Goal: Task Accomplishment & Management: Use online tool/utility

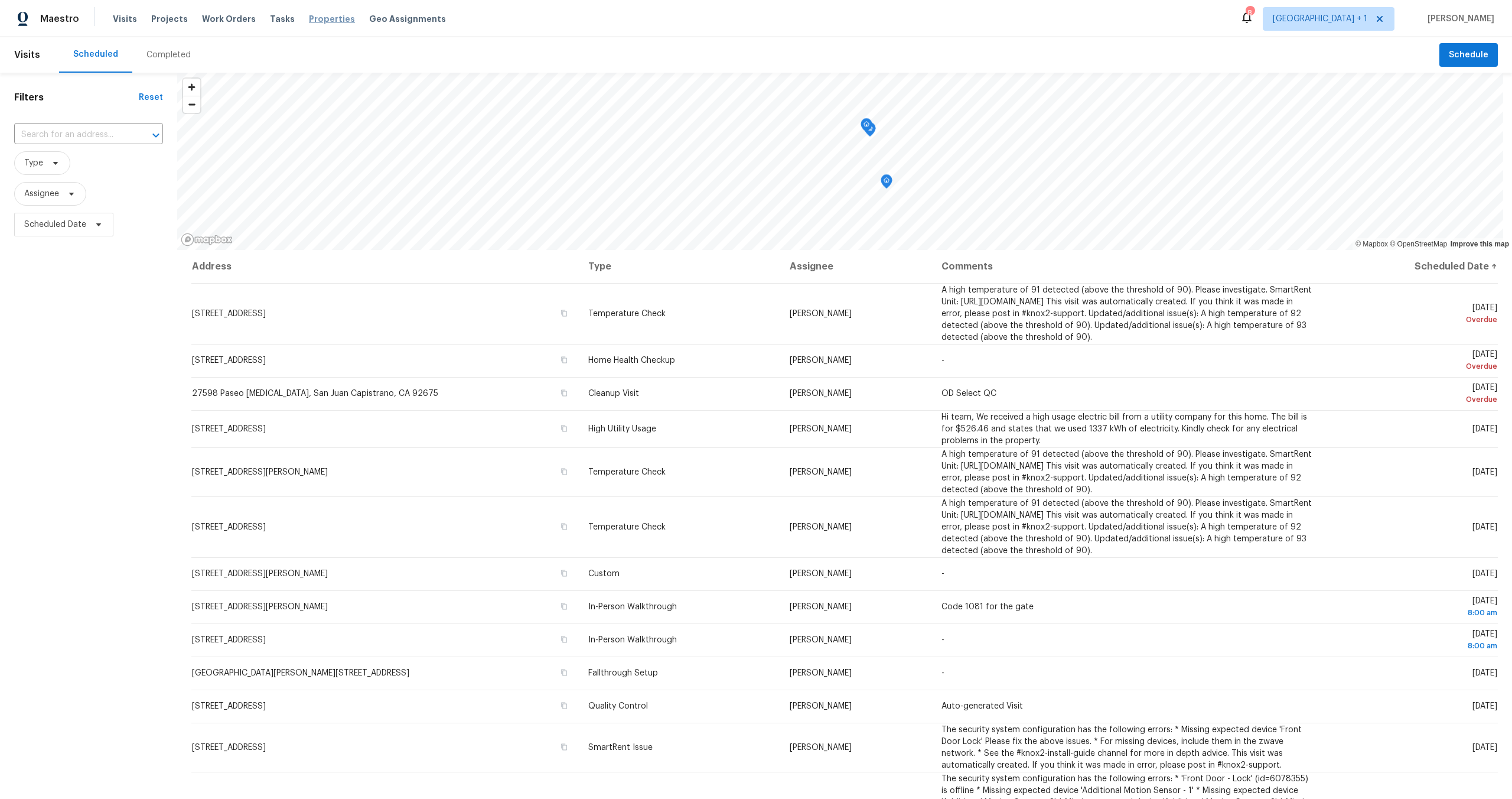
click at [314, 22] on span "Properties" at bounding box center [332, 19] width 46 height 12
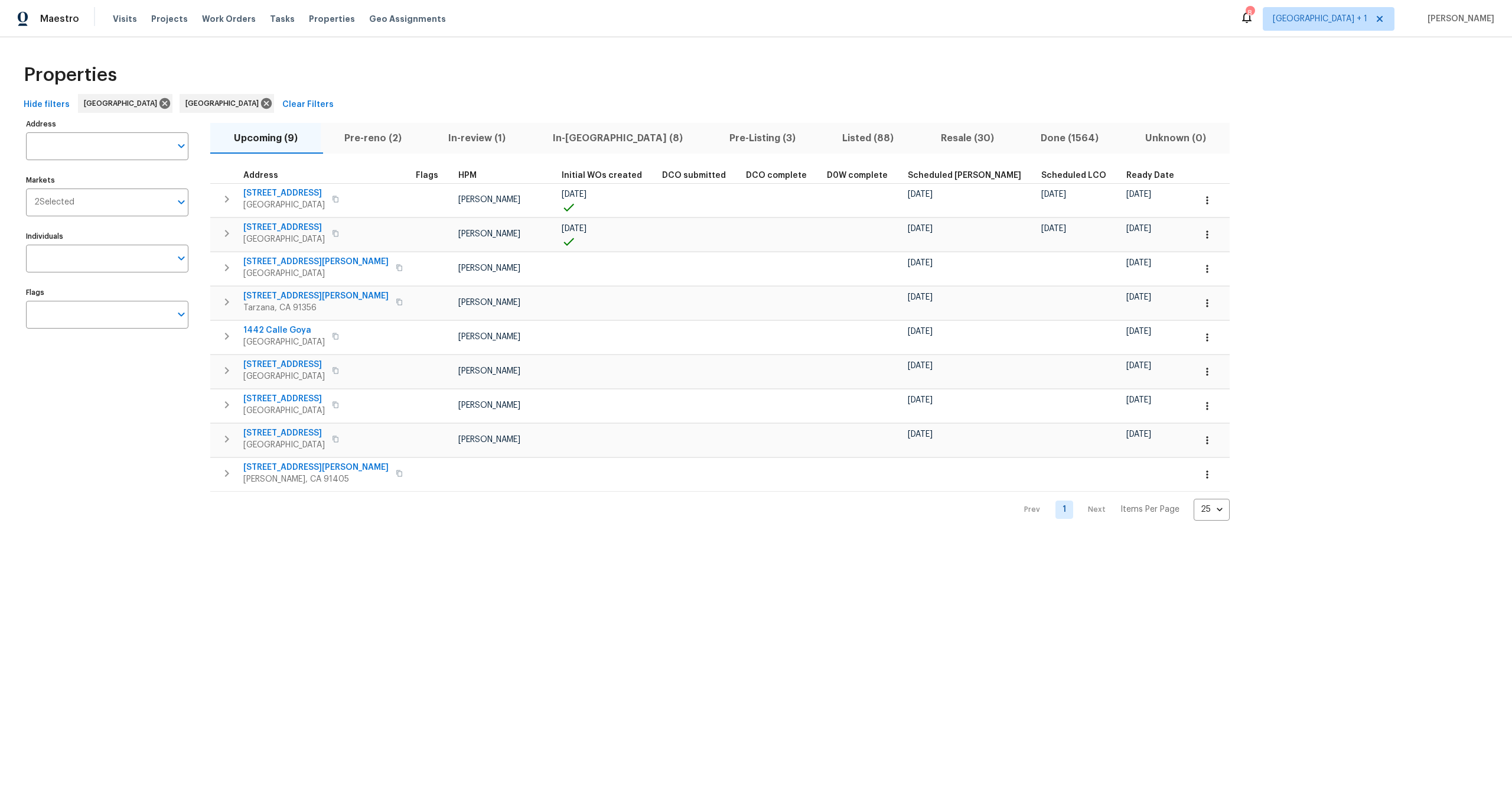
click at [388, 145] on span "Pre-reno (2)" at bounding box center [373, 138] width 90 height 17
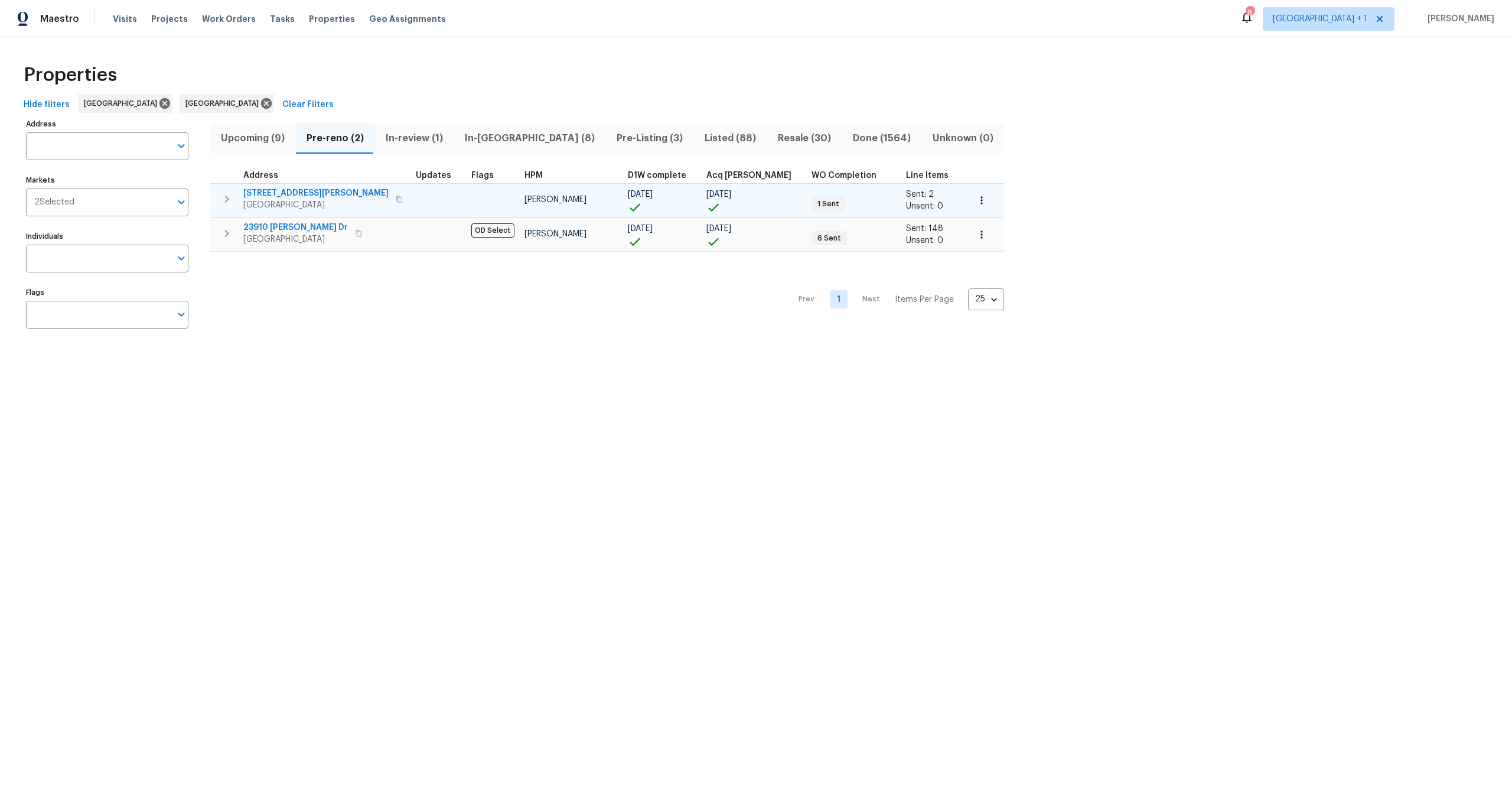
click at [272, 192] on span "1885 Leon Ave" at bounding box center [316, 193] width 145 height 12
click at [976, 202] on icon "button" at bounding box center [981, 200] width 12 height 12
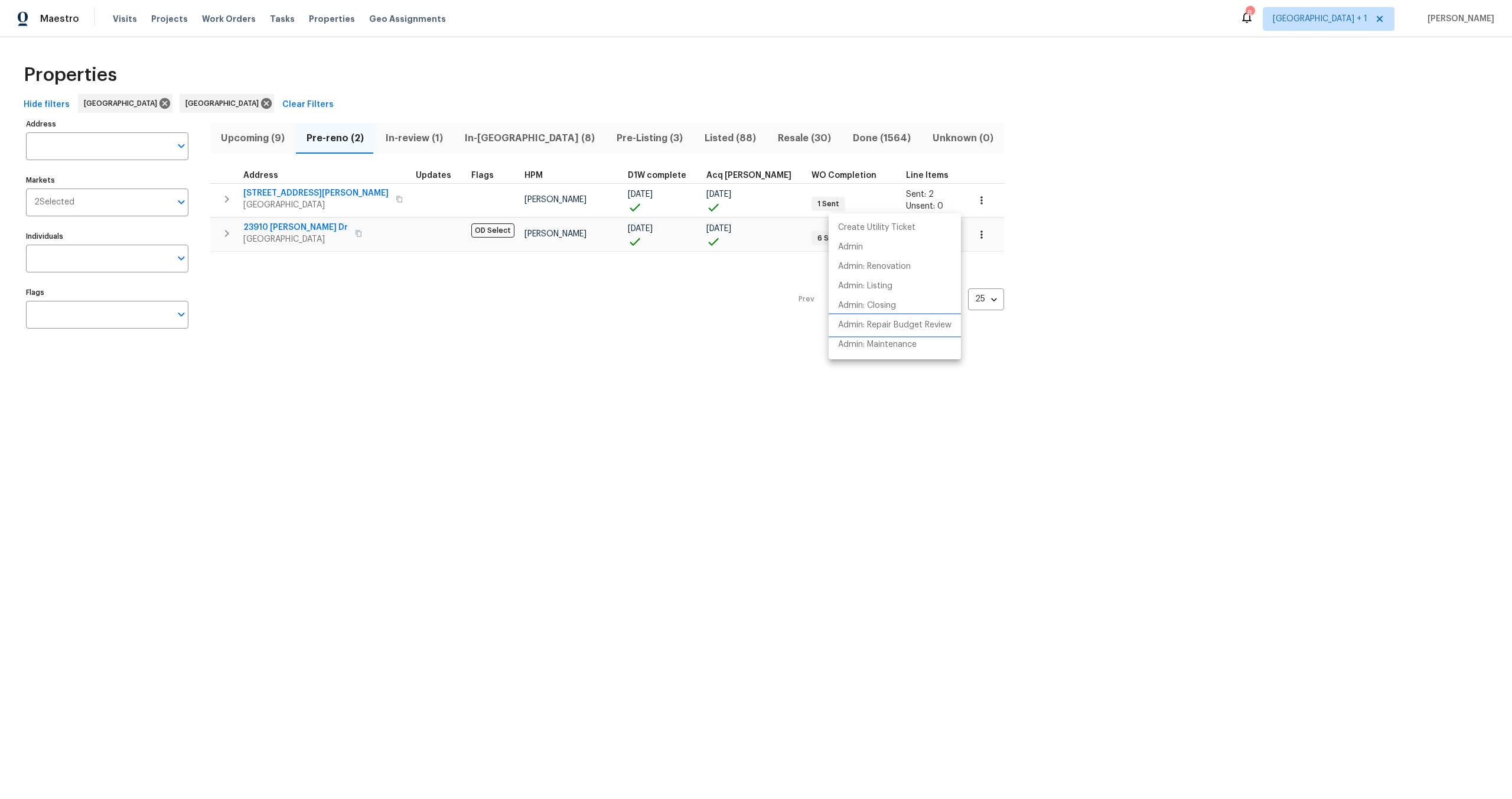
click at [881, 329] on p "Admin: Repair Budget Review" at bounding box center [894, 325] width 113 height 12
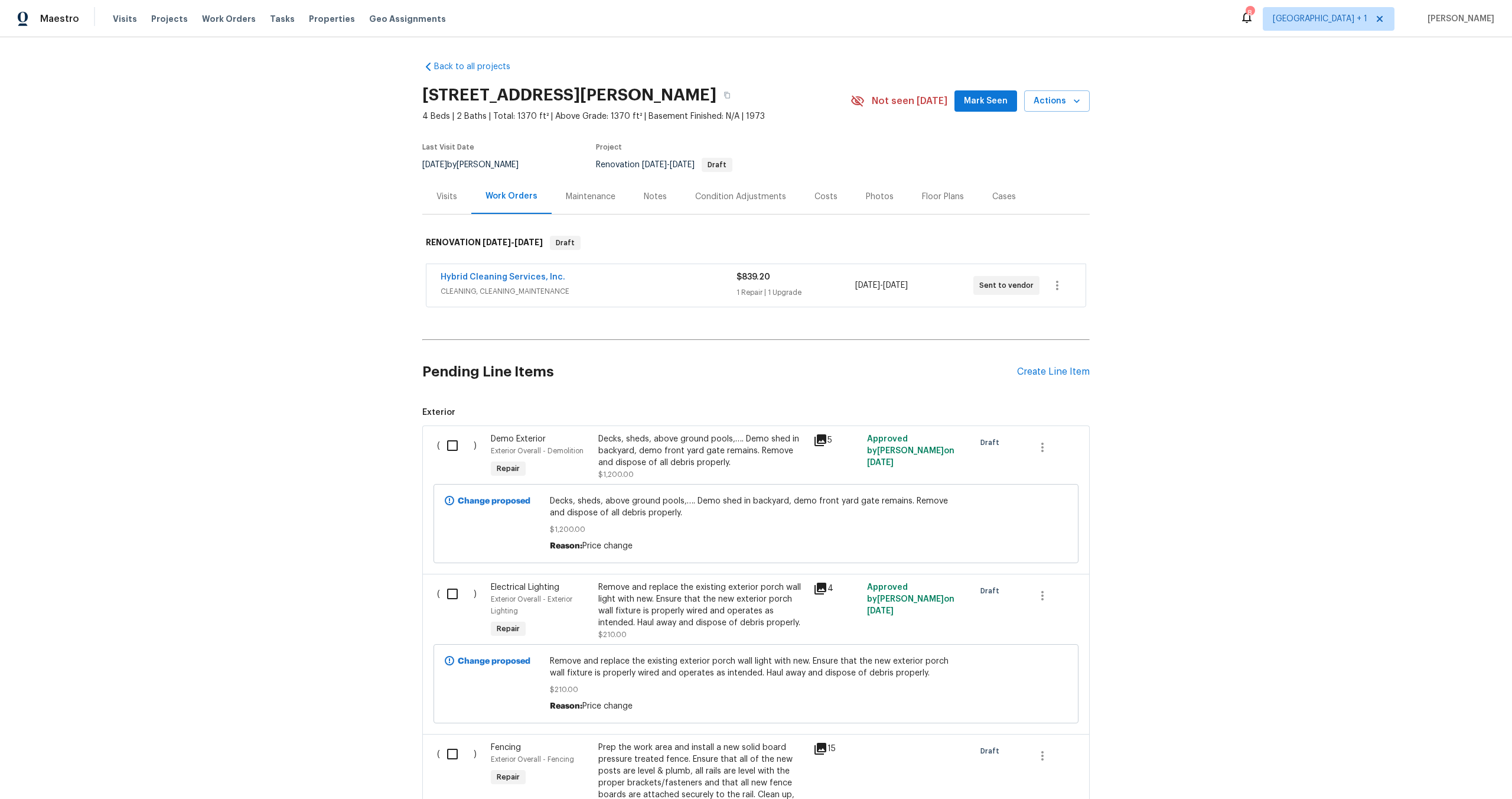
click at [441, 205] on div "Visits" at bounding box center [447, 197] width 49 height 35
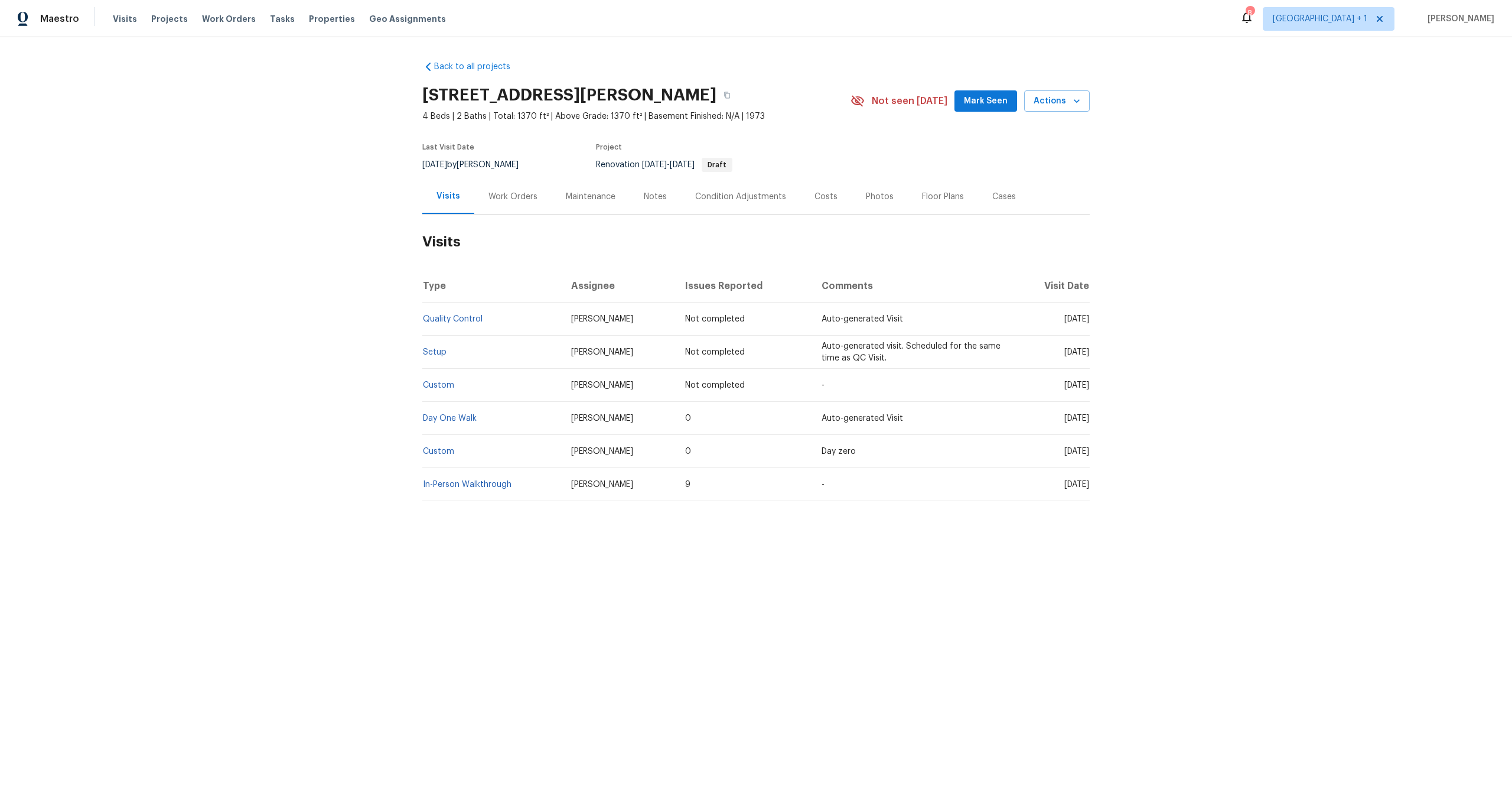
click at [490, 195] on div "Work Orders" at bounding box center [513, 197] width 49 height 12
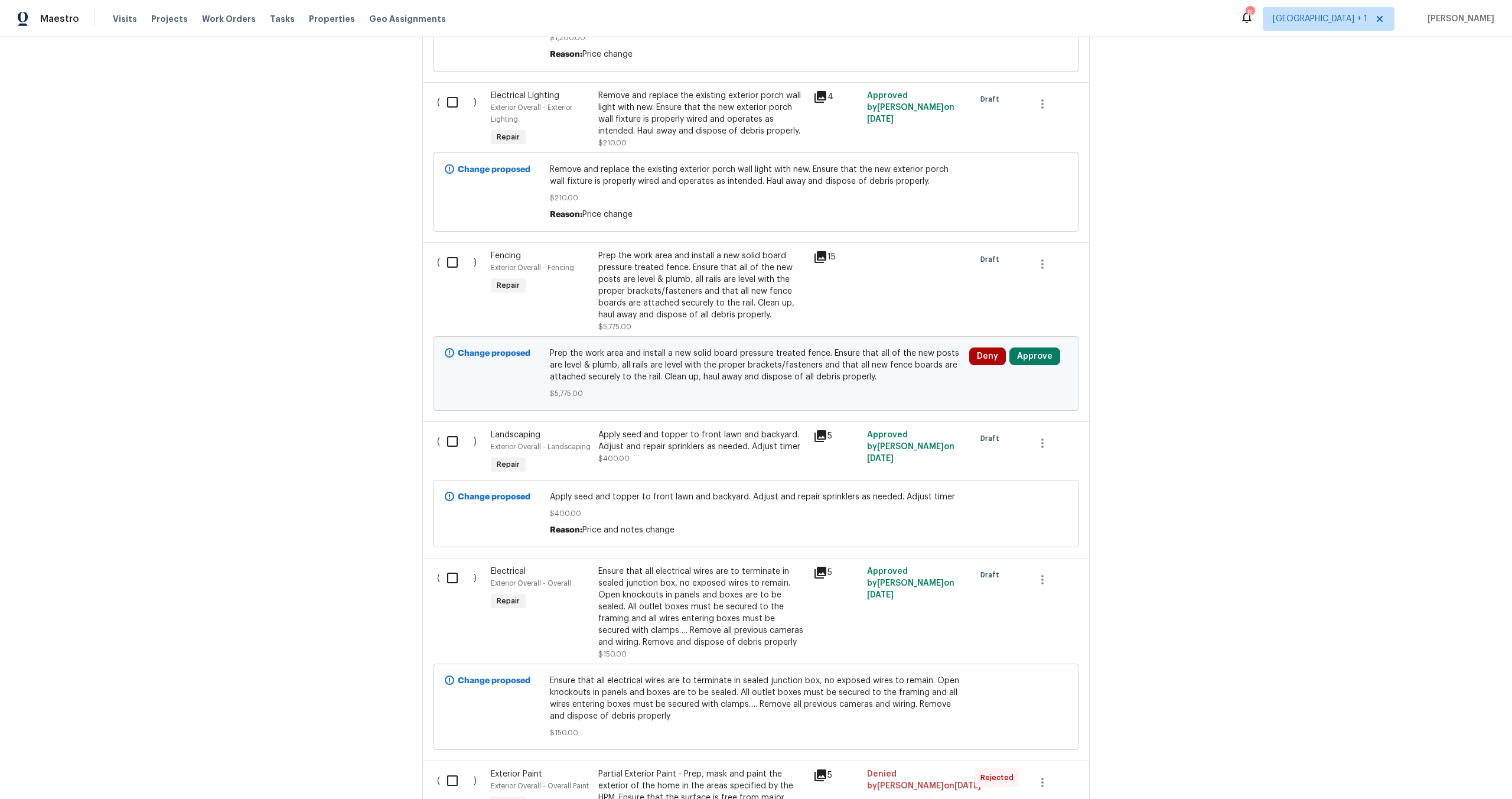
scroll to position [472, 0]
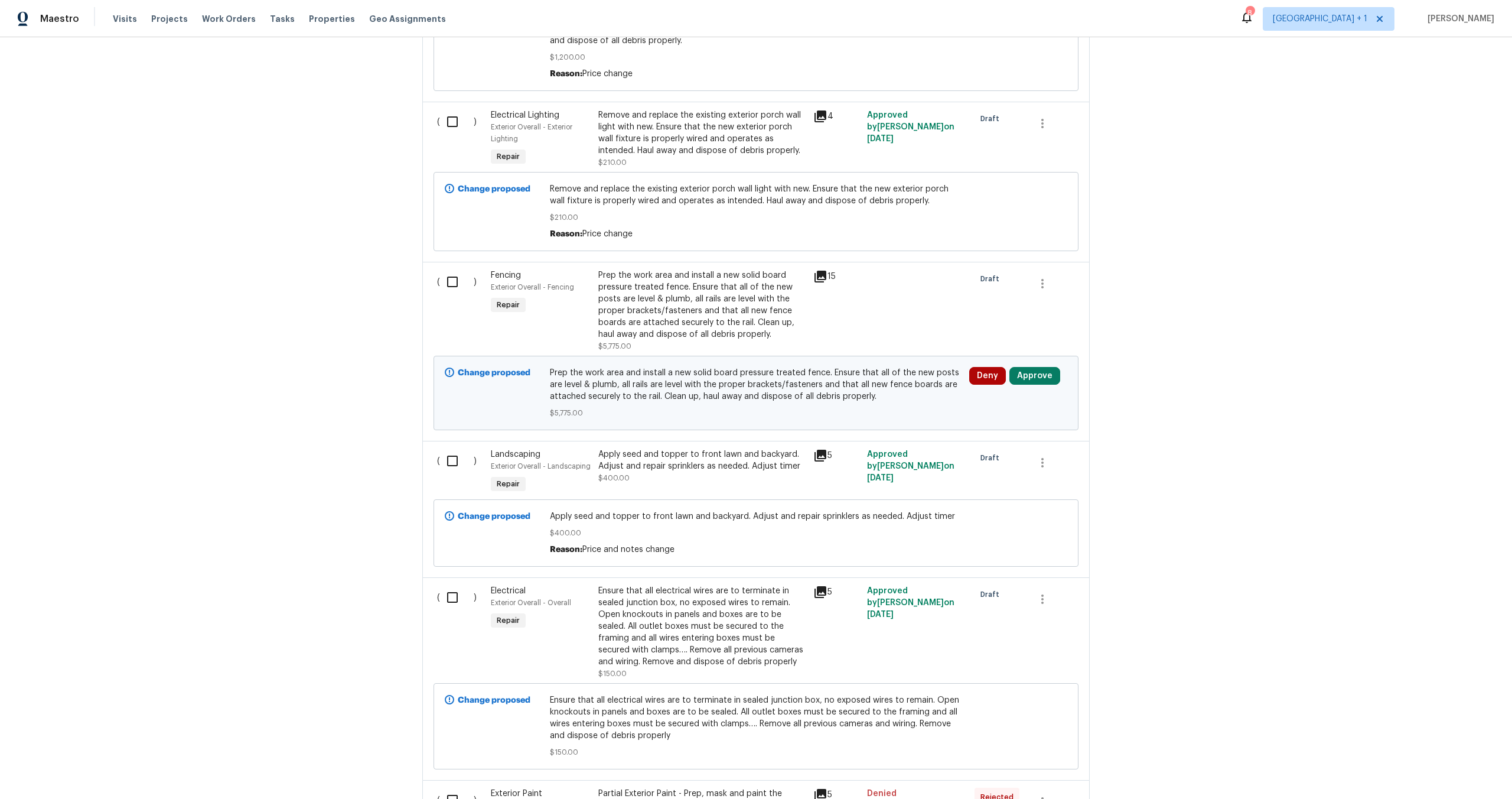
click at [1245, 316] on div "Back to all projects 1885 Leon Ave, San Diego, CA 92154 4 Beds | 2 Baths | Tota…" at bounding box center [756, 418] width 1512 height 762
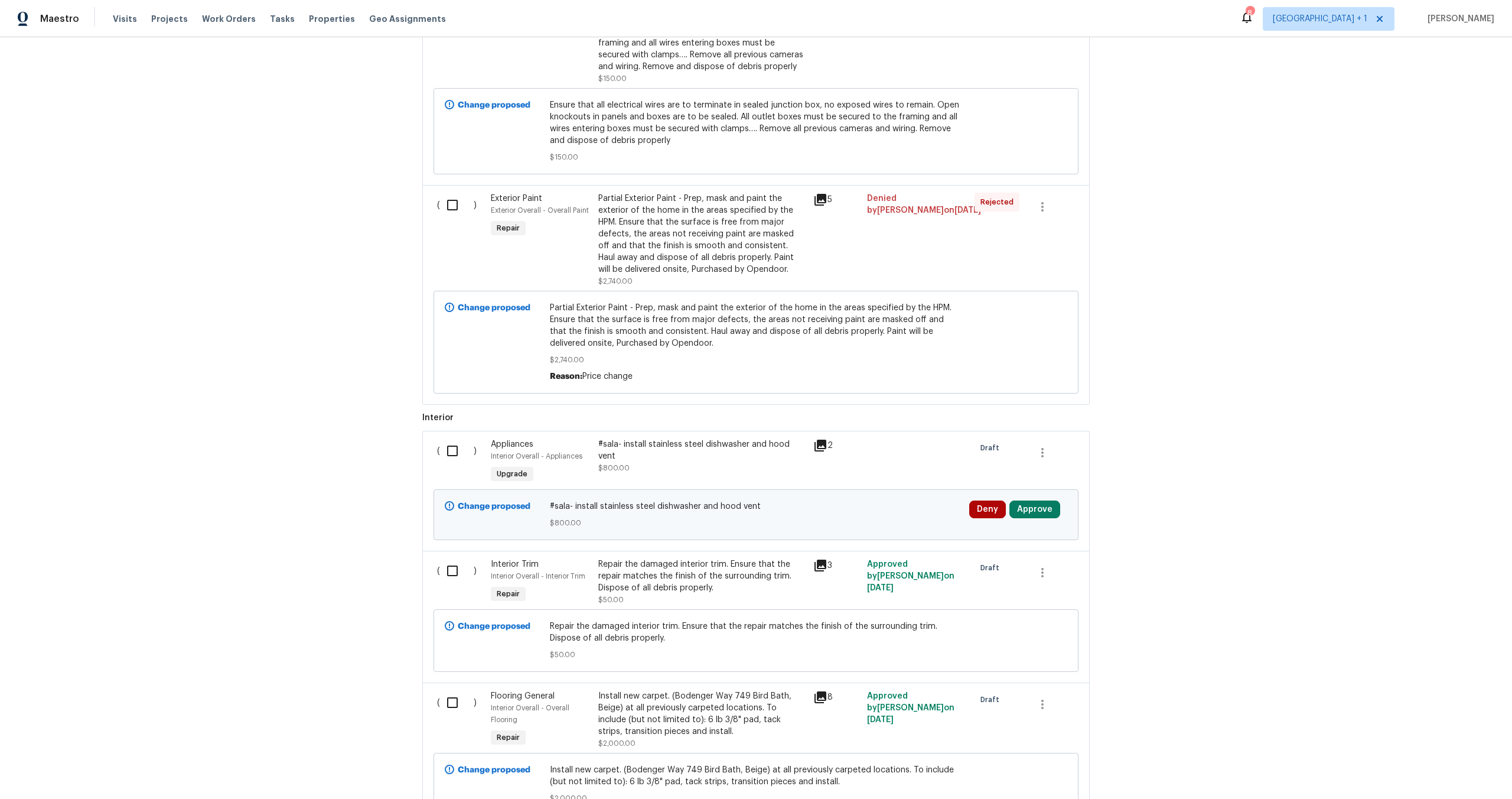
scroll to position [1063, 0]
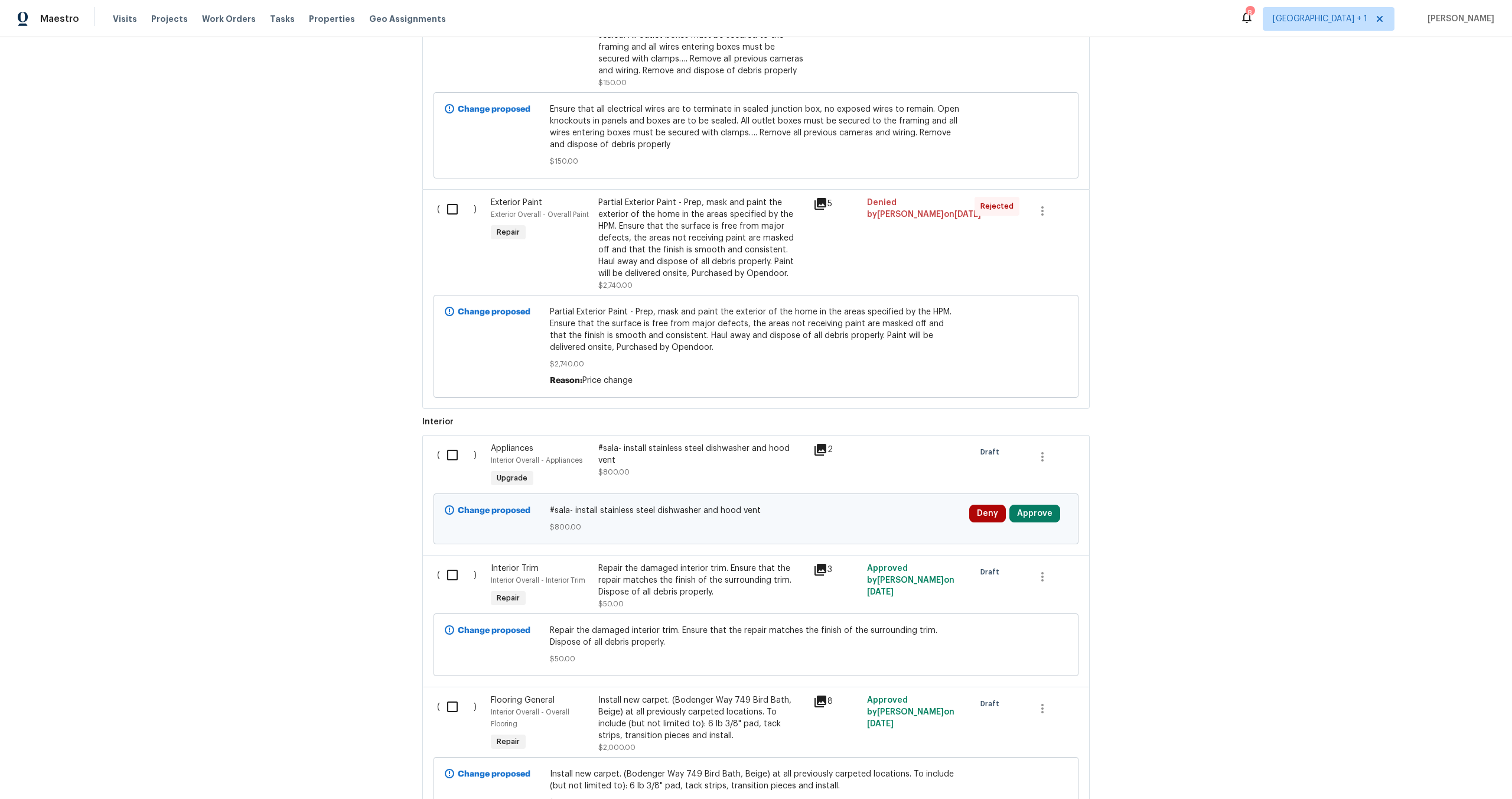
click at [994, 202] on div "Rejected" at bounding box center [997, 206] width 45 height 19
click at [1036, 217] on icon "button" at bounding box center [1043, 211] width 14 height 14
click at [998, 251] on div at bounding box center [756, 400] width 1512 height 799
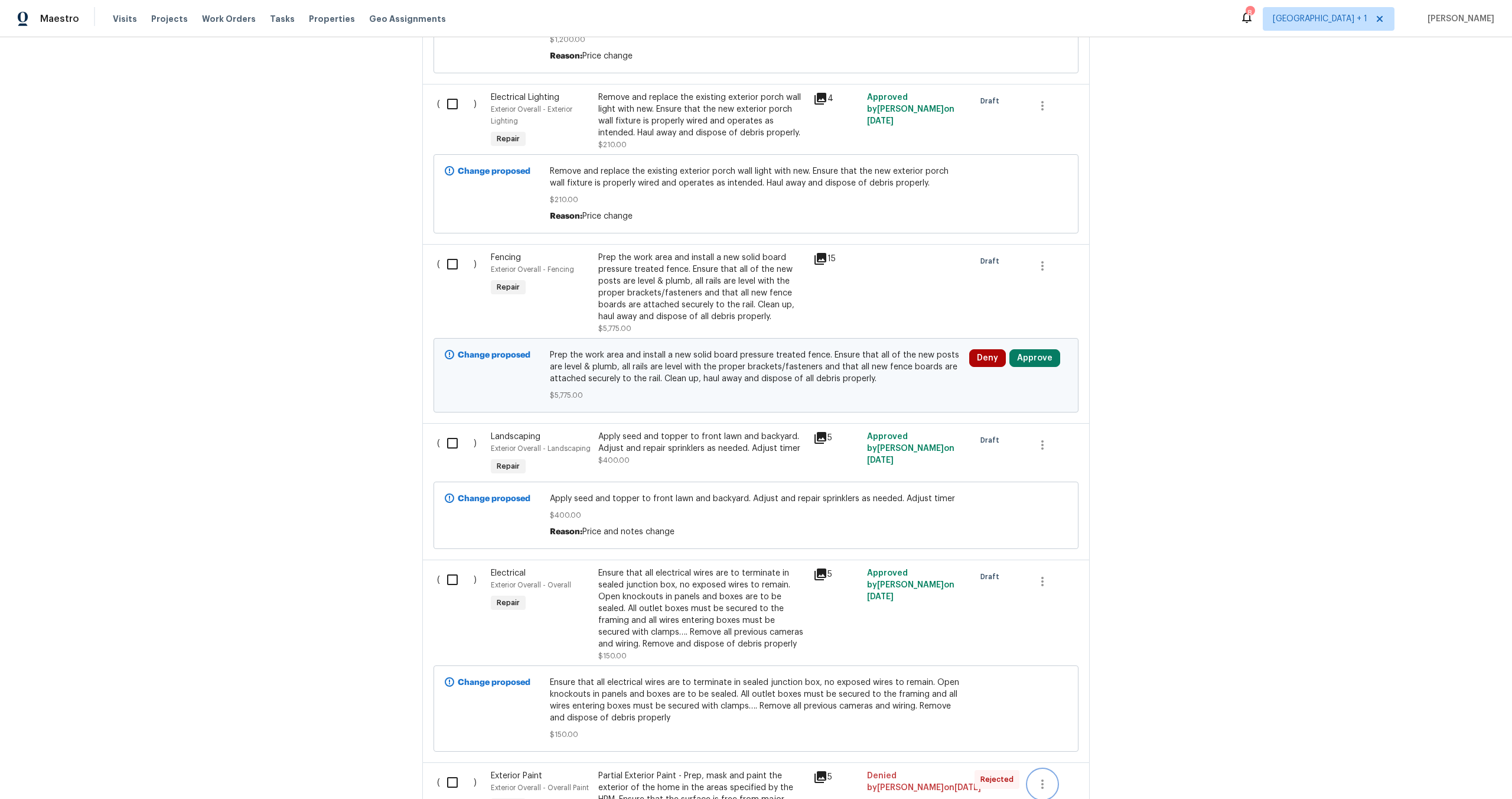
scroll to position [478, 0]
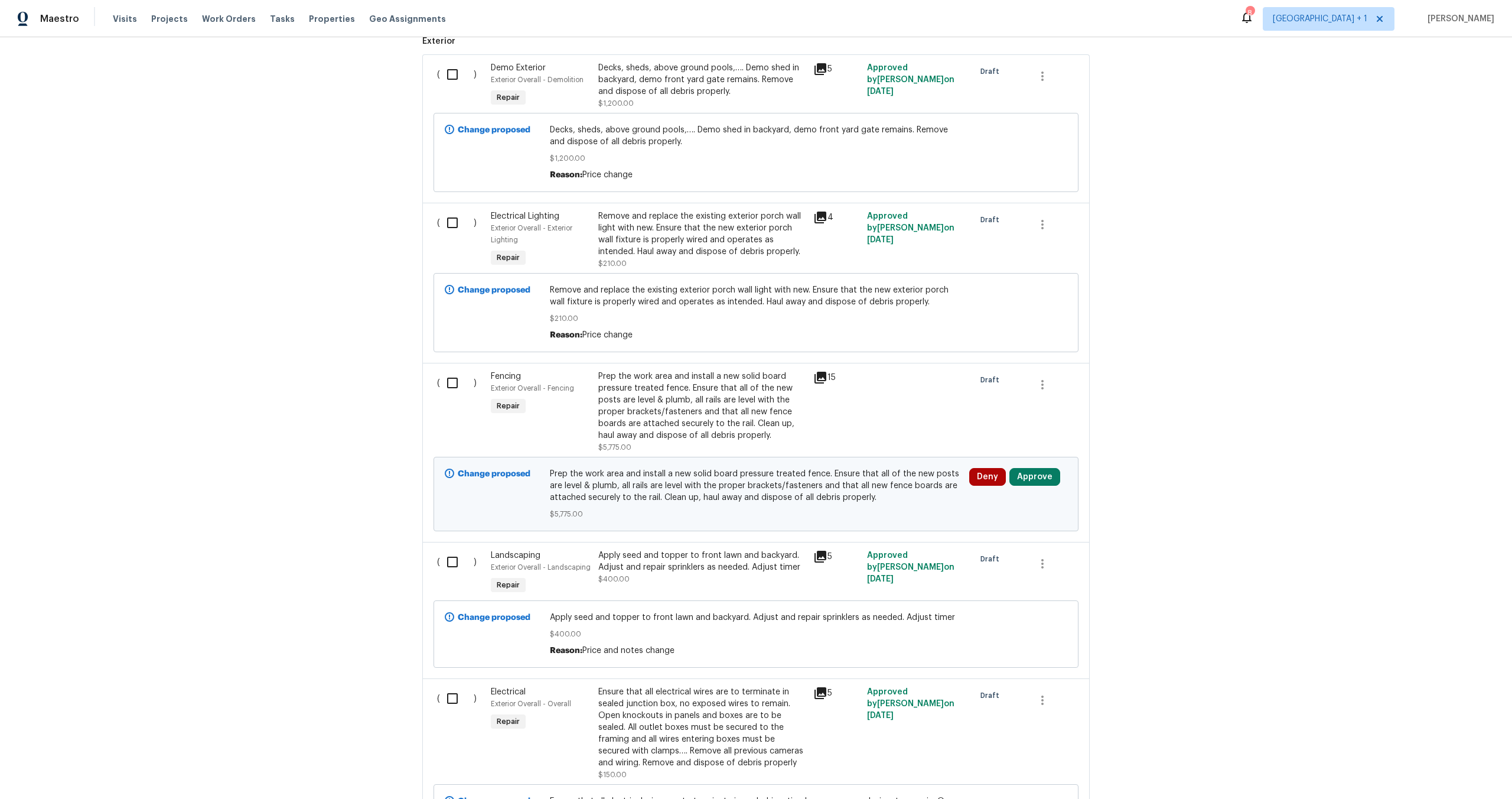
scroll to position [390, 0]
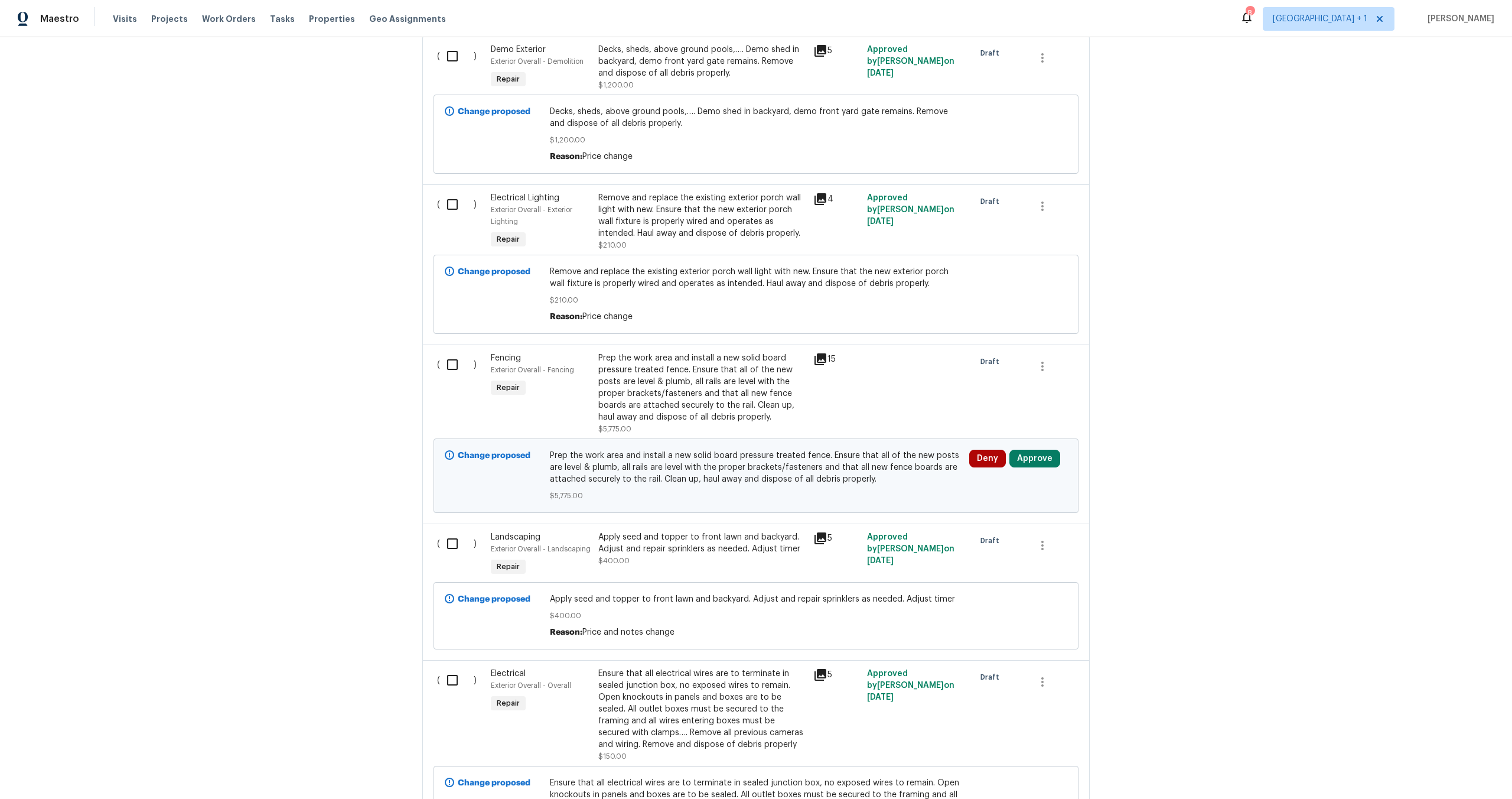
click at [678, 382] on div "Prep the work area and install a new solid board pressure treated fence. Ensure…" at bounding box center [702, 388] width 208 height 71
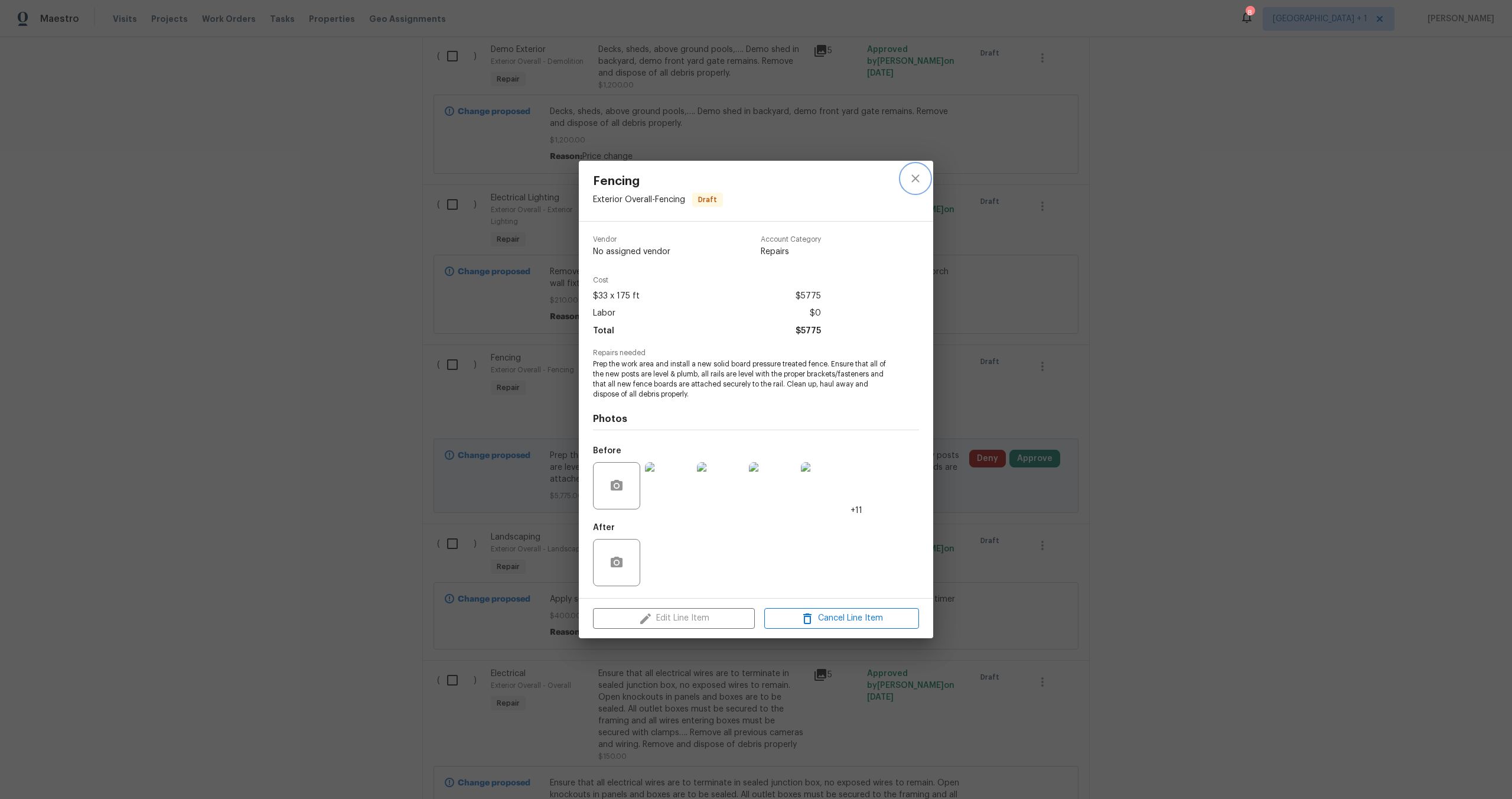
click at [910, 177] on icon "close" at bounding box center [915, 178] width 14 height 14
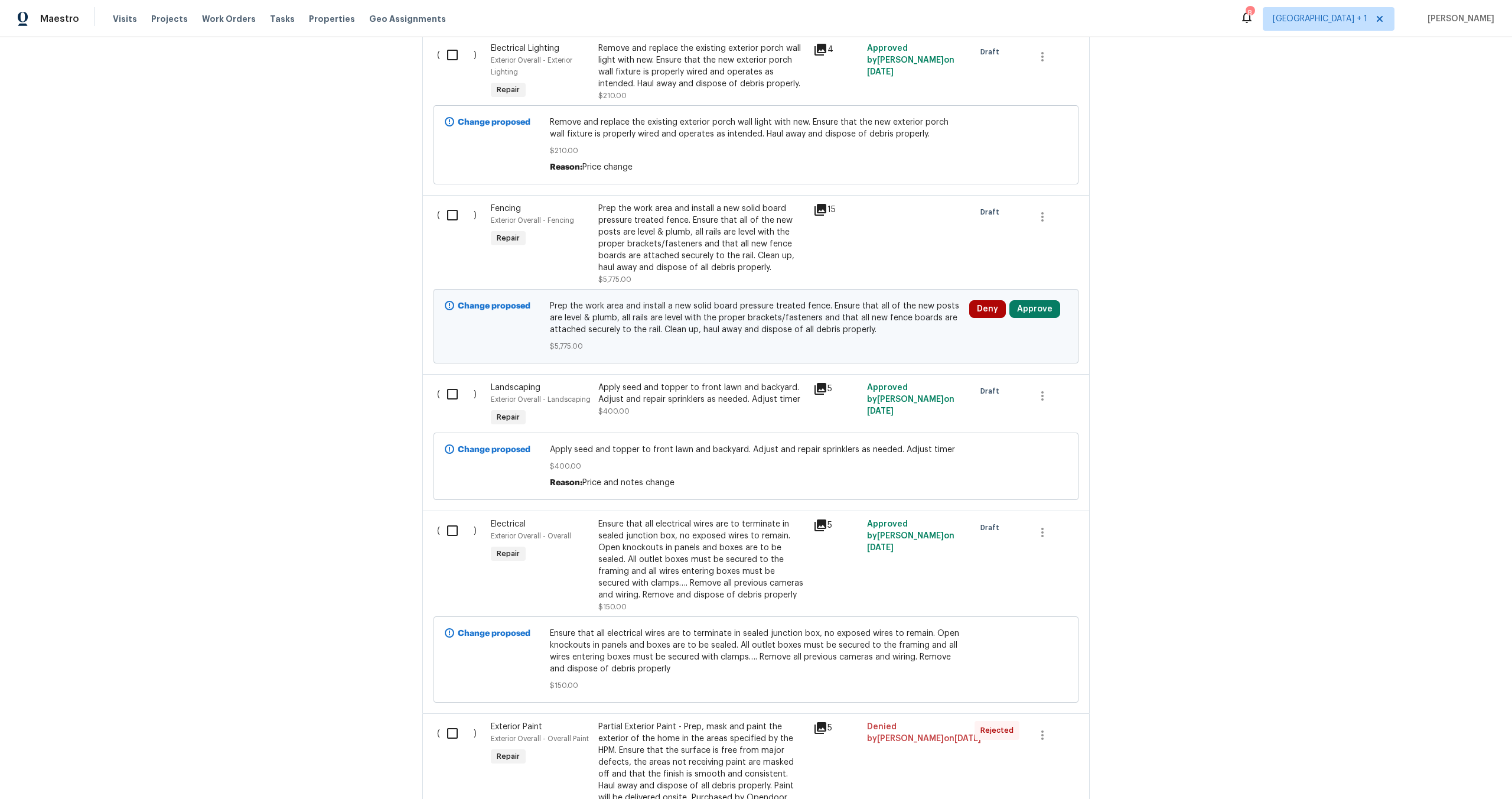
scroll to position [545, 0]
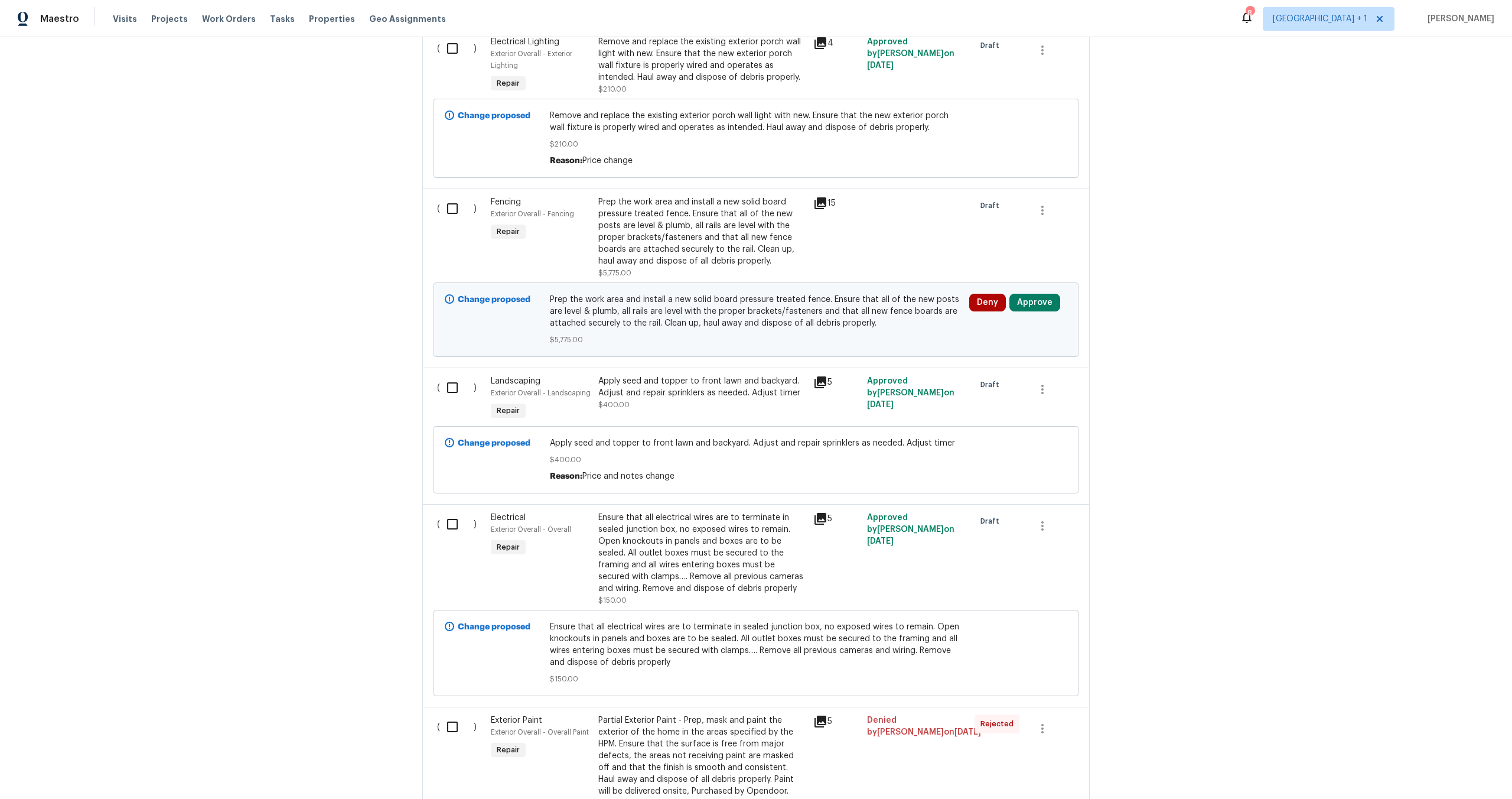
click at [683, 252] on div "Prep the work area and install a new solid board pressure treated fence. Ensure…" at bounding box center [702, 231] width 208 height 71
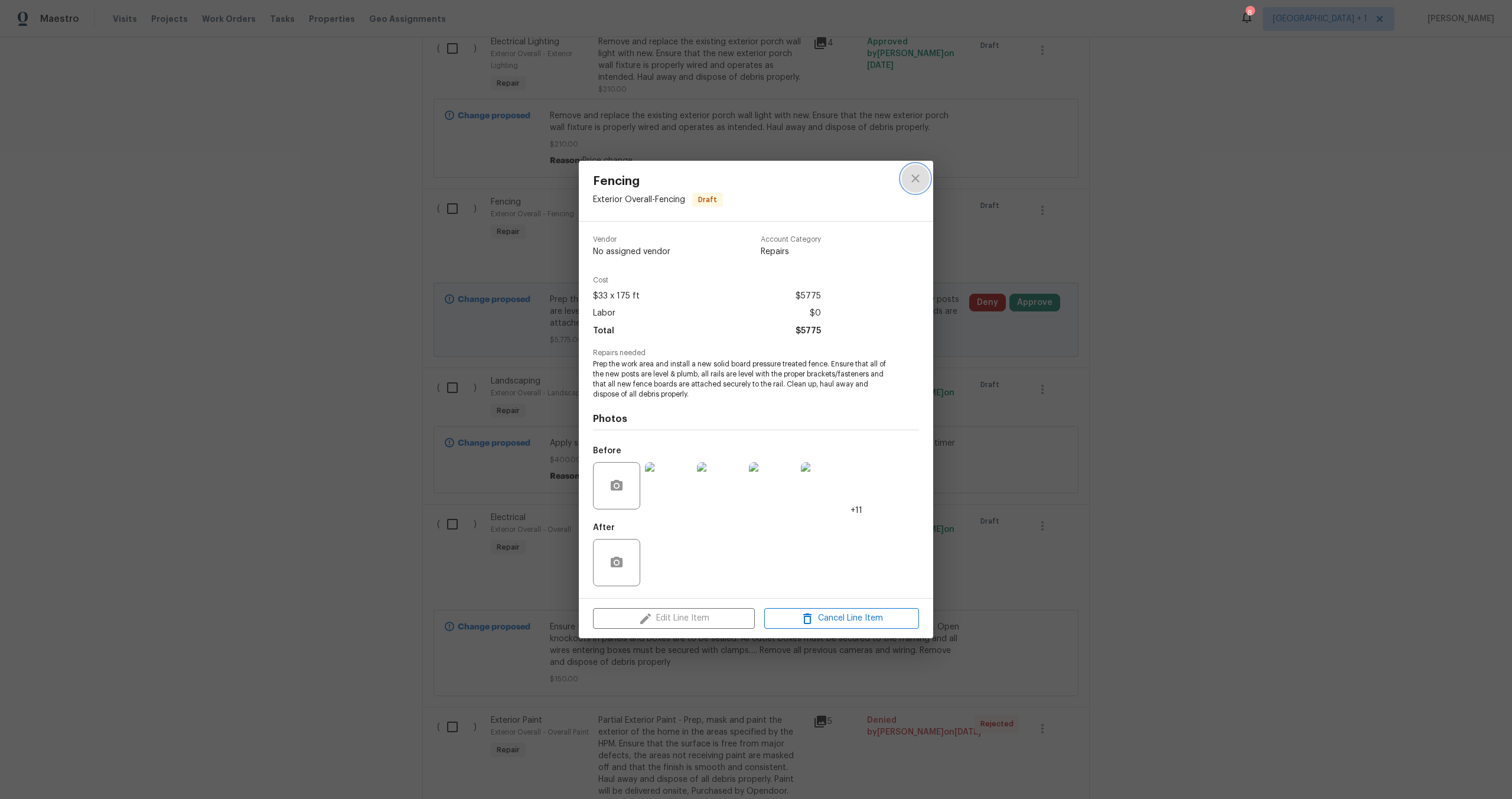
click at [920, 182] on icon "close" at bounding box center [915, 178] width 14 height 14
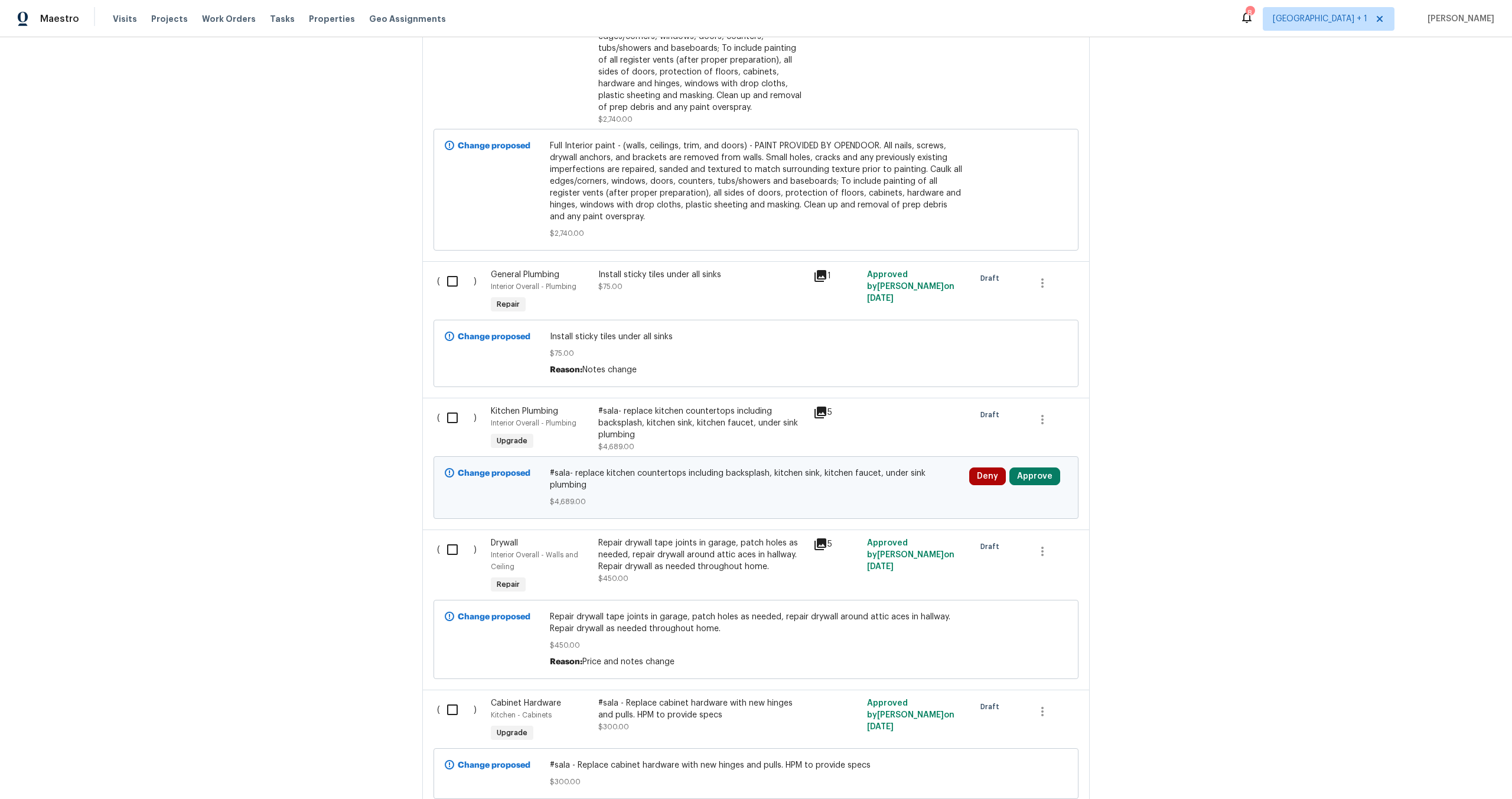
scroll to position [2244, 0]
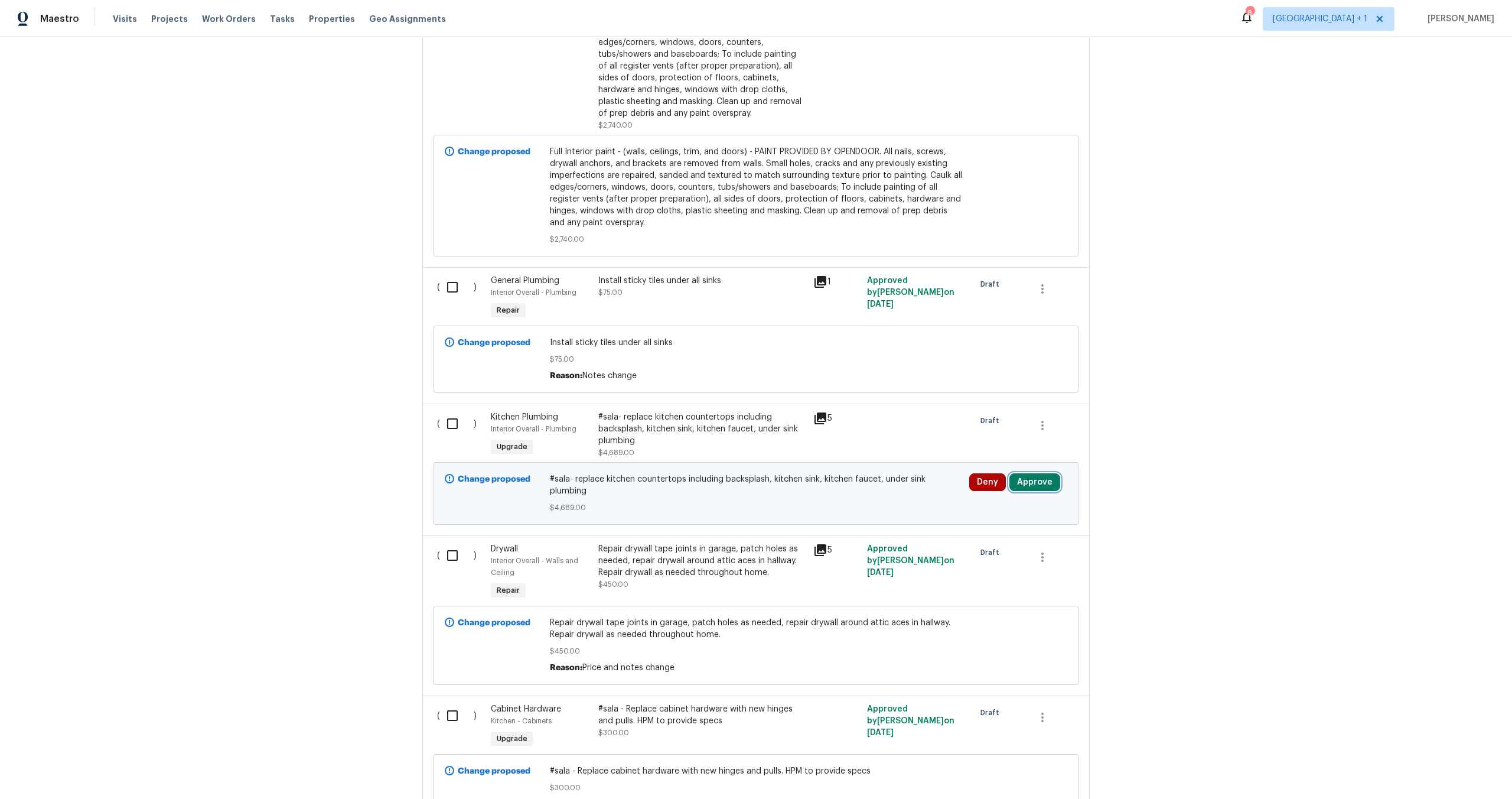
click at [1036, 483] on button "Approve" at bounding box center [1035, 482] width 51 height 18
click at [850, 496] on span "Approve" at bounding box center [861, 498] width 33 height 9
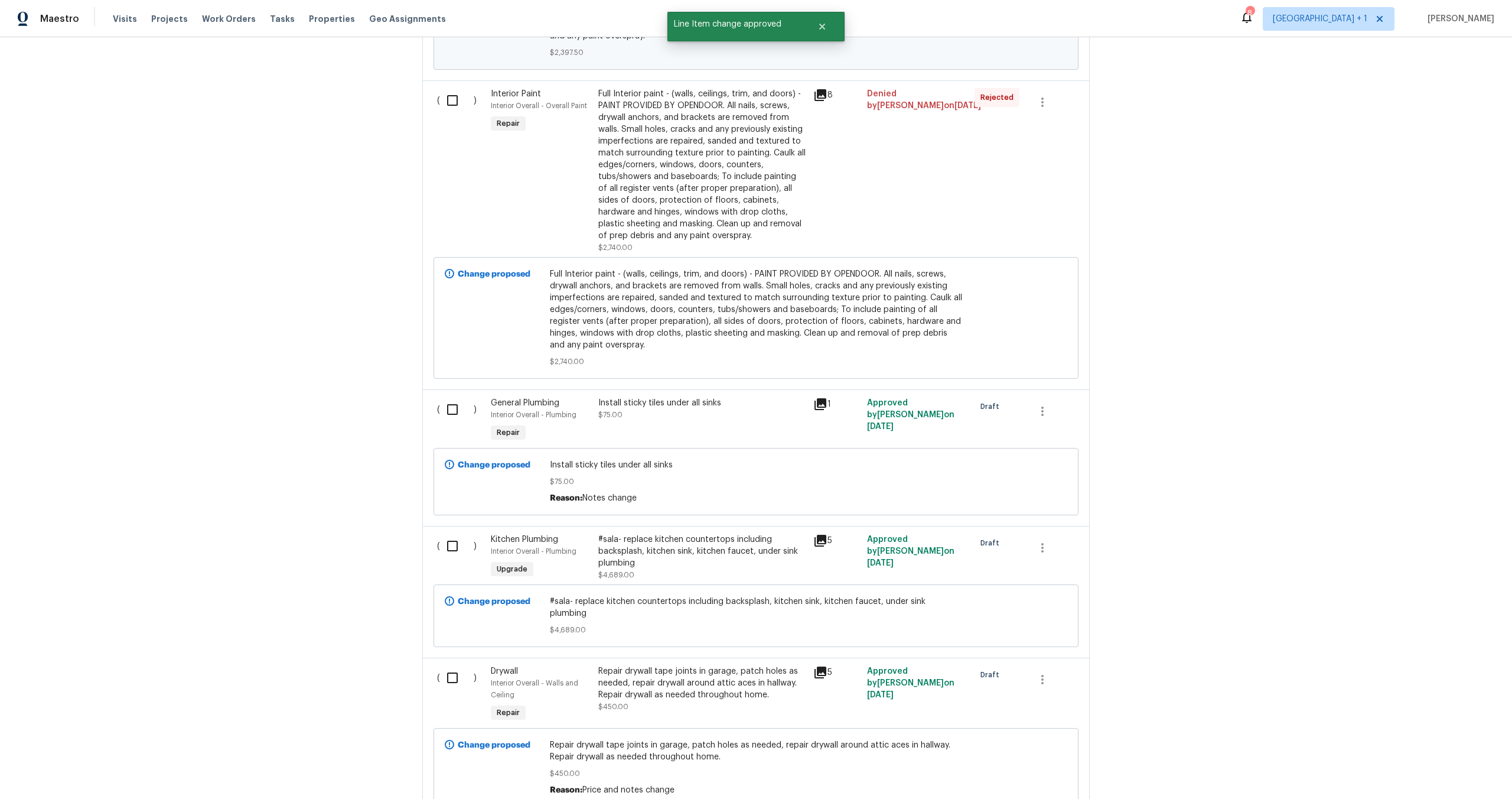
scroll to position [2116, 0]
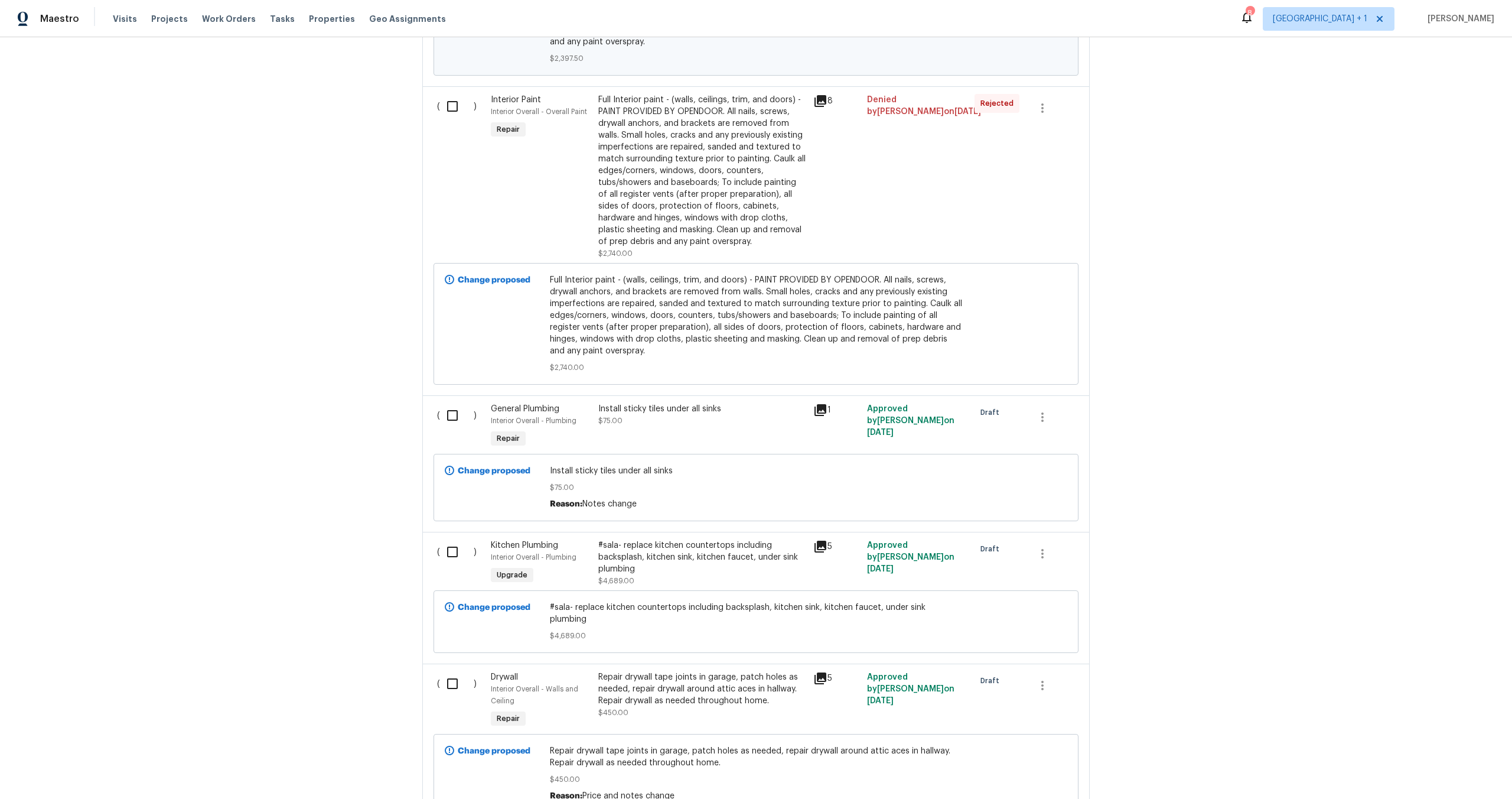
click at [822, 414] on icon at bounding box center [820, 410] width 14 height 14
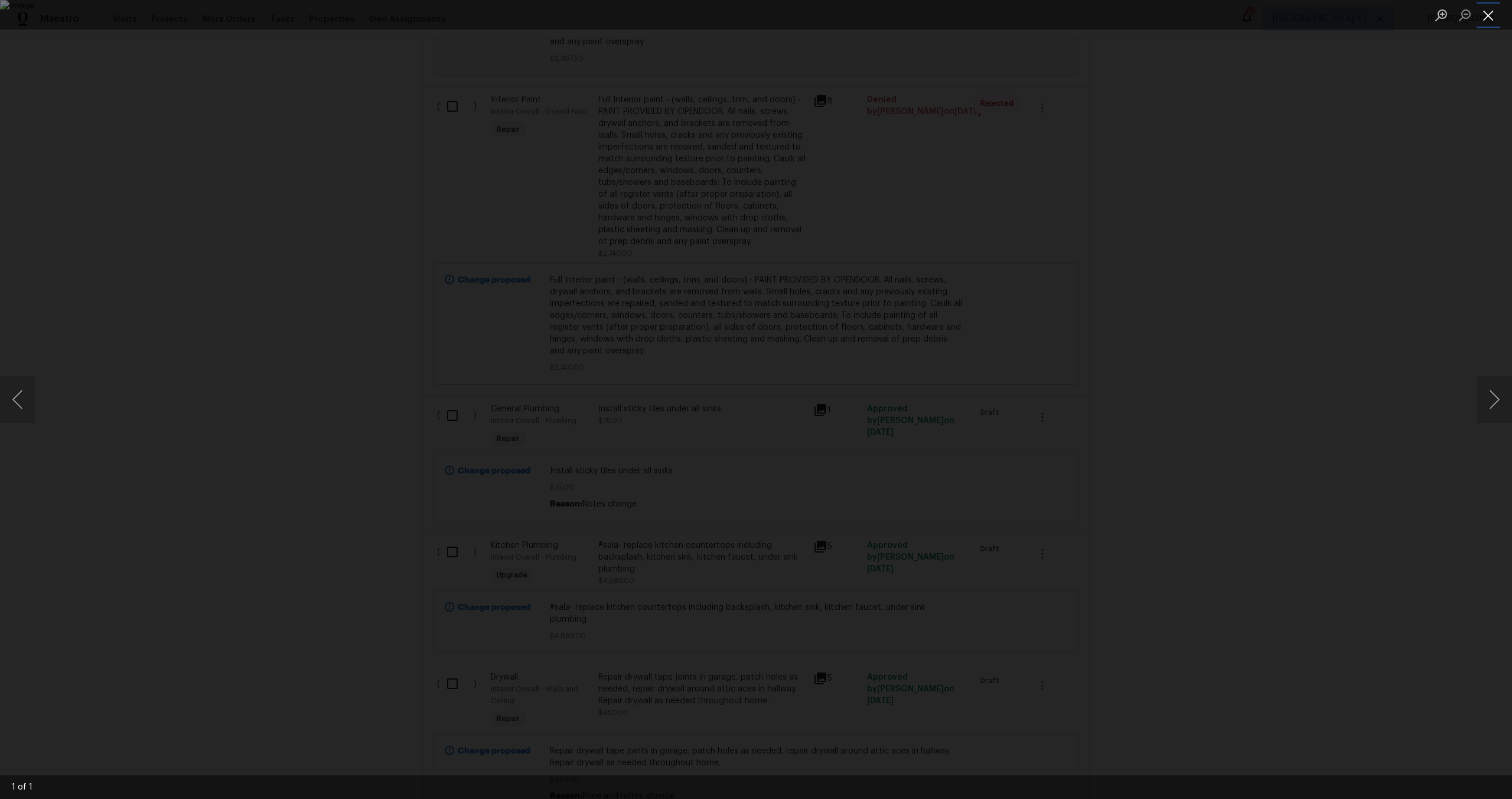
click at [1495, 16] on button "Close lightbox" at bounding box center [1488, 15] width 24 height 20
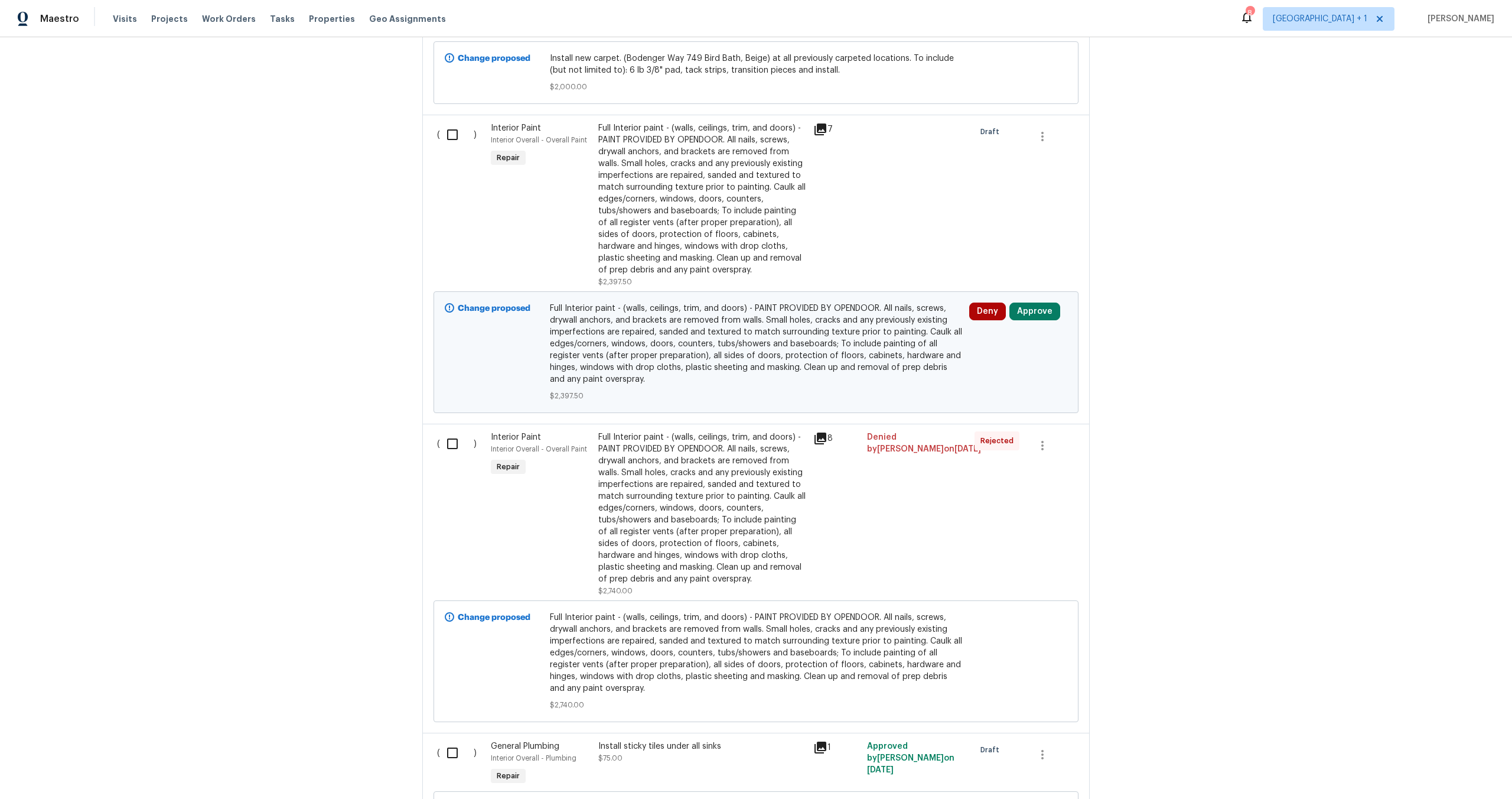
scroll to position [1708, 0]
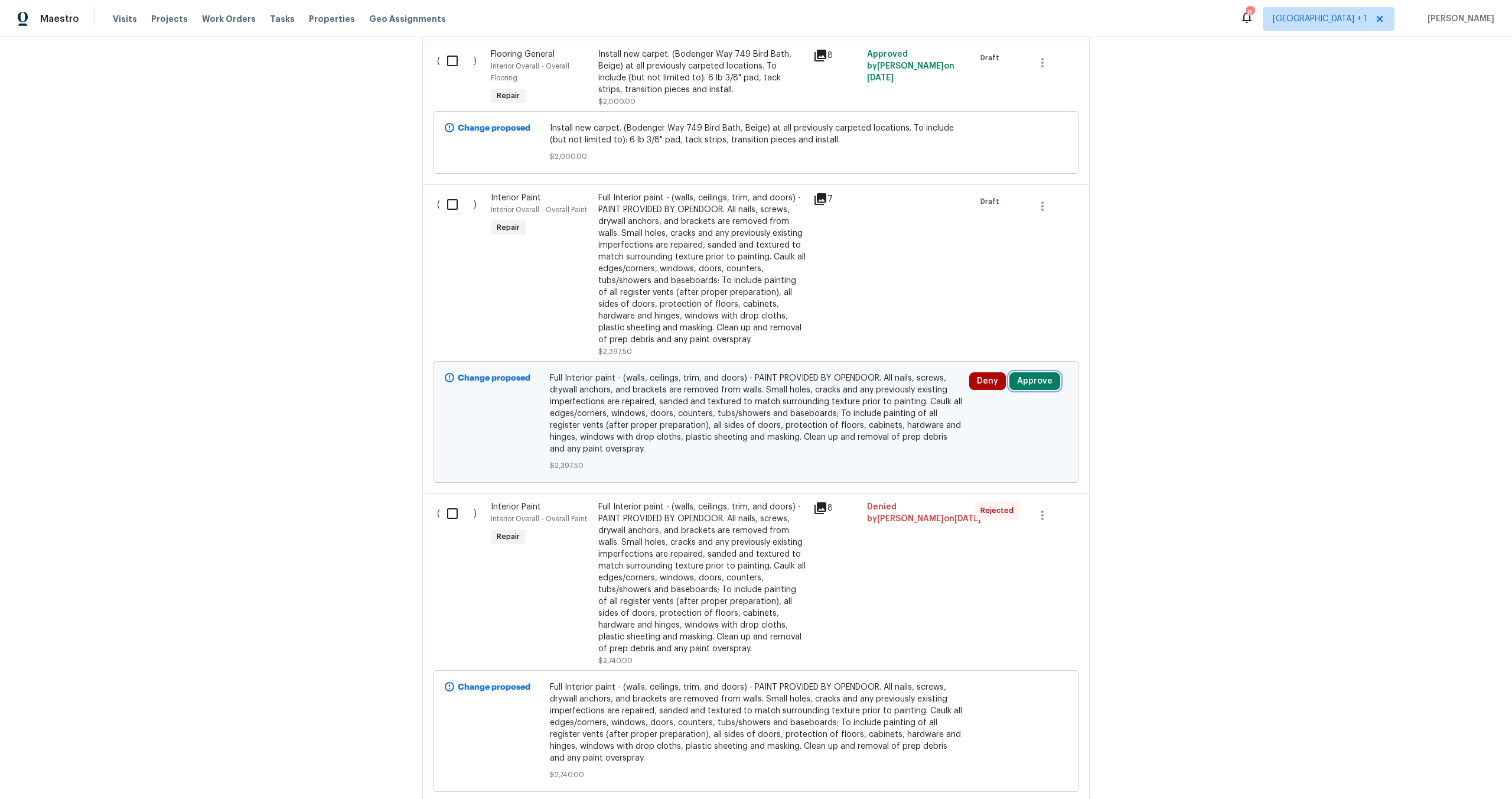
click at [1037, 384] on button "Approve" at bounding box center [1035, 381] width 51 height 18
click at [840, 396] on button "Approve" at bounding box center [861, 396] width 71 height 24
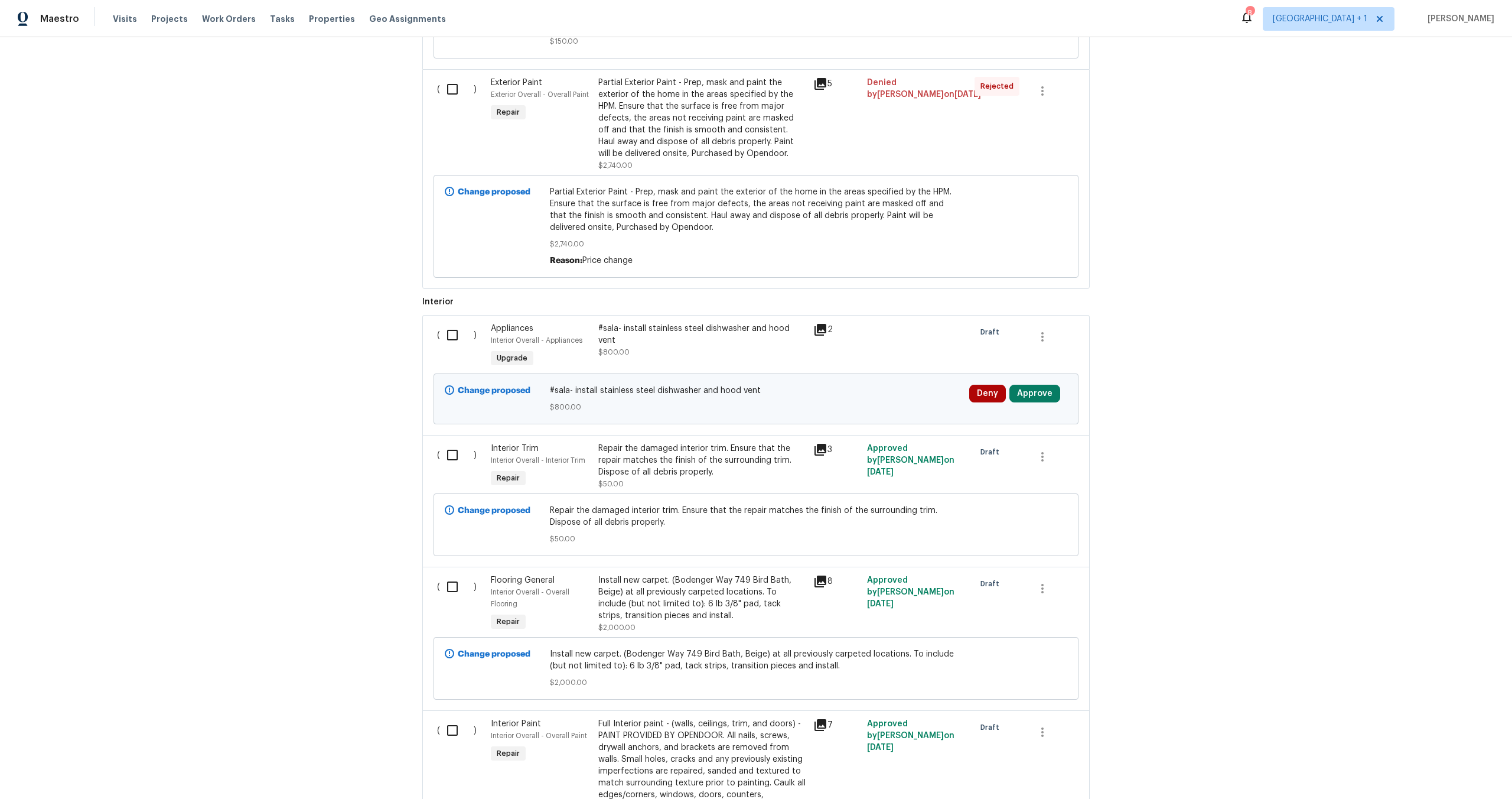
scroll to position [1184, 0]
click at [1144, 409] on div "Back to all projects [STREET_ADDRESS][PERSON_NAME] 4 Beds | 2 Baths | Total: 13…" at bounding box center [756, 418] width 1512 height 762
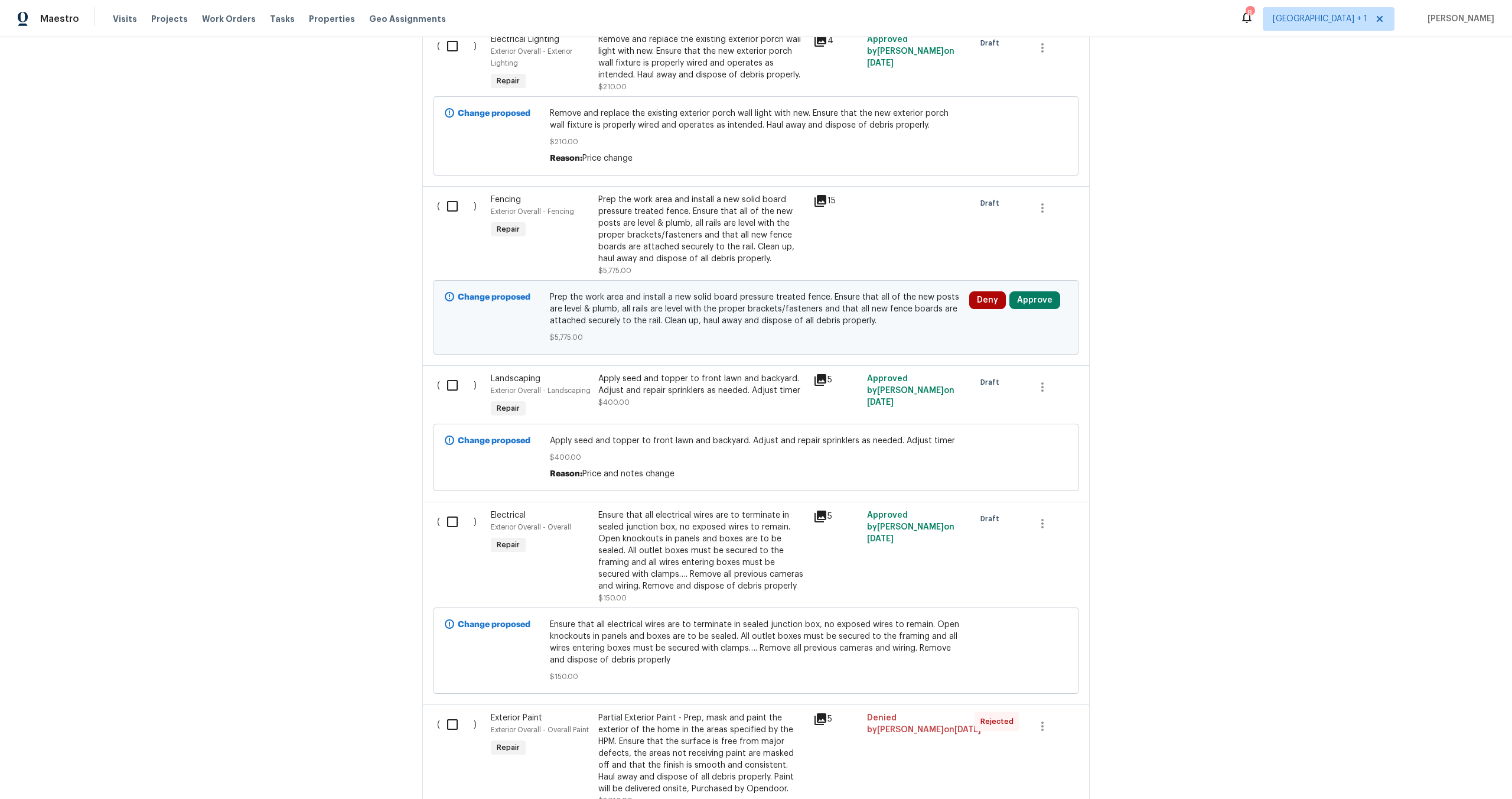
scroll to position [545, 0]
click at [823, 205] on div "15" at bounding box center [836, 203] width 47 height 14
click at [814, 205] on icon at bounding box center [820, 203] width 12 height 12
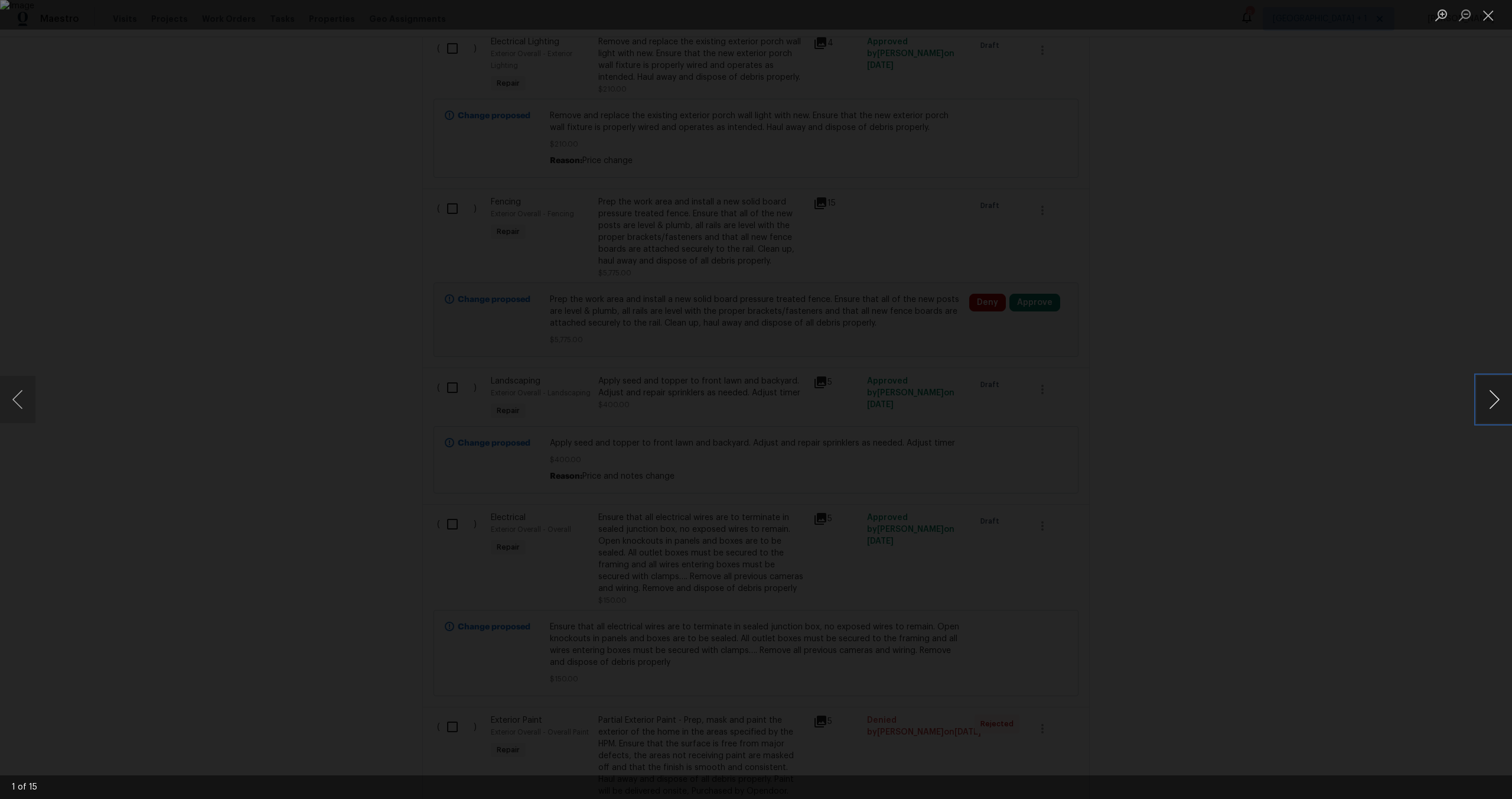
click at [1490, 396] on button "Next image" at bounding box center [1494, 400] width 35 height 47
click at [1486, 17] on button "Close lightbox" at bounding box center [1488, 15] width 24 height 20
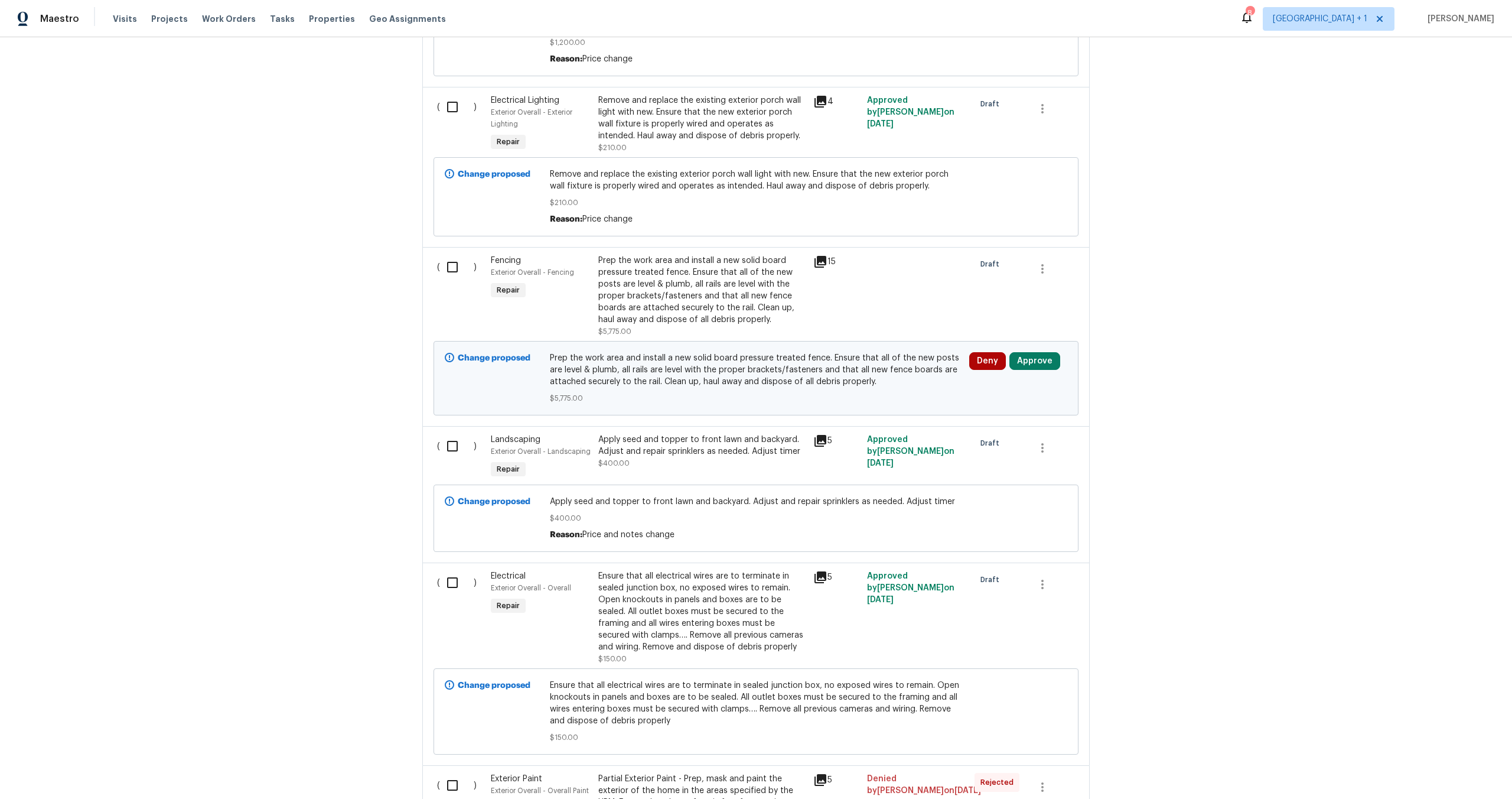
scroll to position [532, 0]
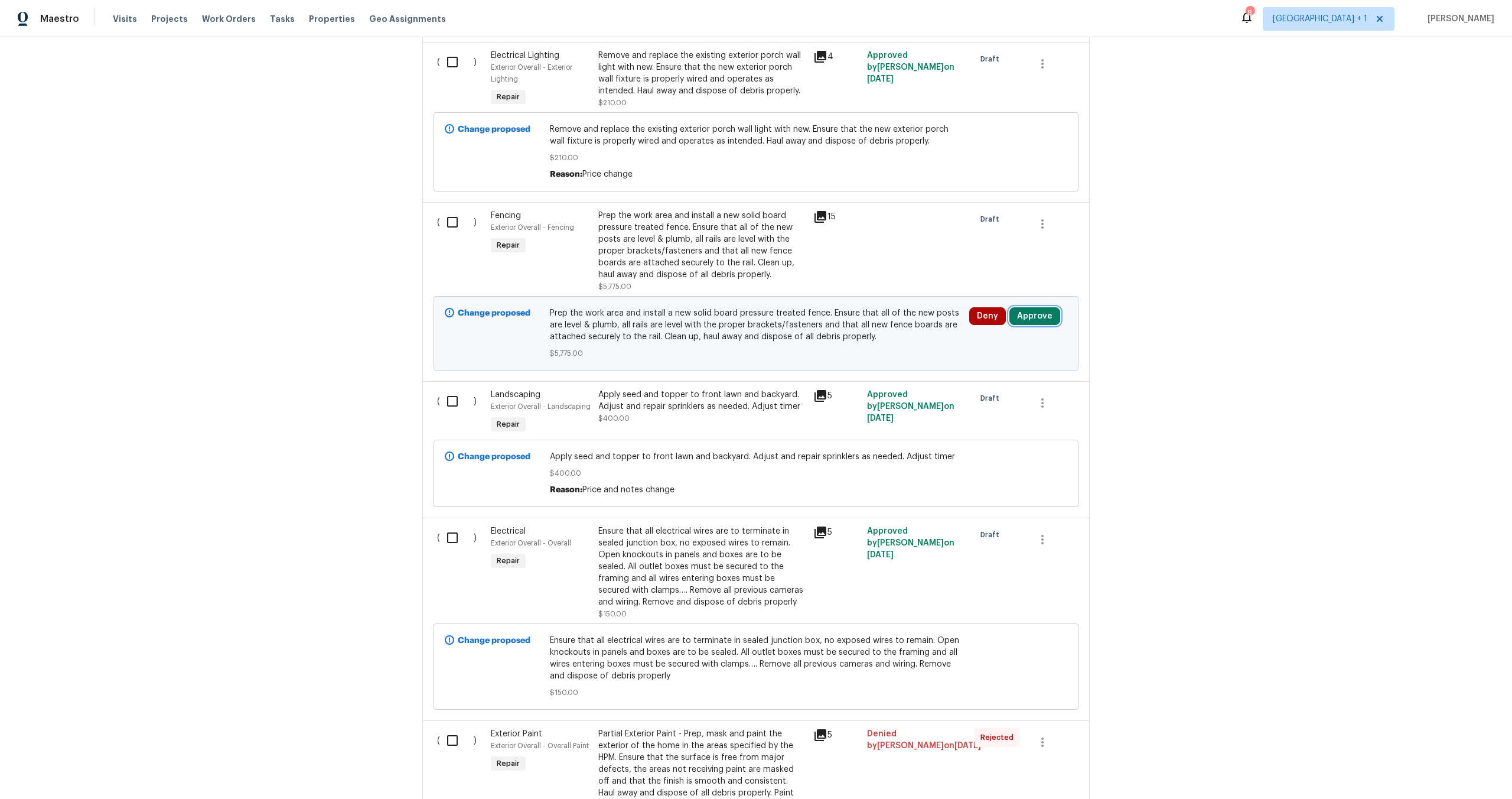
click at [1042, 316] on button "Approve" at bounding box center [1035, 316] width 51 height 18
click at [855, 333] on button "Approve" at bounding box center [861, 328] width 71 height 24
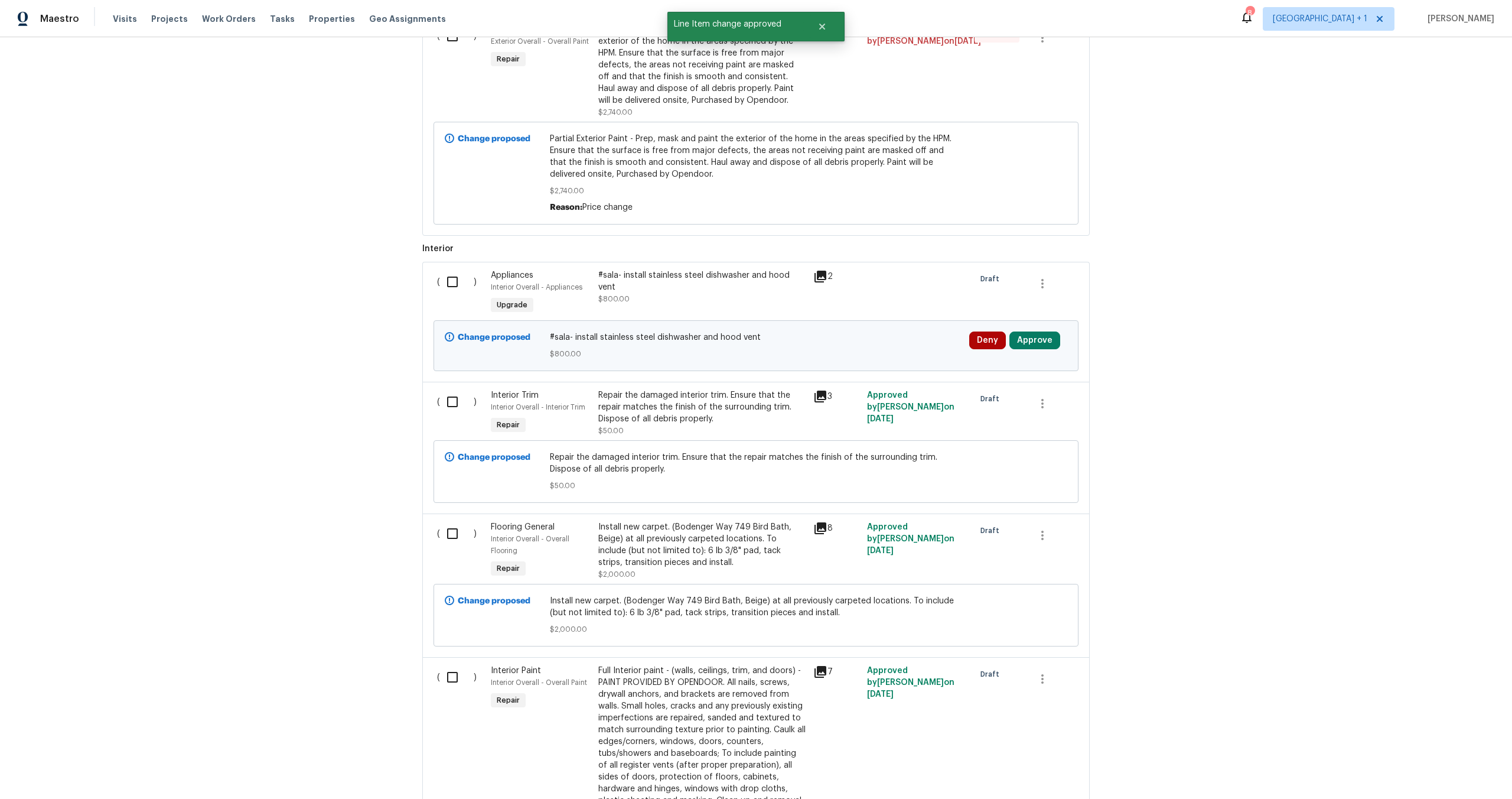
scroll to position [1151, 0]
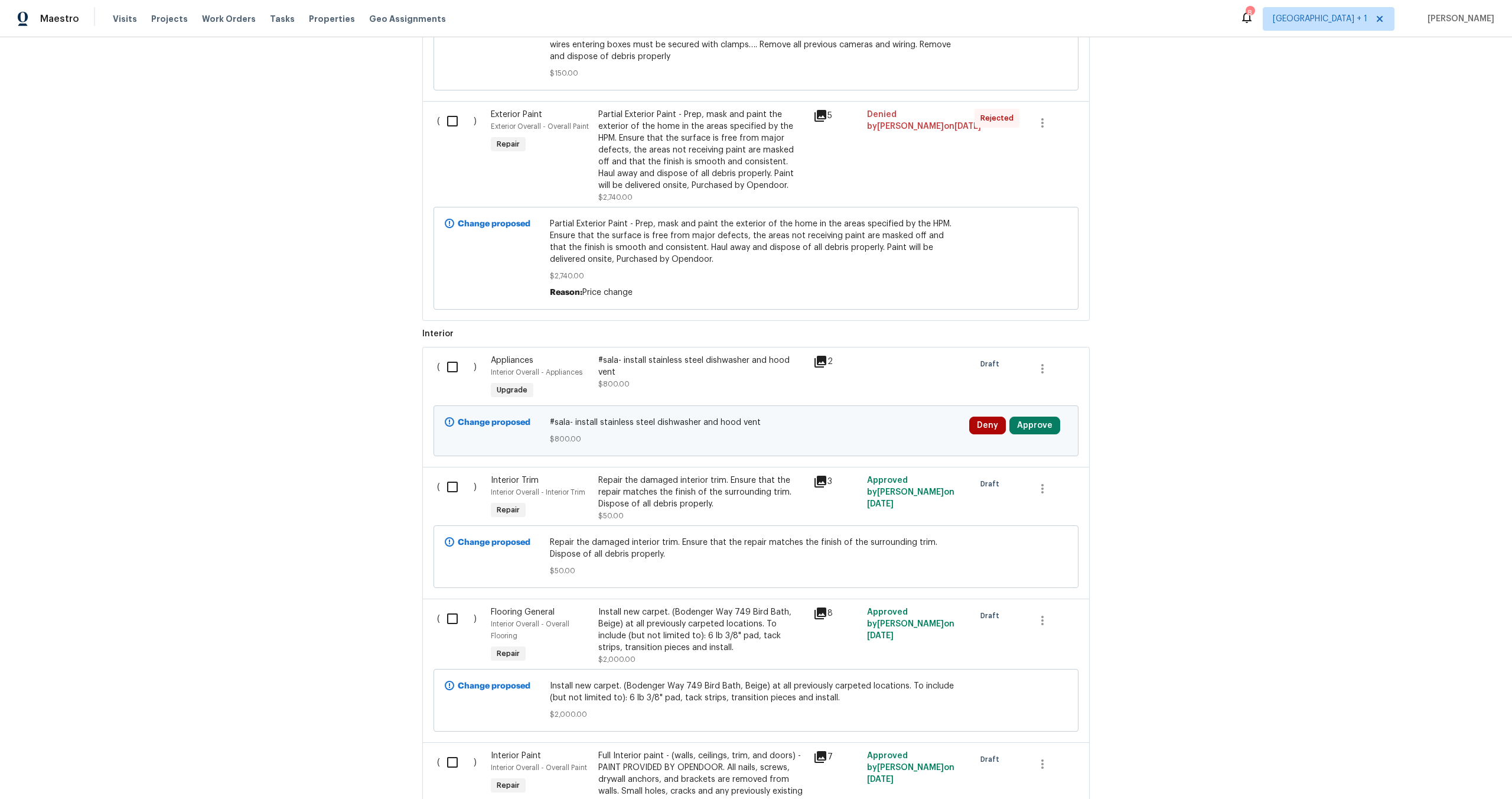
click at [1034, 440] on div "Deny Approve" at bounding box center [1018, 431] width 105 height 35
click at [1036, 434] on button "Approve" at bounding box center [1035, 425] width 51 height 18
click at [845, 437] on span "Approve" at bounding box center [861, 440] width 33 height 9
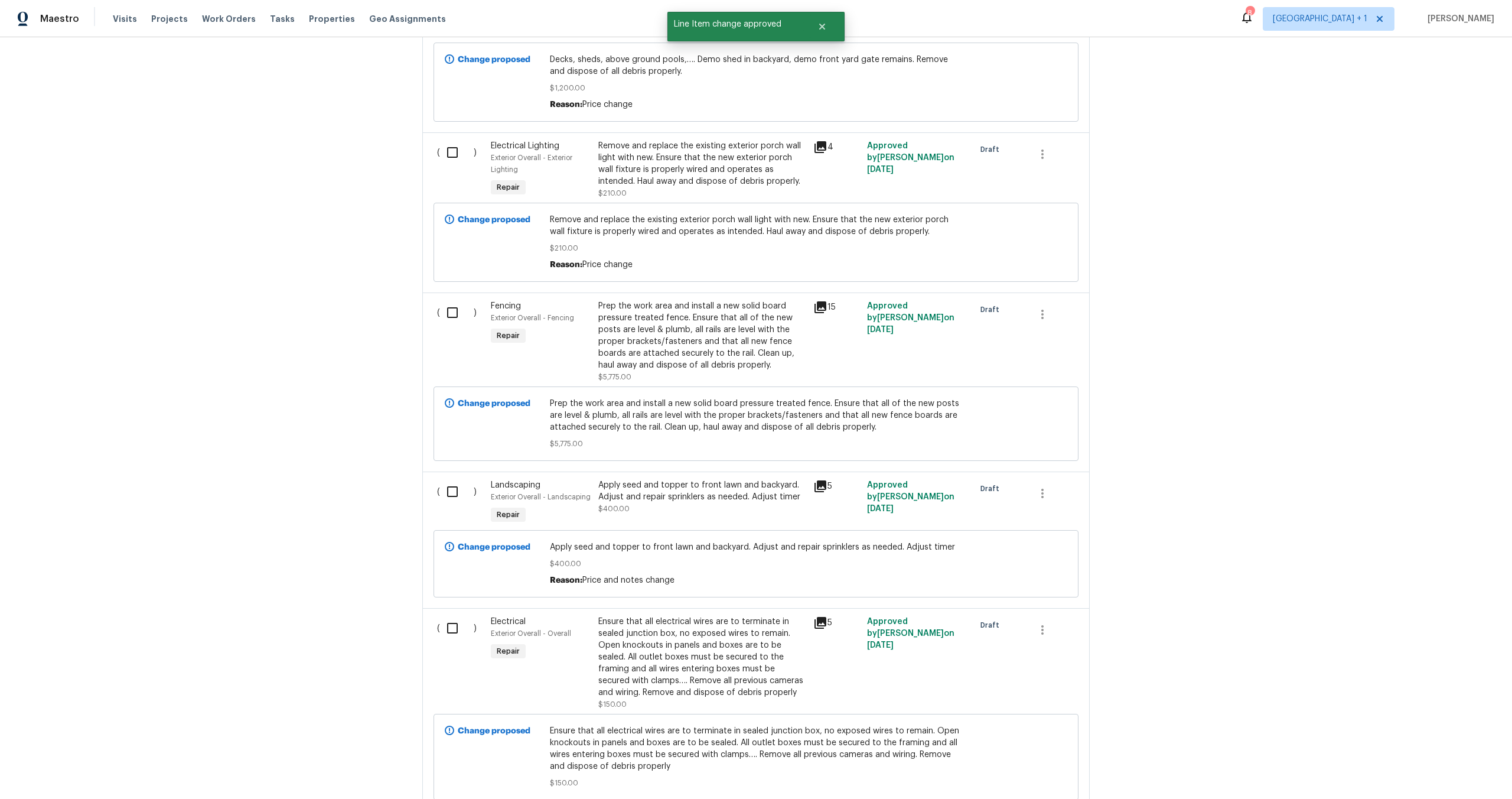
scroll to position [0, 0]
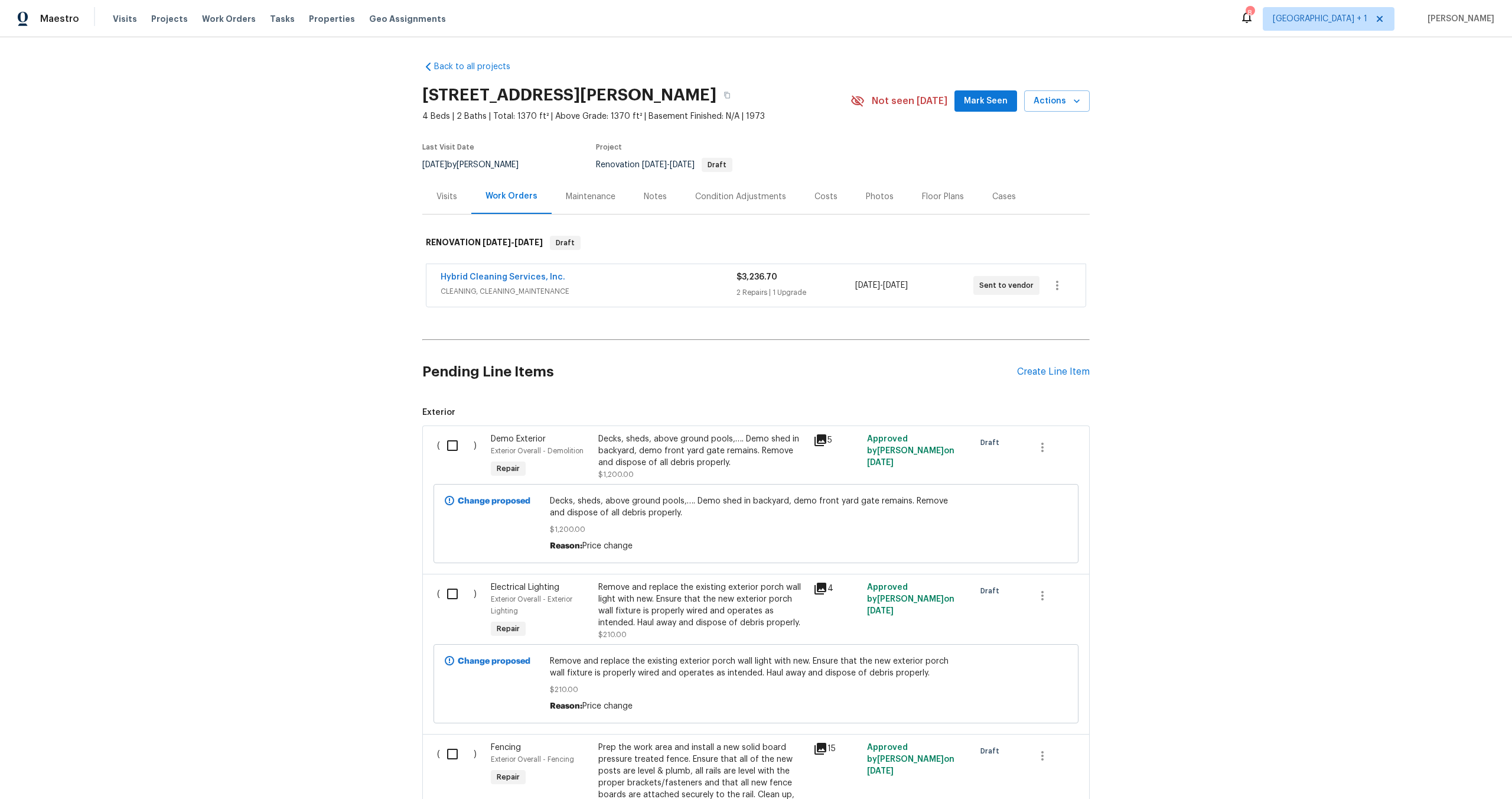
click at [1234, 431] on div "Back to all projects [STREET_ADDRESS][PERSON_NAME] 4 Beds | 2 Baths | Total: 13…" at bounding box center [756, 418] width 1512 height 762
click at [657, 280] on div "Hybrid Cleaning Services, Inc." at bounding box center [588, 278] width 296 height 14
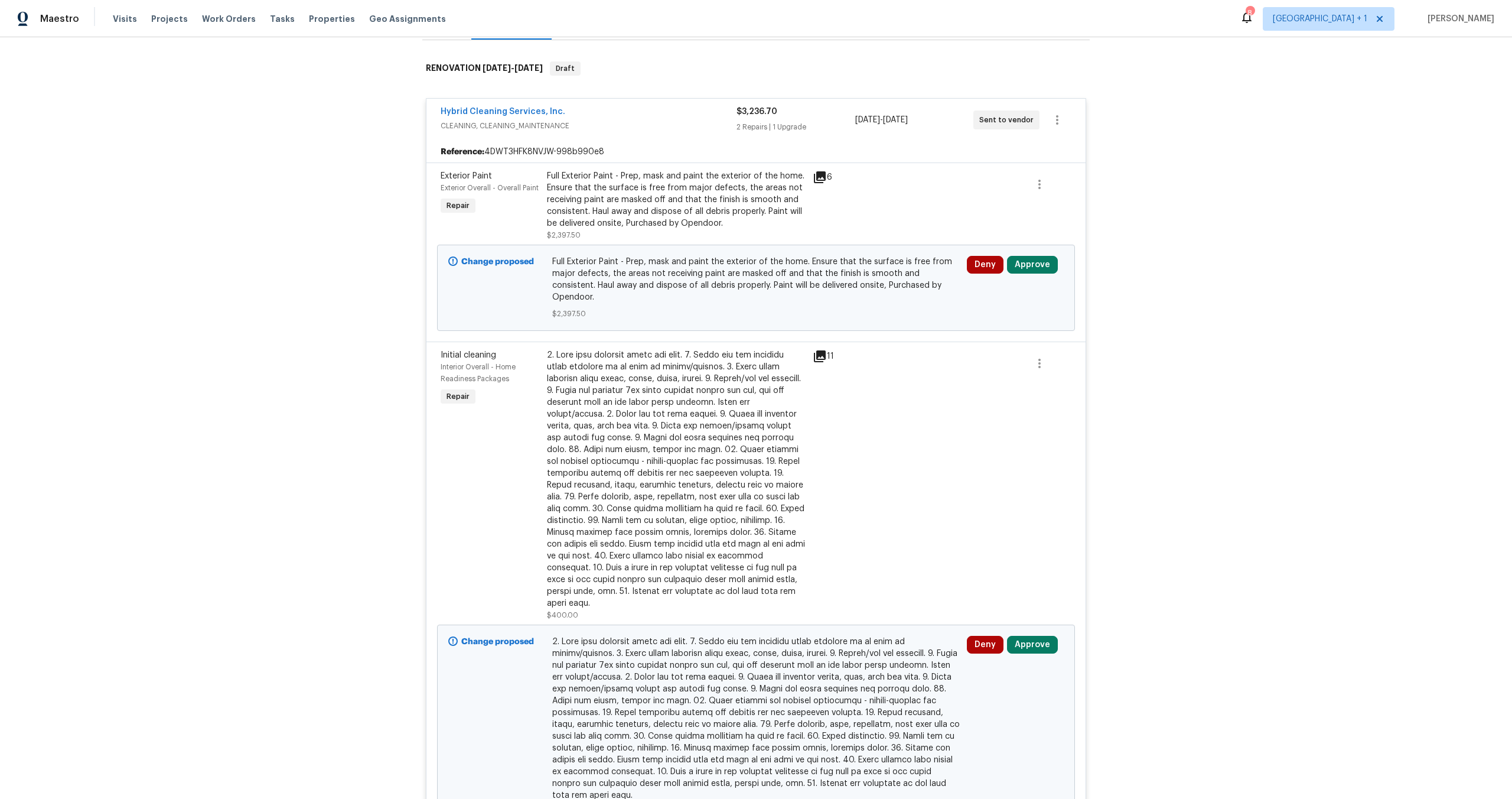
scroll to position [203, 0]
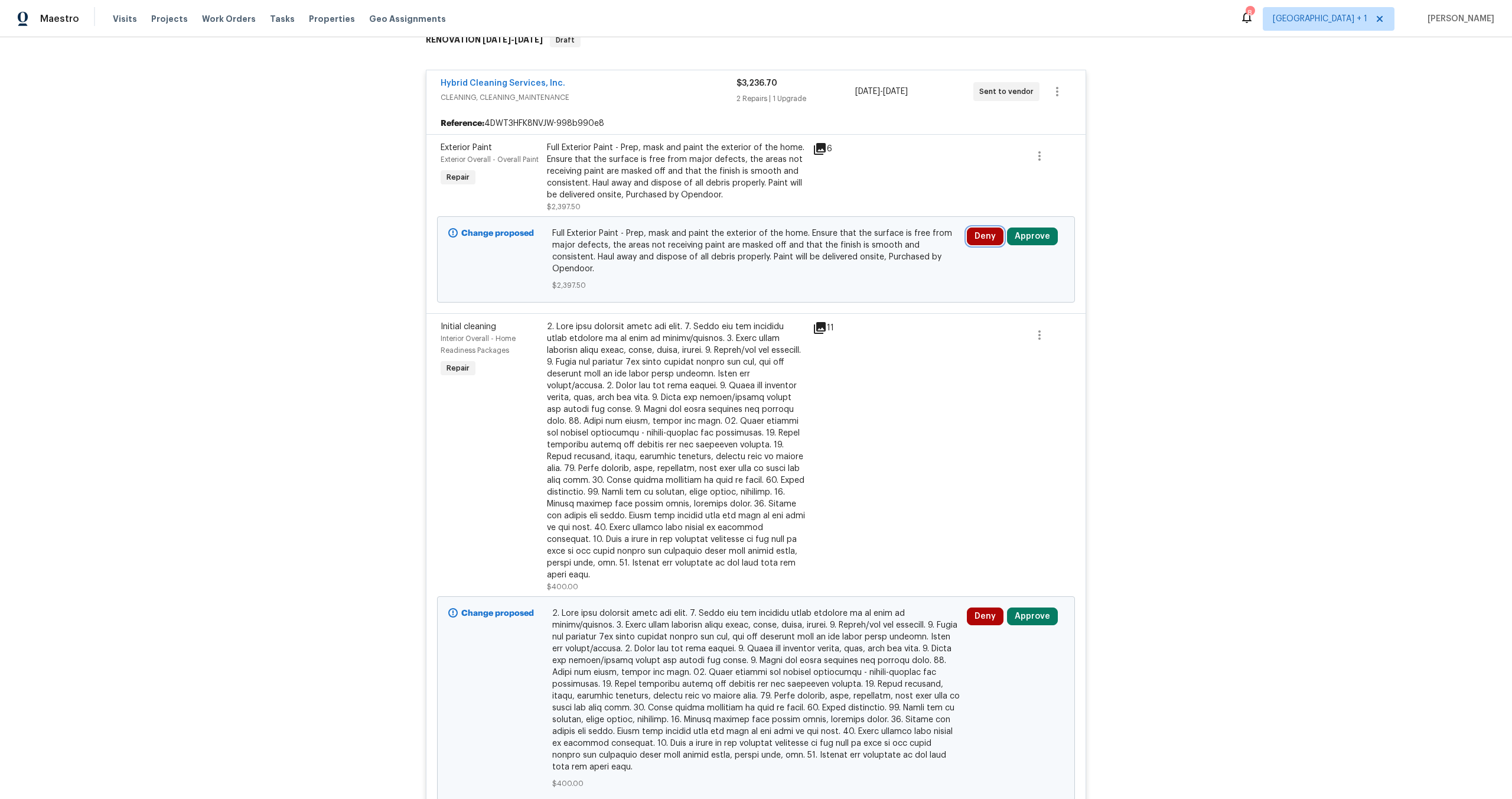
click at [974, 236] on button "Deny" at bounding box center [985, 236] width 37 height 18
click at [983, 402] on div at bounding box center [995, 457] width 53 height 279
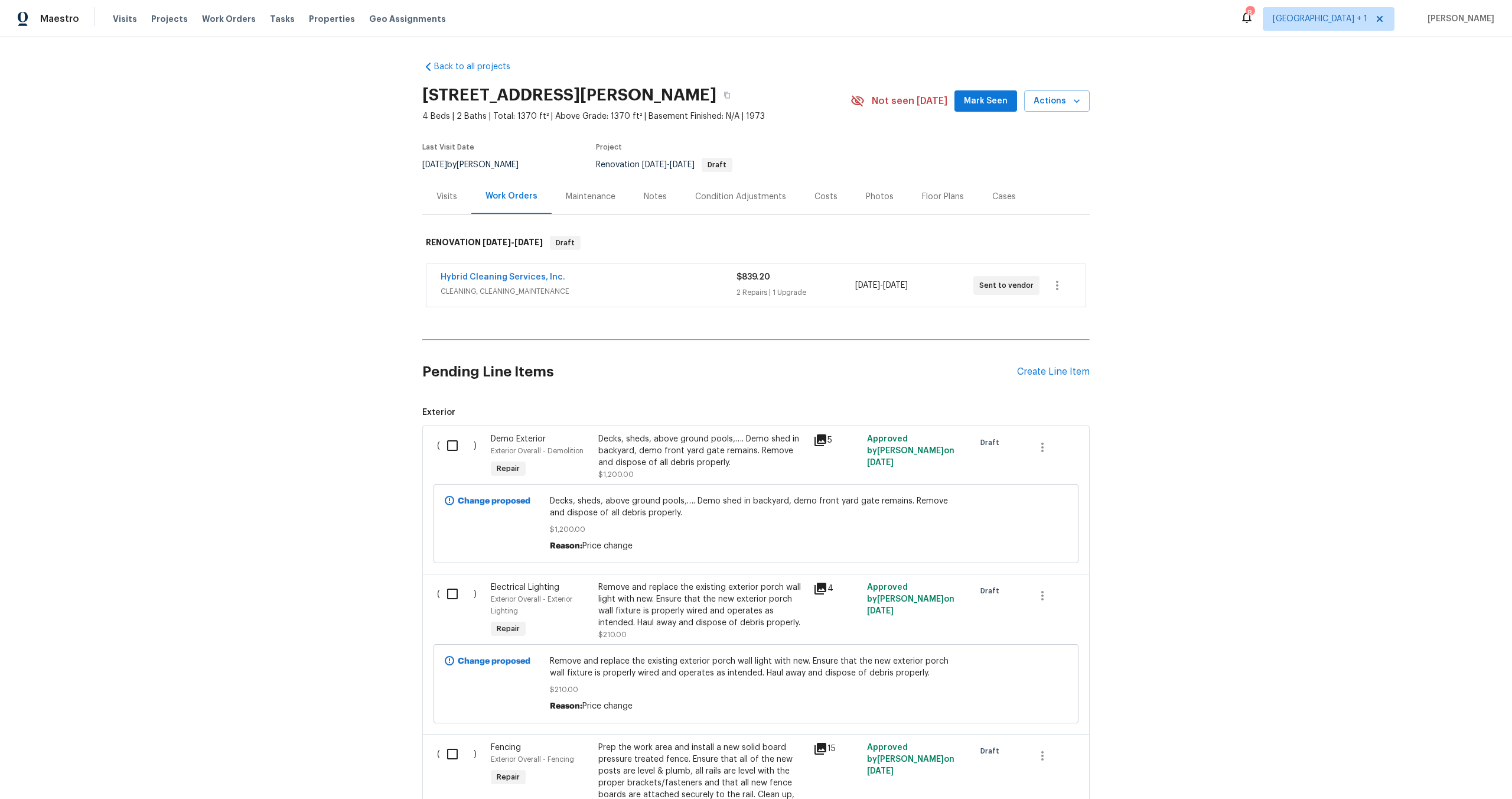
click at [798, 276] on div "$839.20" at bounding box center [796, 277] width 118 height 12
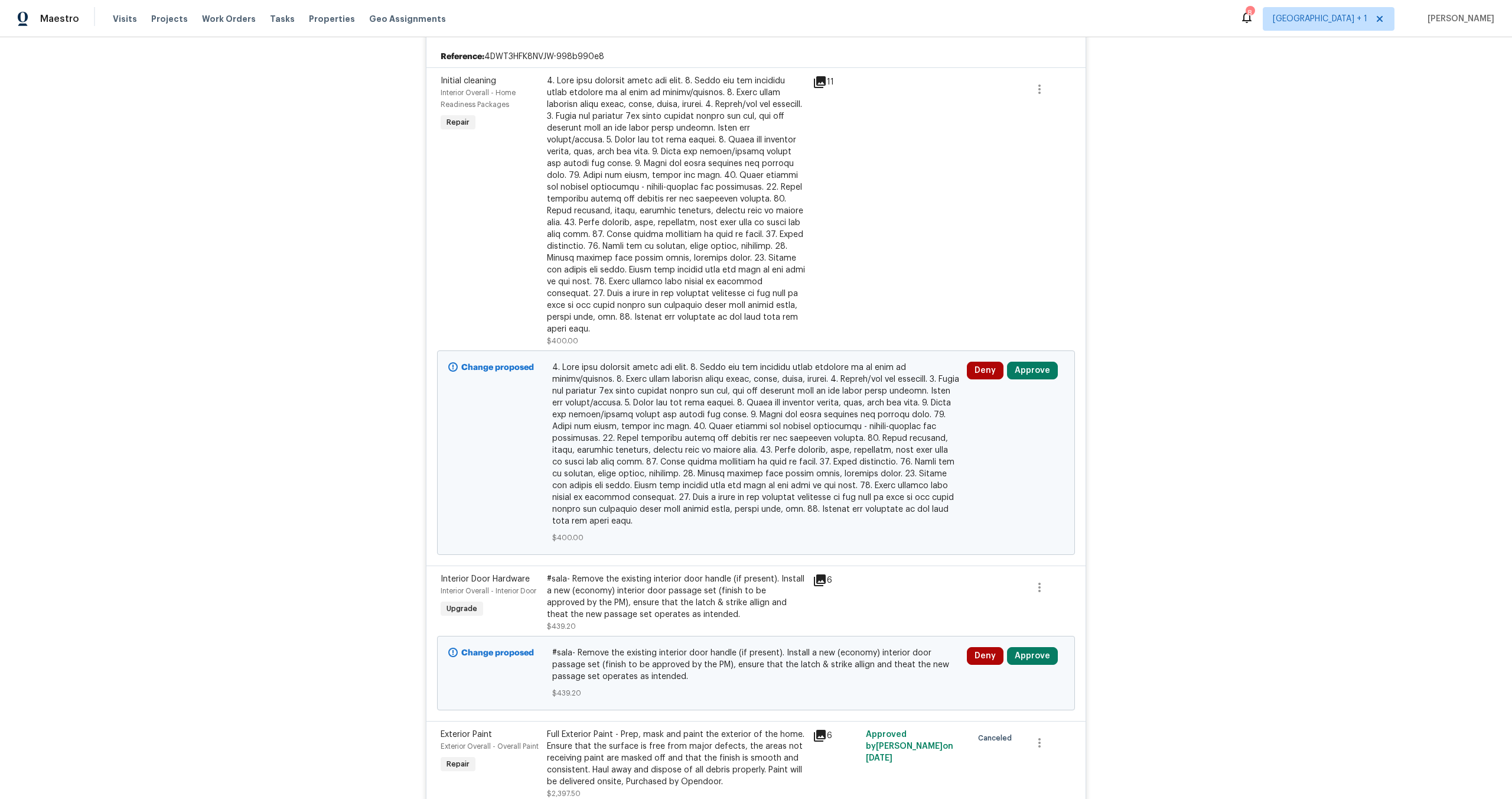
scroll to position [256, 0]
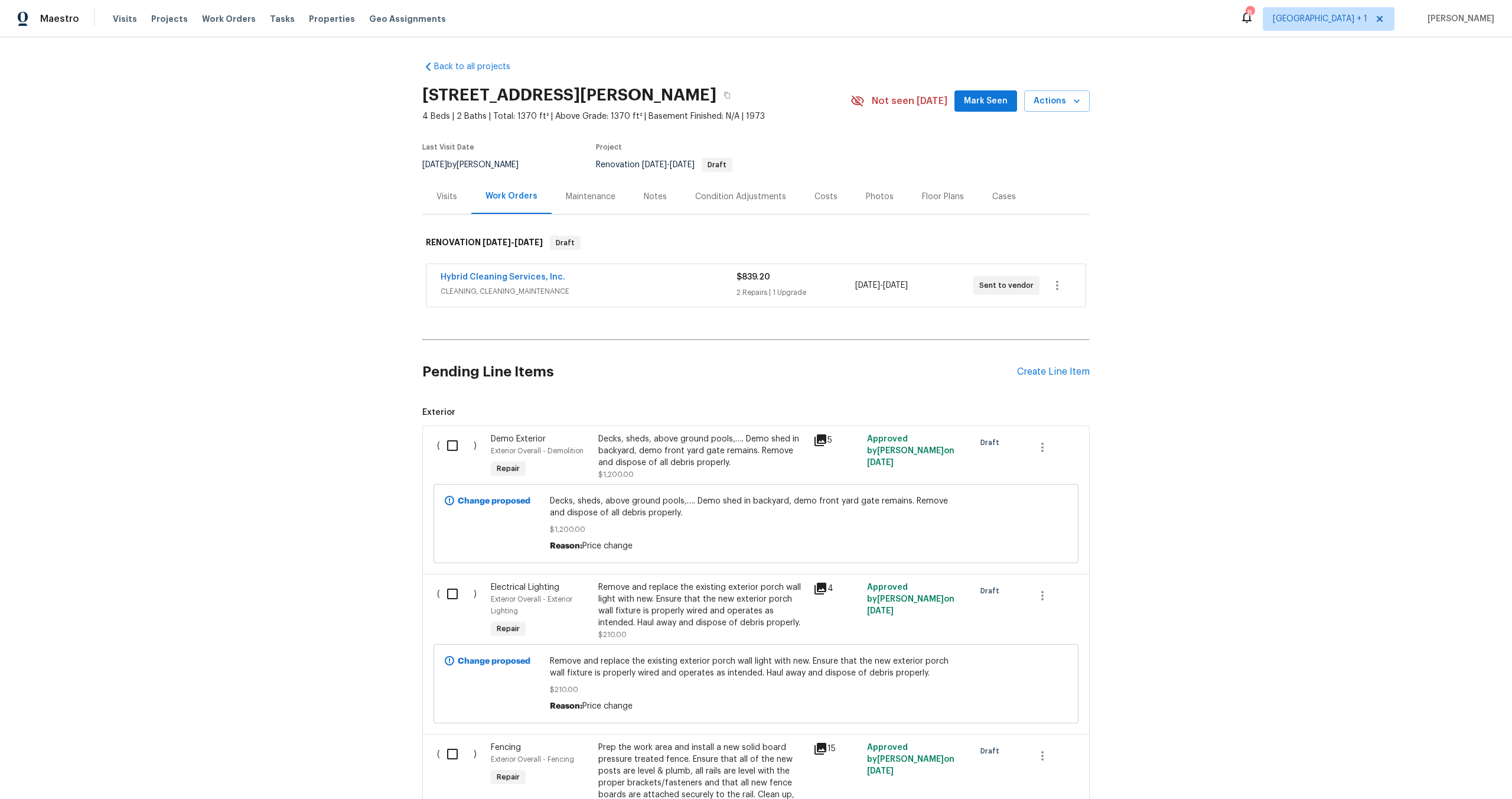
click at [687, 266] on div "Hybrid Cleaning Services, Inc. CLEANING, CLEANING_MAINTENANCE $839.20 2 Repairs…" at bounding box center [756, 285] width 659 height 43
click at [687, 281] on div "Hybrid Cleaning Services, Inc." at bounding box center [588, 278] width 296 height 14
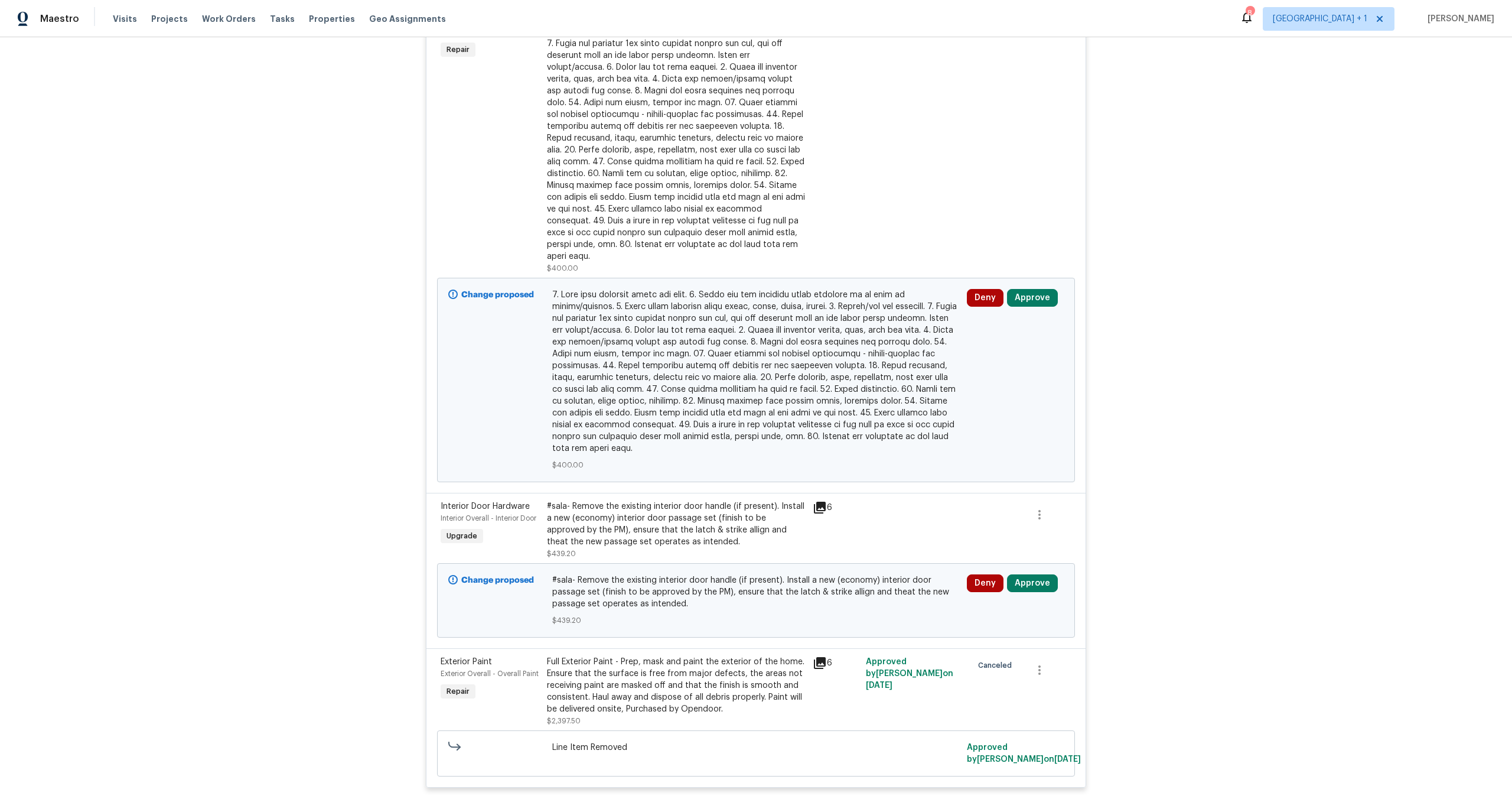
scroll to position [361, 0]
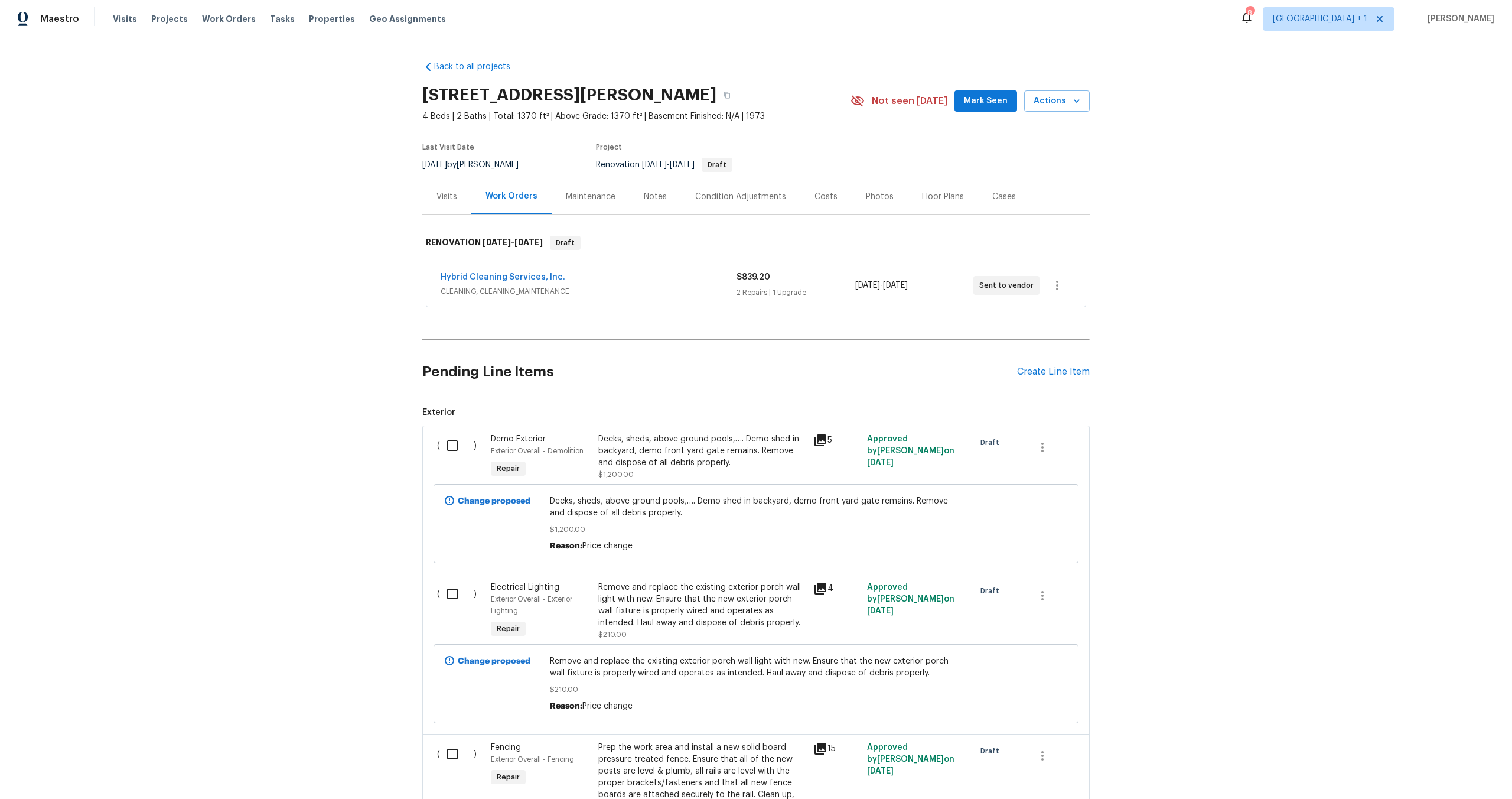
click at [682, 287] on span "CLEANING, CLEANING_MAINTENANCE" at bounding box center [588, 291] width 296 height 12
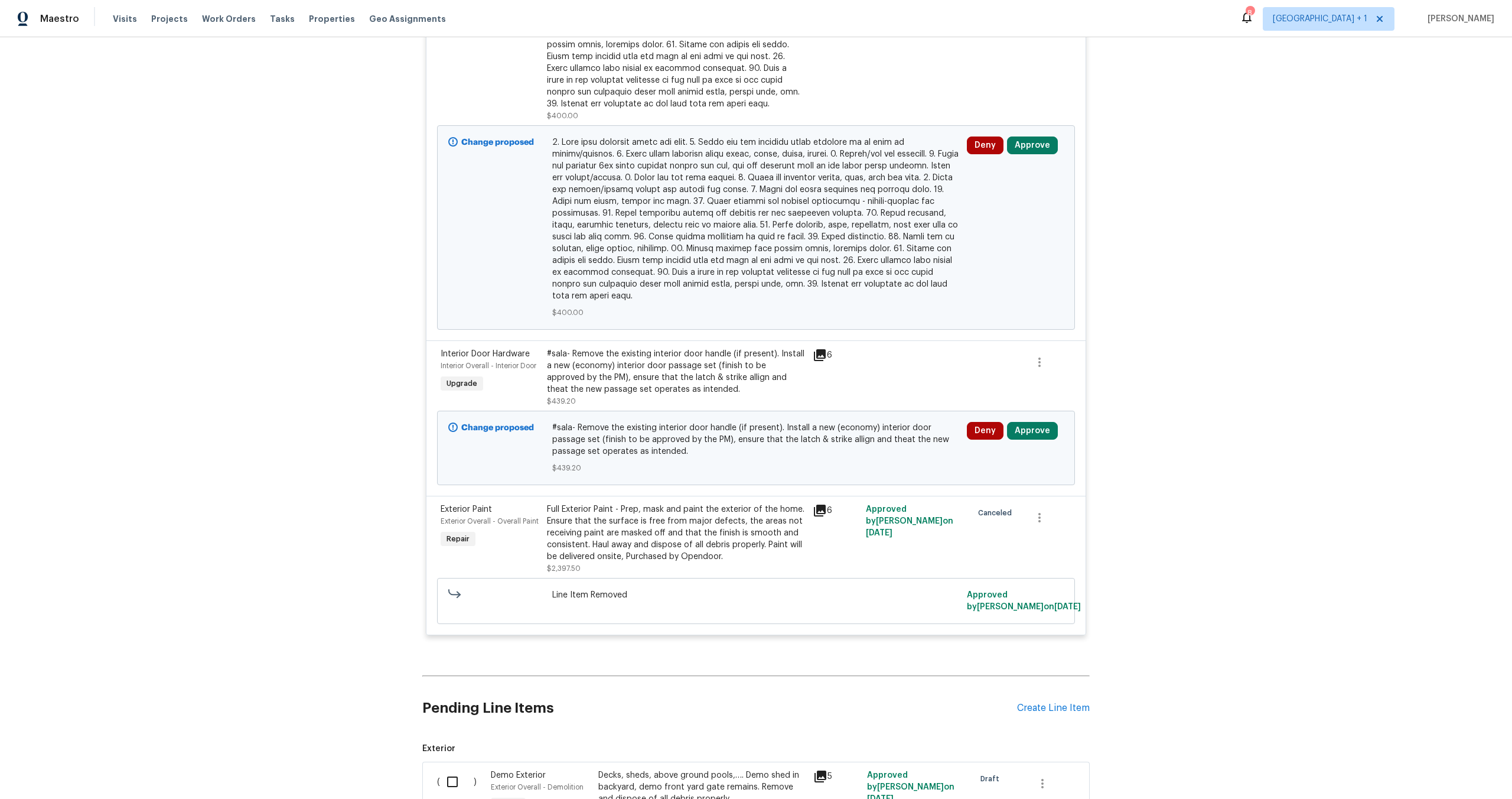
scroll to position [495, 0]
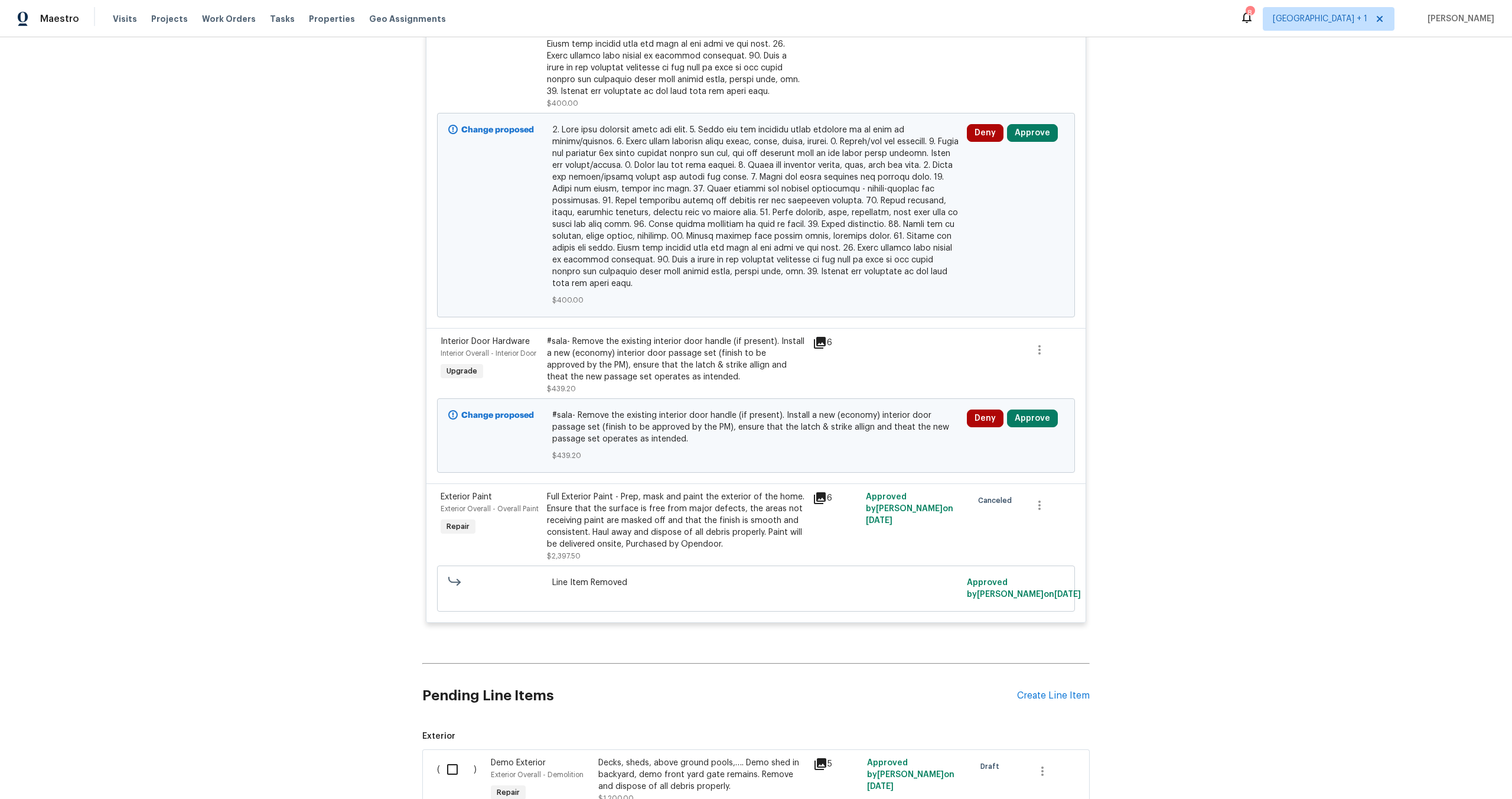
click at [278, 300] on div "Back to all projects [STREET_ADDRESS][PERSON_NAME] 4 Beds | 2 Baths | Total: 13…" at bounding box center [756, 418] width 1512 height 762
click at [1247, 373] on div "Back to all projects [STREET_ADDRESS][PERSON_NAME] 4 Beds | 2 Baths | Total: 13…" at bounding box center [756, 418] width 1512 height 762
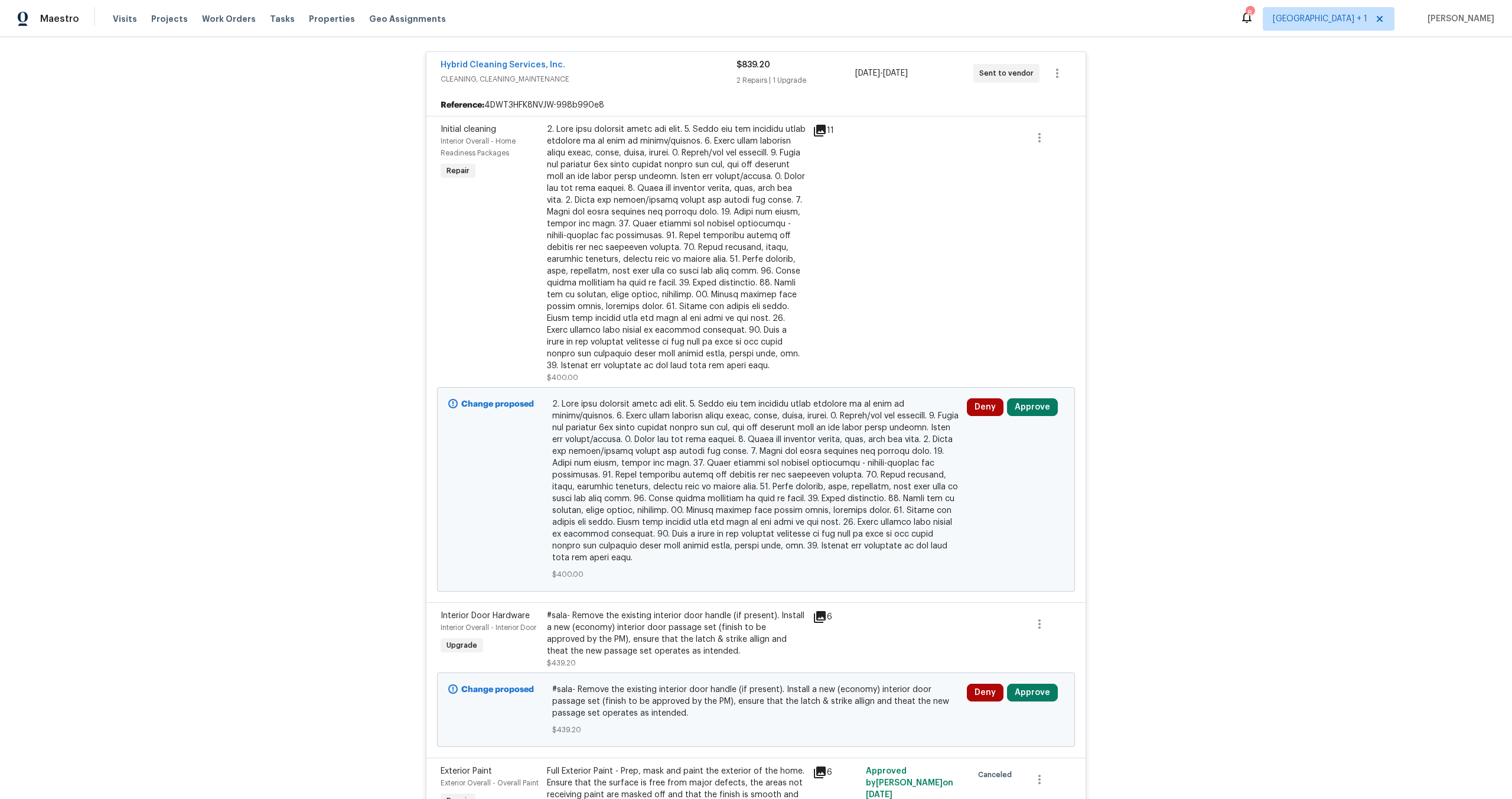
scroll to position [547, 0]
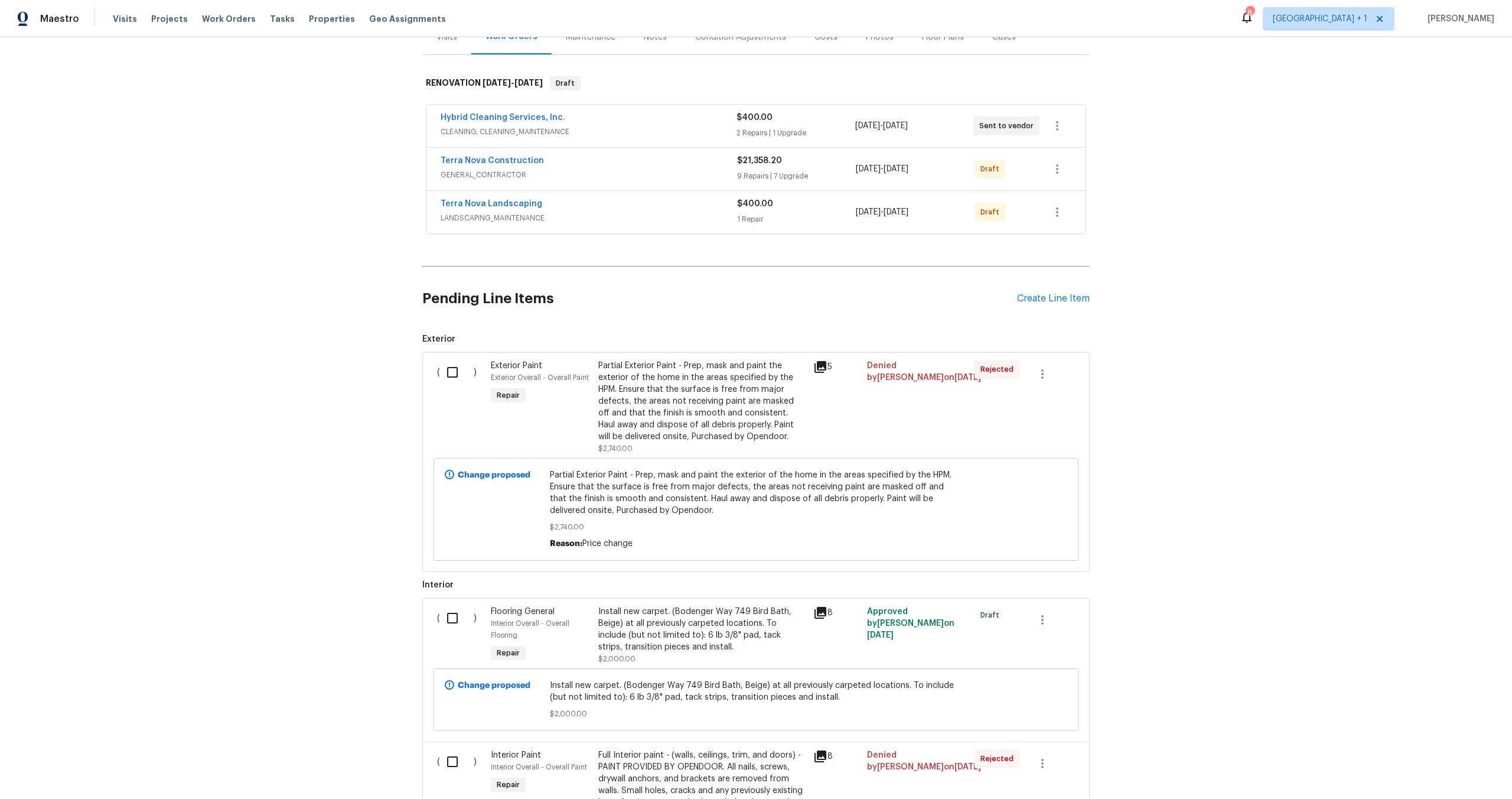
scroll to position [269, 0]
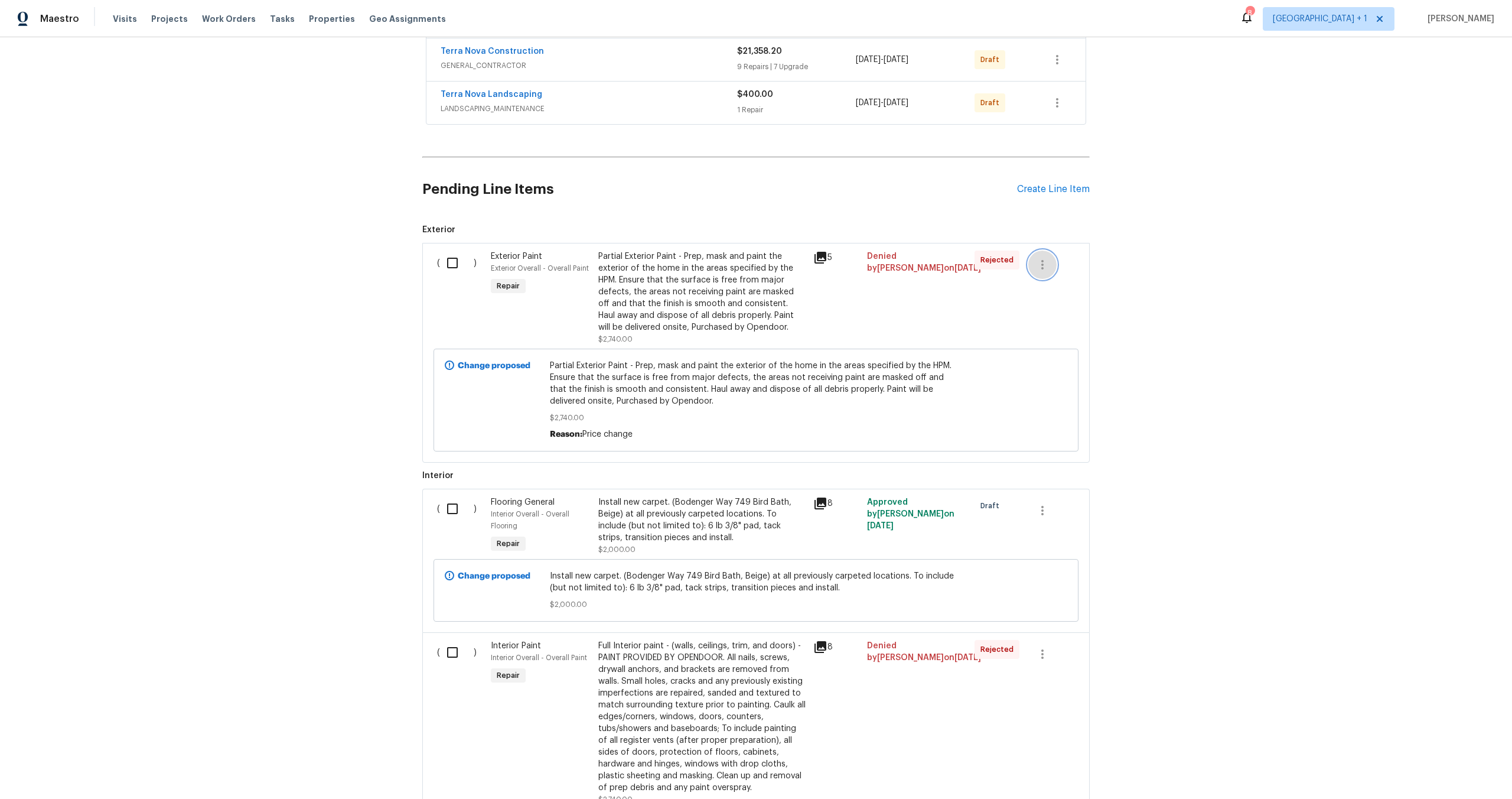
click at [1047, 264] on button "button" at bounding box center [1043, 265] width 29 height 29
click at [1046, 276] on ul "Cancel" at bounding box center [1046, 264] width 45 height 29
click at [1046, 270] on li "Cancel" at bounding box center [1046, 264] width 45 height 19
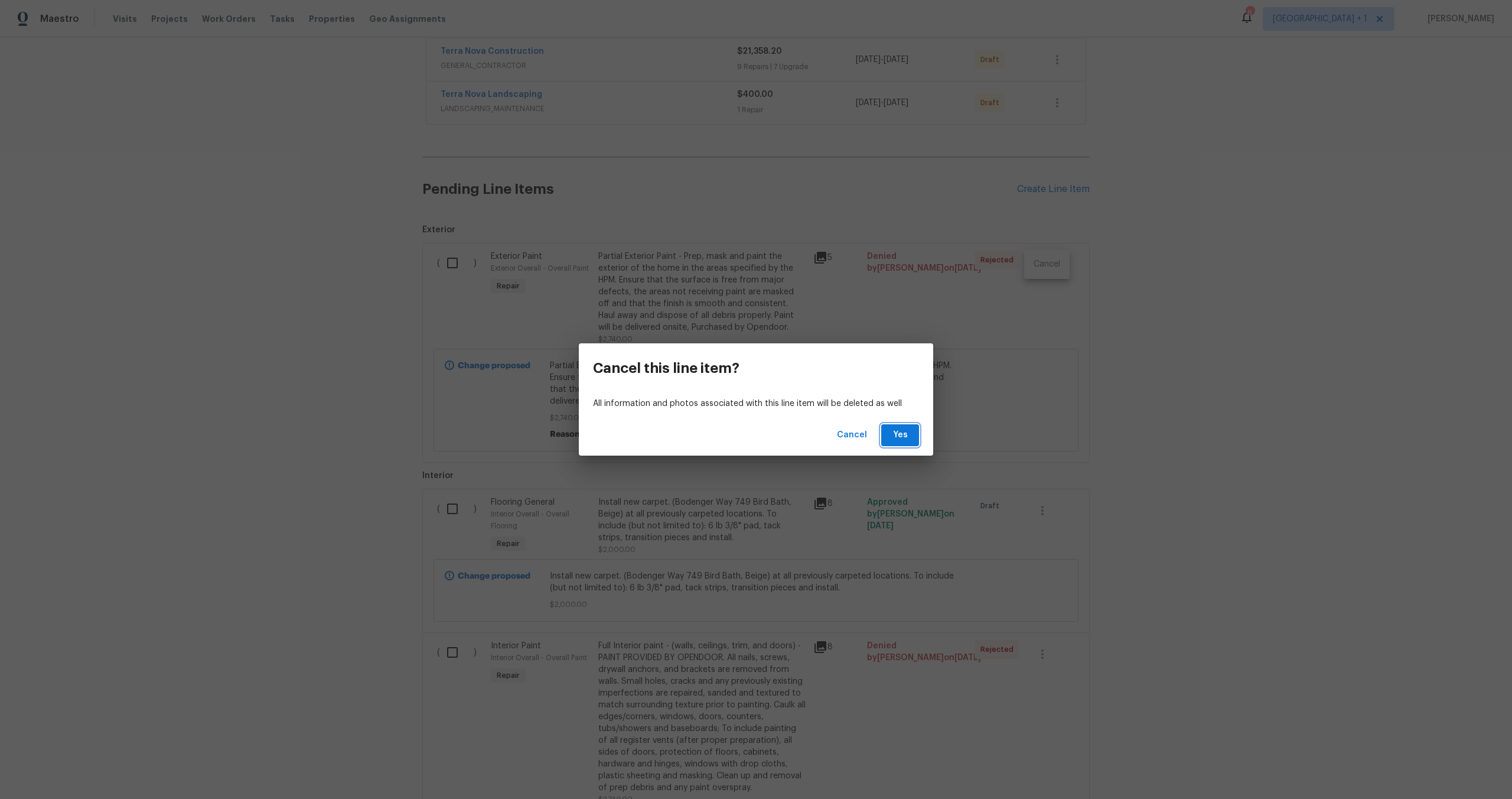
click at [918, 428] on button "Yes" at bounding box center [900, 435] width 38 height 22
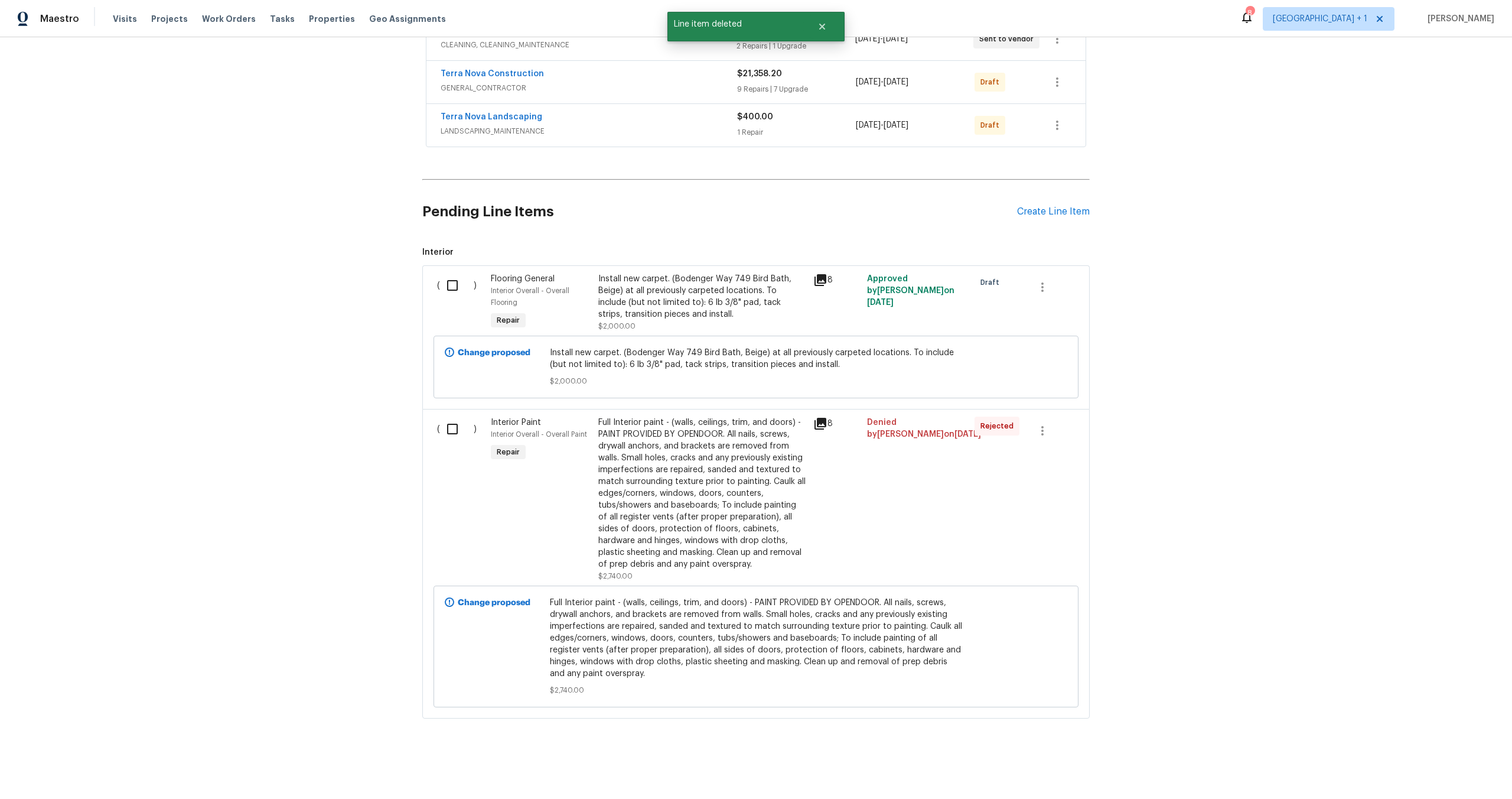
scroll to position [256, 0]
click at [1042, 424] on icon "button" at bounding box center [1043, 431] width 14 height 14
click at [1031, 427] on li "Cancel" at bounding box center [1046, 421] width 45 height 19
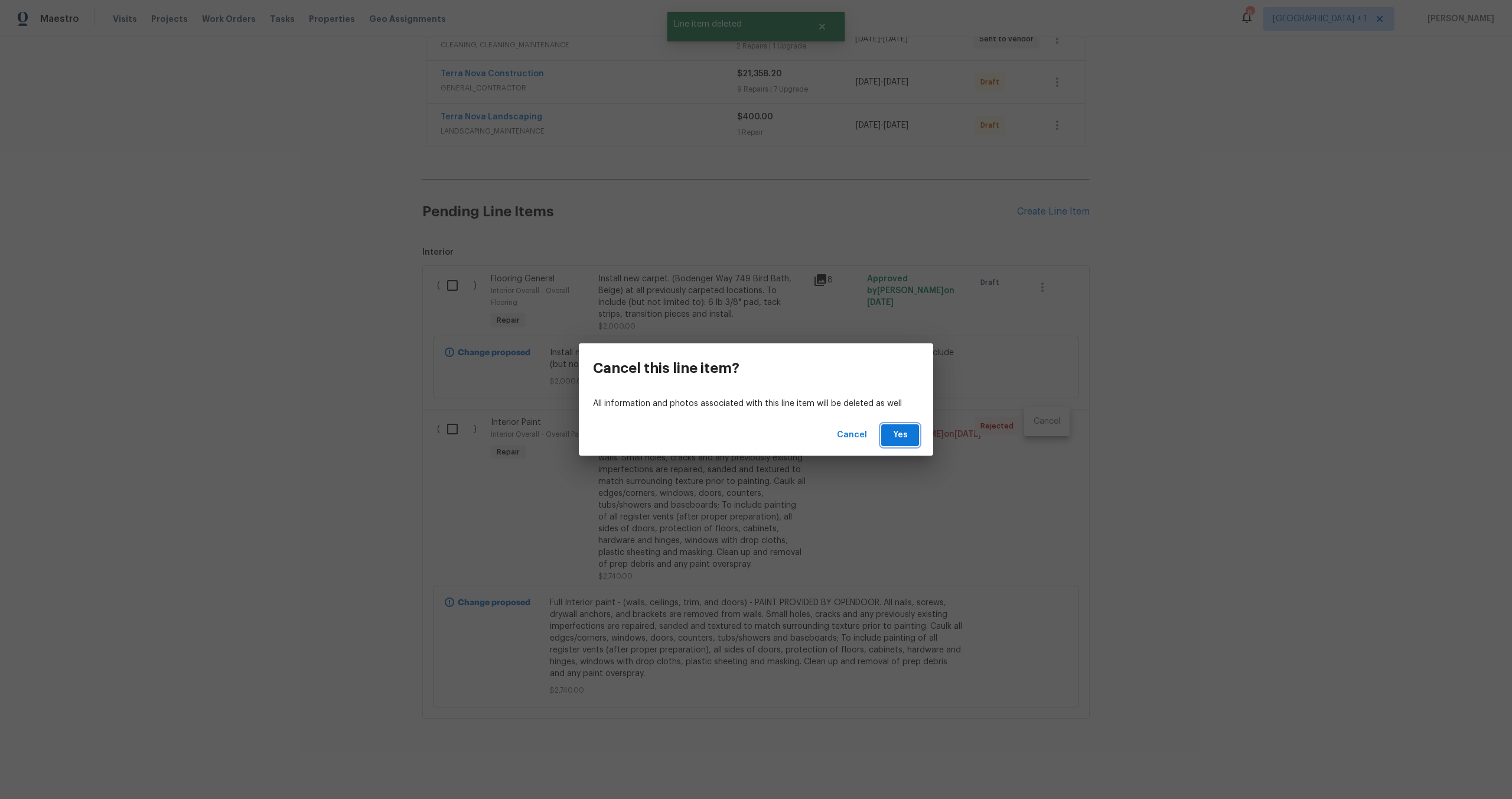
click at [904, 435] on span "Yes" at bounding box center [900, 435] width 19 height 15
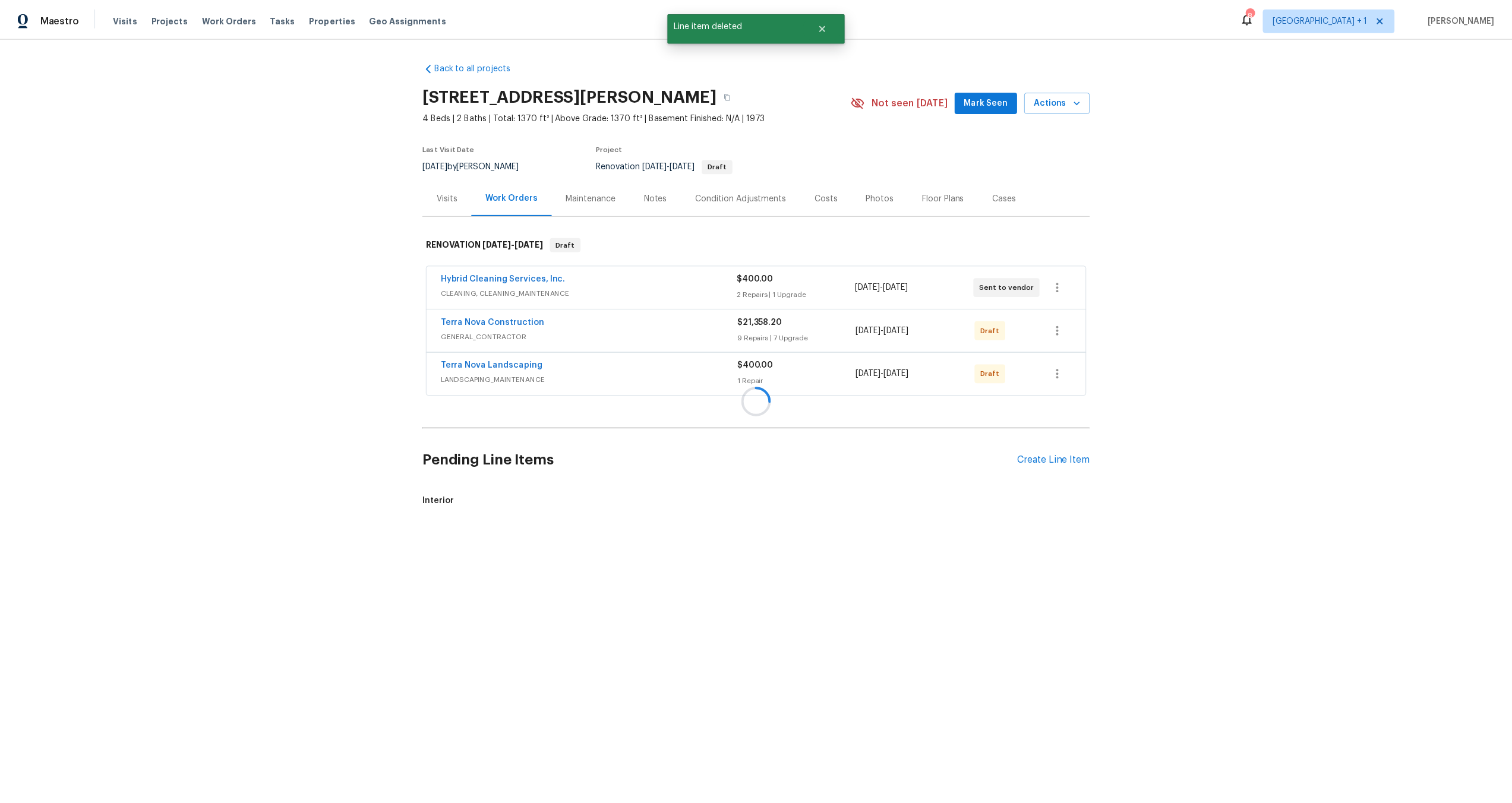
scroll to position [0, 0]
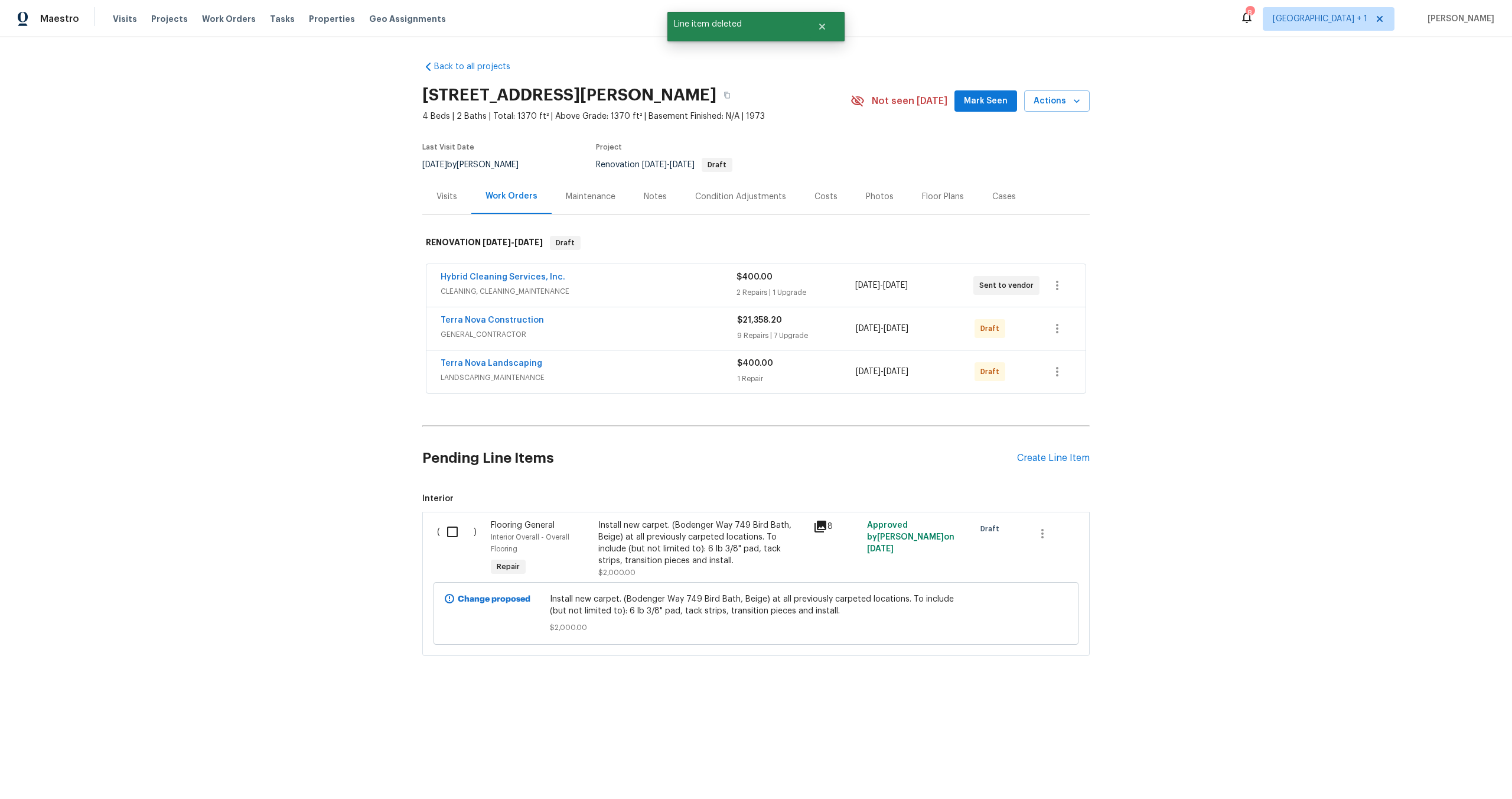
click at [1265, 471] on div "Back to all projects 1885 Leon Ave, San Diego, CA 92154 4 Beds | 2 Baths | Tota…" at bounding box center [756, 386] width 1512 height 699
click at [814, 197] on div "Costs" at bounding box center [825, 197] width 23 height 12
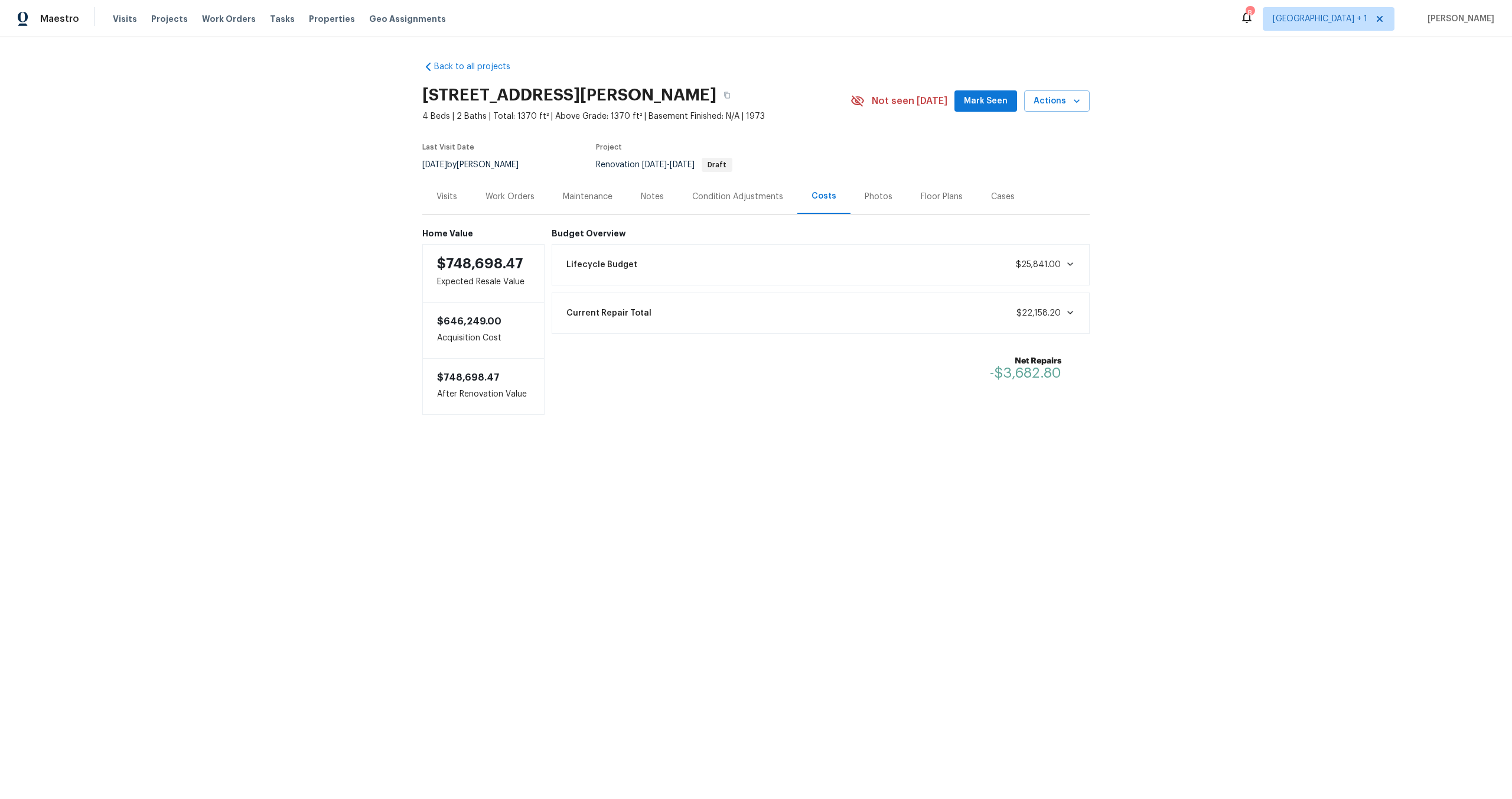
click at [865, 194] on div "Photos" at bounding box center [878, 197] width 28 height 12
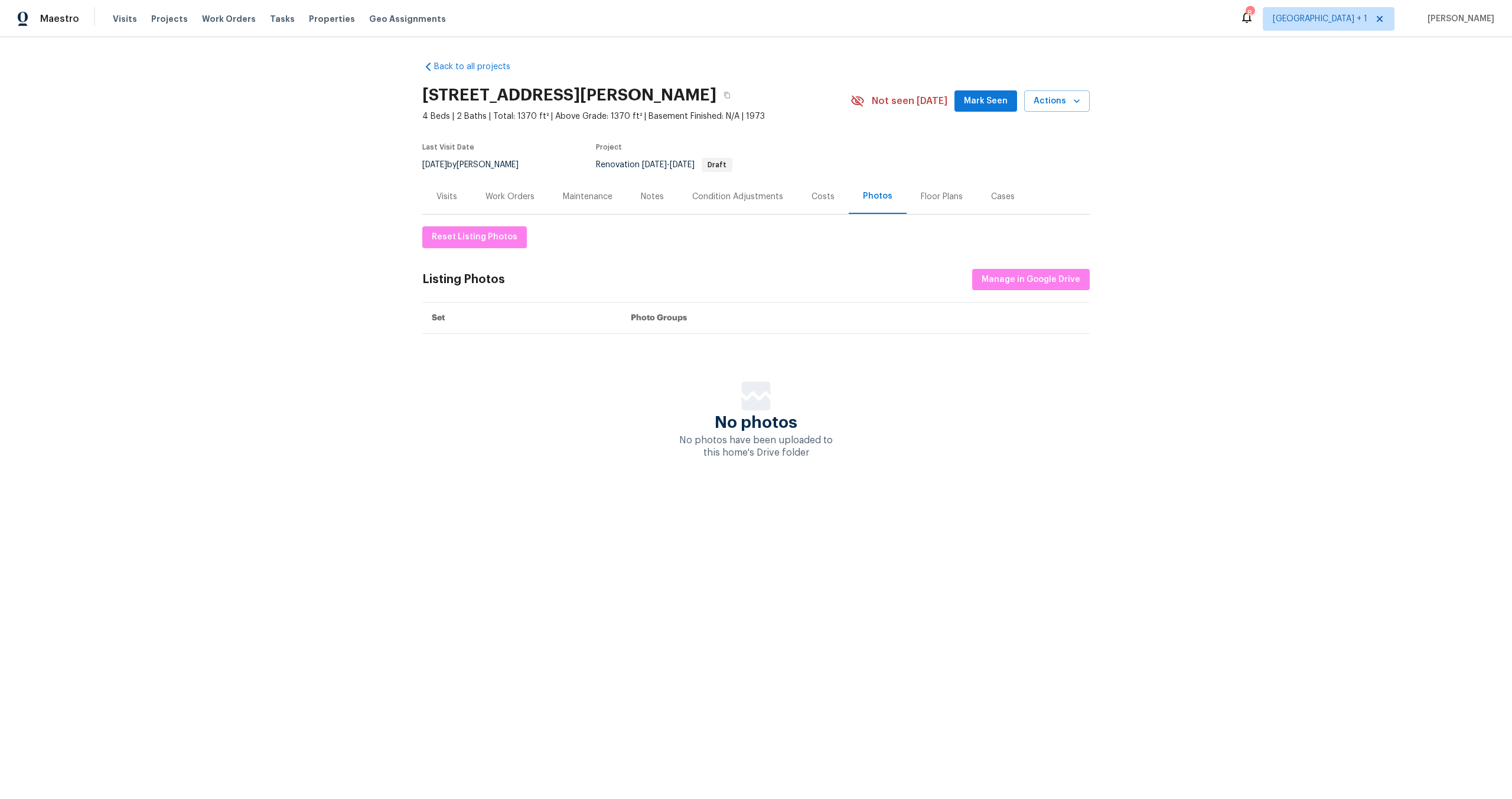
click at [801, 195] on div "Costs" at bounding box center [823, 197] width 51 height 35
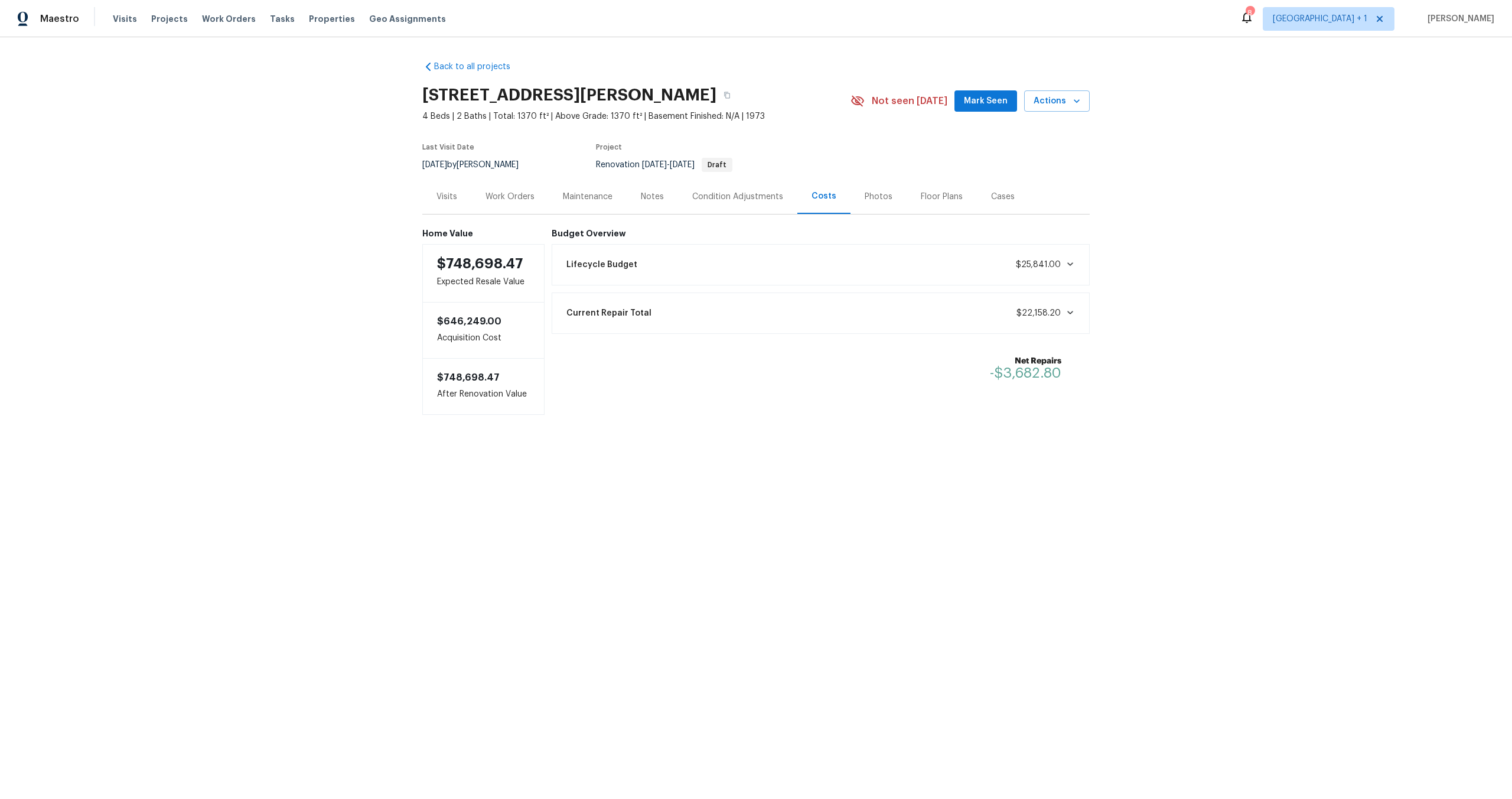
click at [646, 200] on div "Notes" at bounding box center [652, 197] width 23 height 12
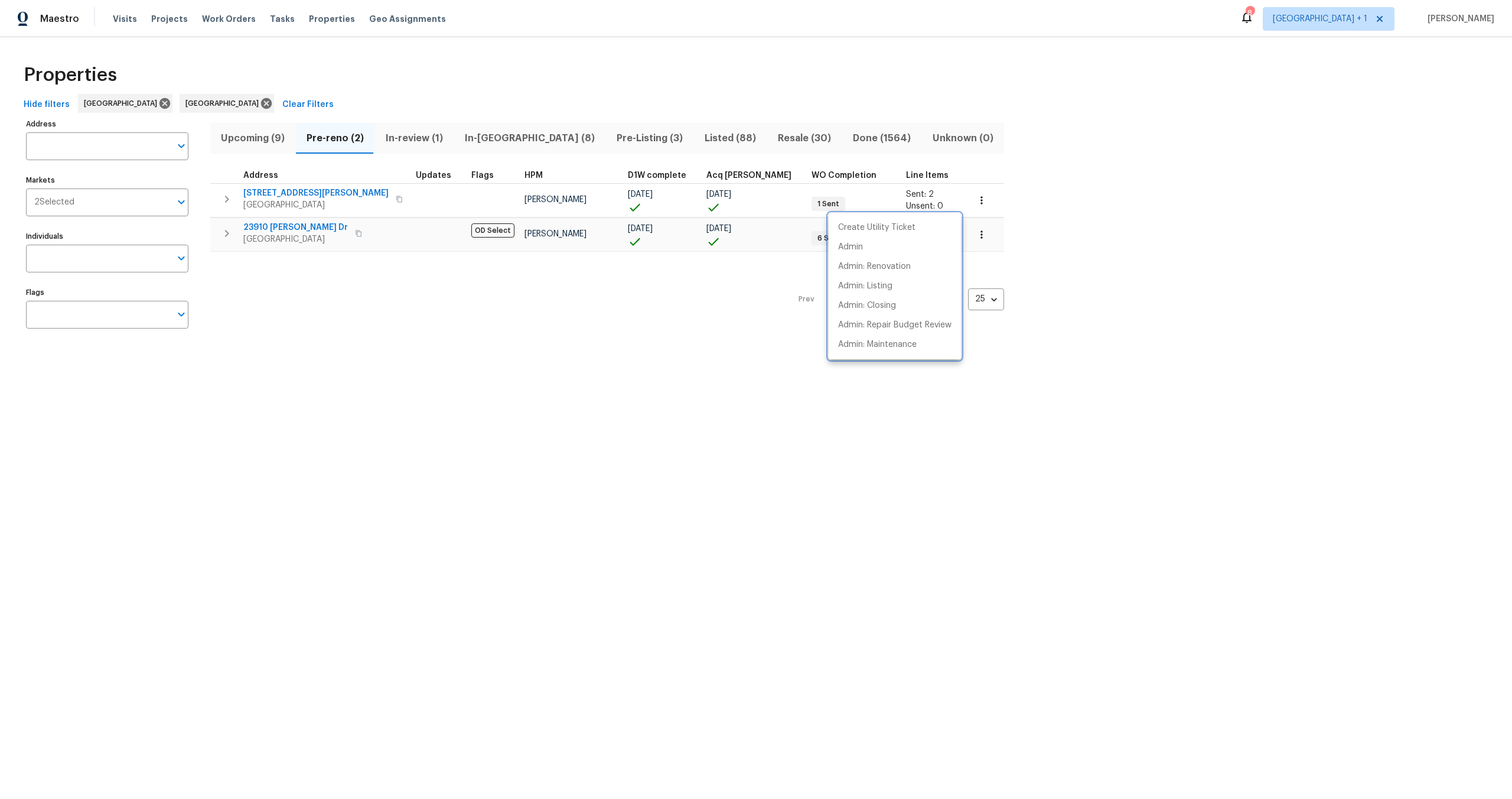
click at [644, 59] on div at bounding box center [756, 400] width 1512 height 799
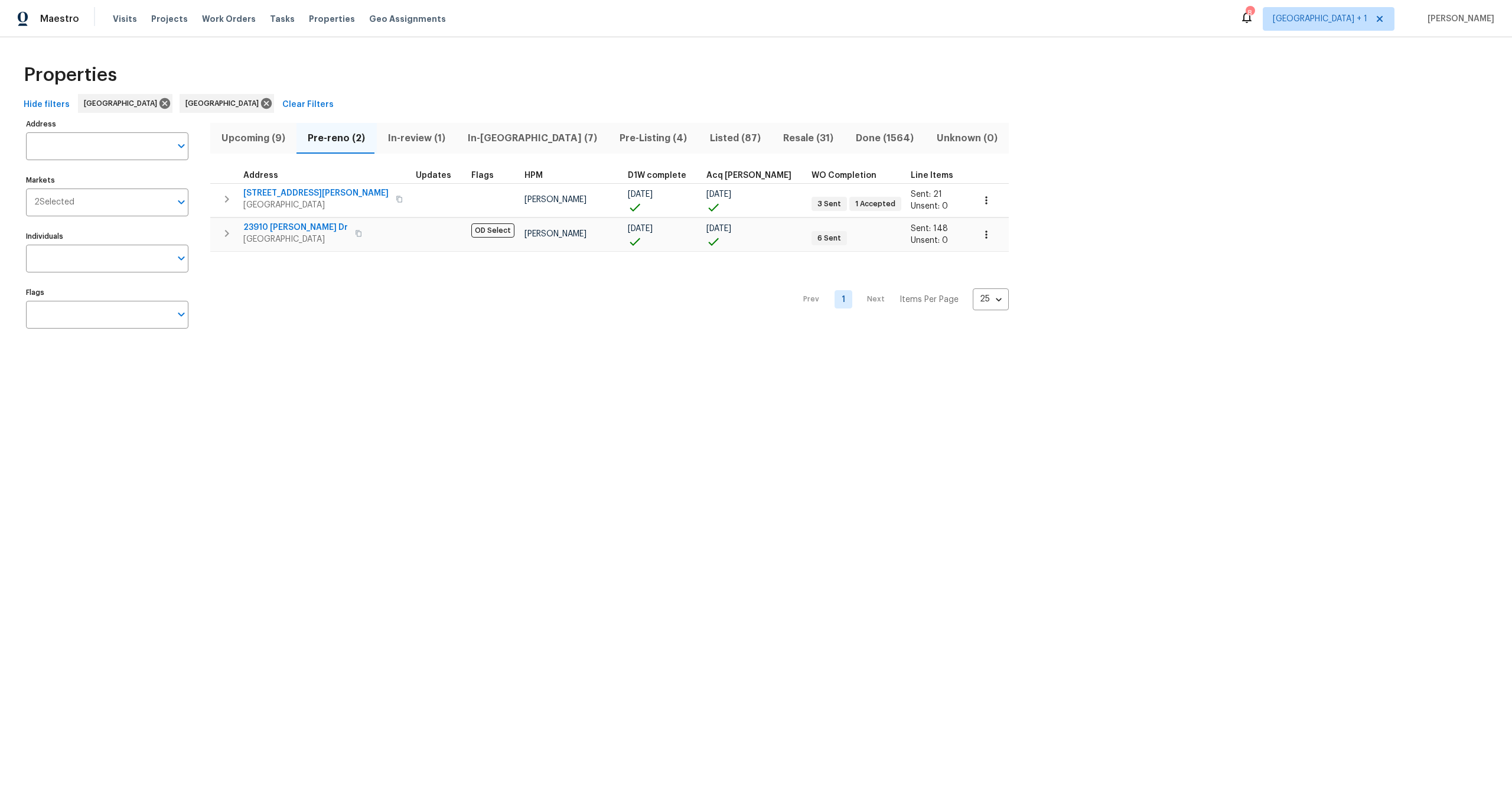
click at [270, 68] on div "Properties" at bounding box center [755, 74] width 1474 height 38
click at [635, 88] on div "Properties" at bounding box center [755, 74] width 1474 height 38
click at [523, 93] on div "Properties" at bounding box center [755, 74] width 1474 height 38
click at [647, 93] on div "Properties" at bounding box center [755, 74] width 1474 height 38
click at [683, 94] on div "Hide filters [GEOGRAPHIC_DATA] [GEOGRAPHIC_DATA] Clear Filters" at bounding box center [755, 104] width 1474 height 22
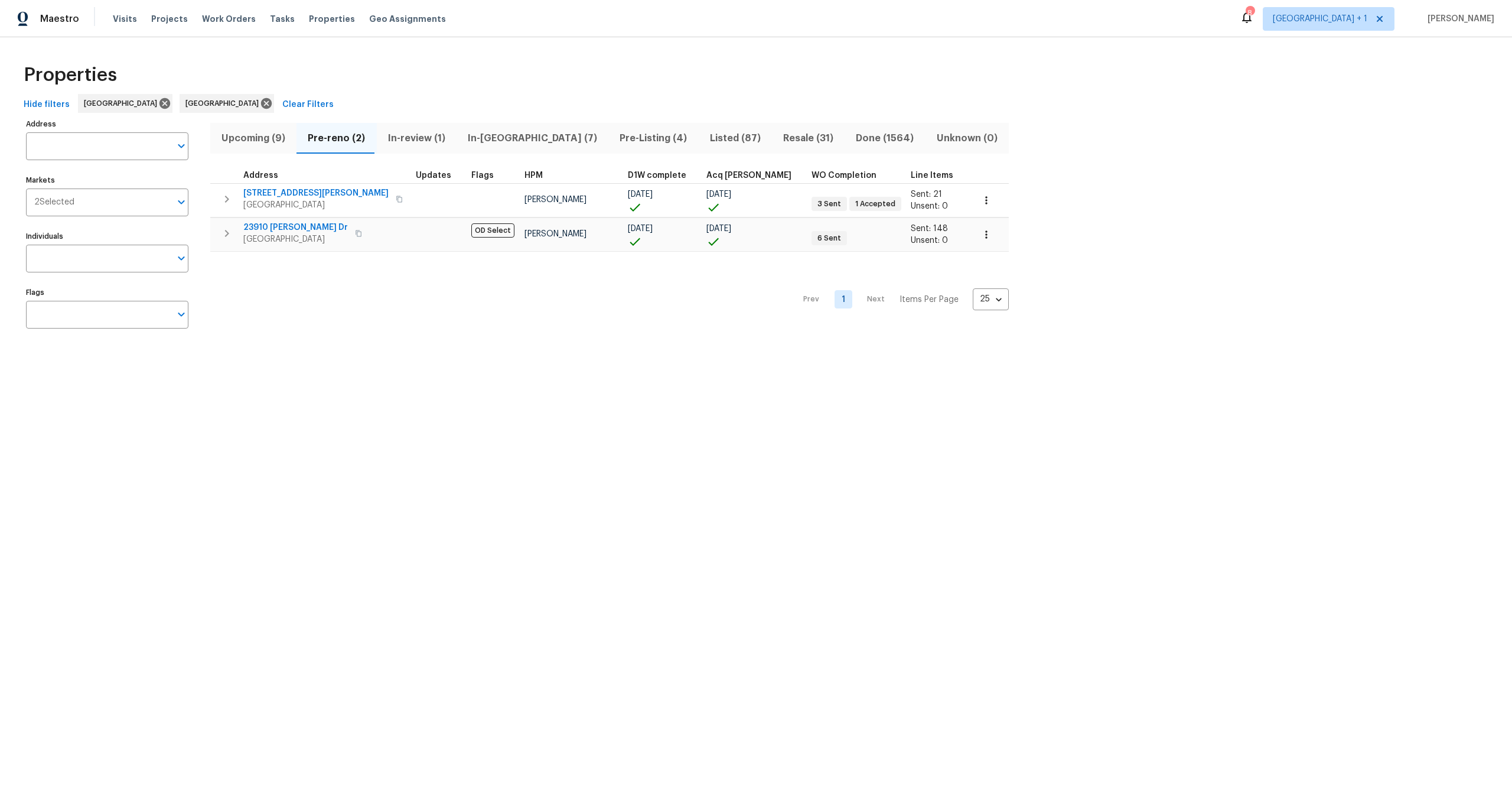
click at [706, 136] on span "Listed (87)" at bounding box center [735, 138] width 59 height 17
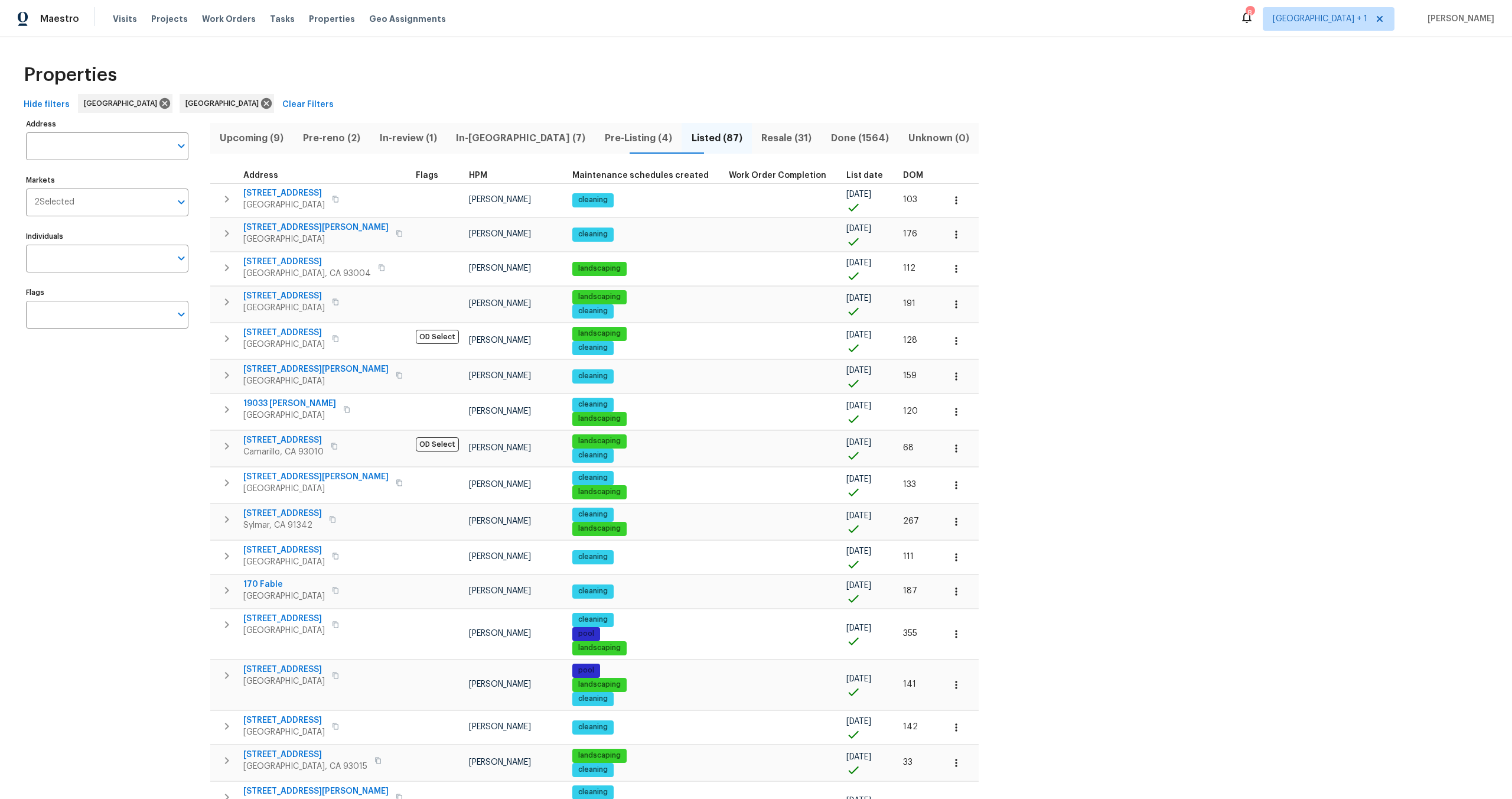
click at [1119, 172] on div "Address Address Markets 2 Selected Markets Individuals Individuals Flags Flags …" at bounding box center [755, 640] width 1474 height 1048
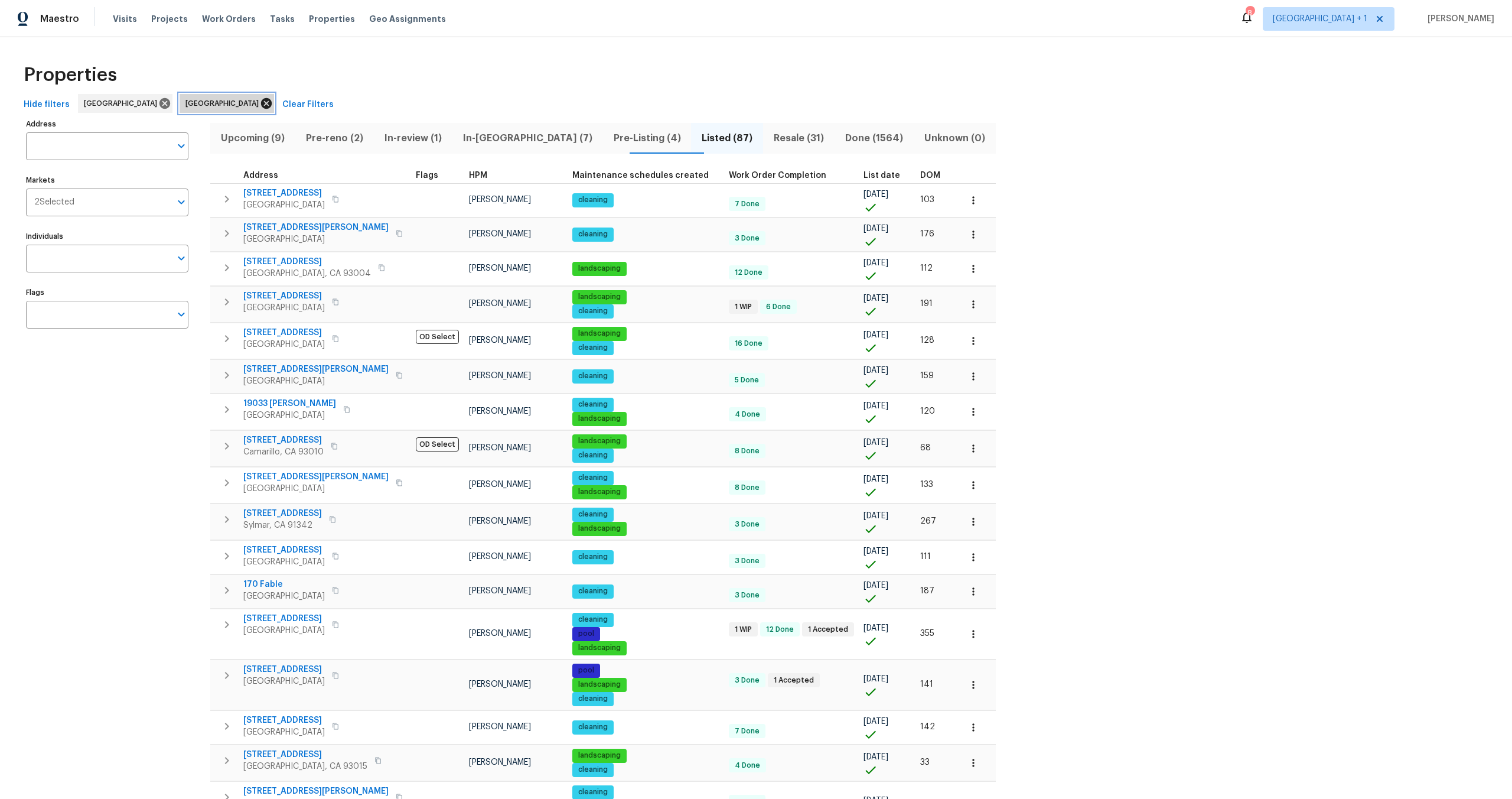
click at [260, 102] on icon at bounding box center [266, 103] width 13 height 13
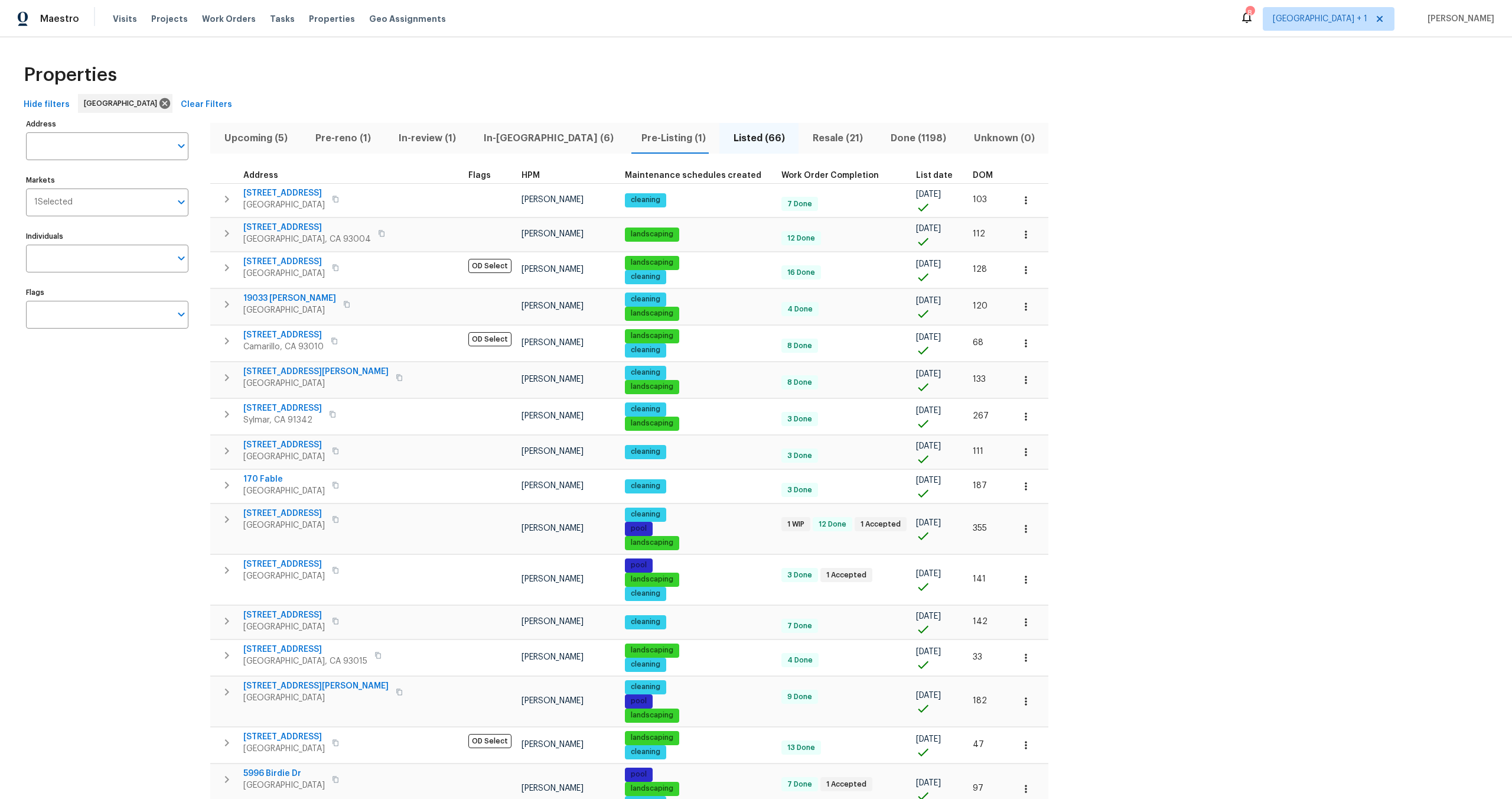
click at [1130, 181] on div "Address Address Markets 1 Selected Markets Individuals Individuals Flags Flags …" at bounding box center [755, 655] width 1474 height 1078
click at [455, 61] on div "Properties" at bounding box center [755, 74] width 1474 height 38
click at [466, 37] on div "Properties Hide filters [GEOGRAPHIC_DATA] Clear Filters Address Address Markets…" at bounding box center [756, 625] width 1512 height 1176
click at [778, 92] on div "Properties" at bounding box center [755, 74] width 1474 height 38
click at [471, 87] on div "Properties" at bounding box center [755, 74] width 1474 height 38
